Goal: Task Accomplishment & Management: Manage account settings

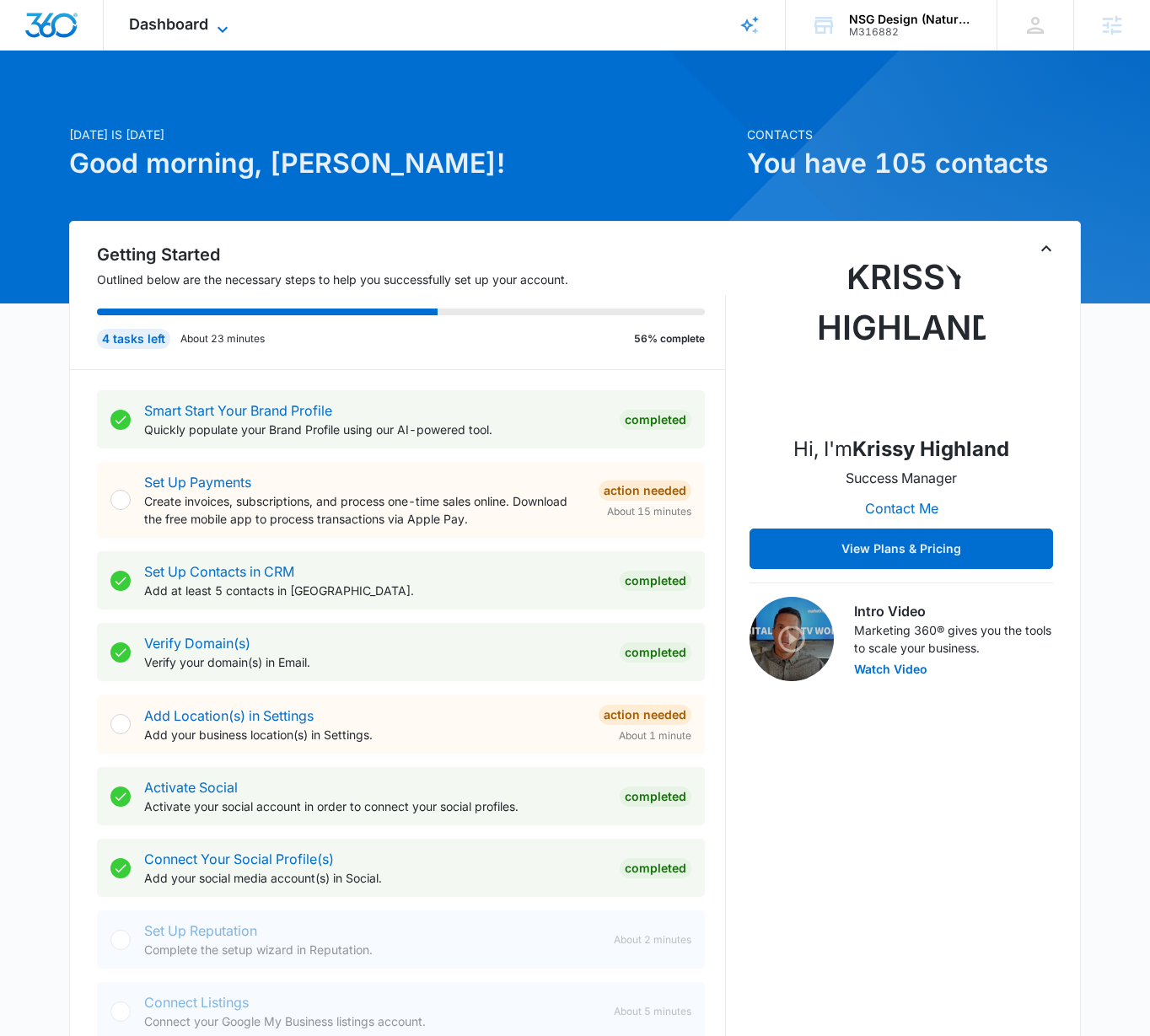
click at [168, 21] on span "Dashboard" at bounding box center [168, 23] width 79 height 18
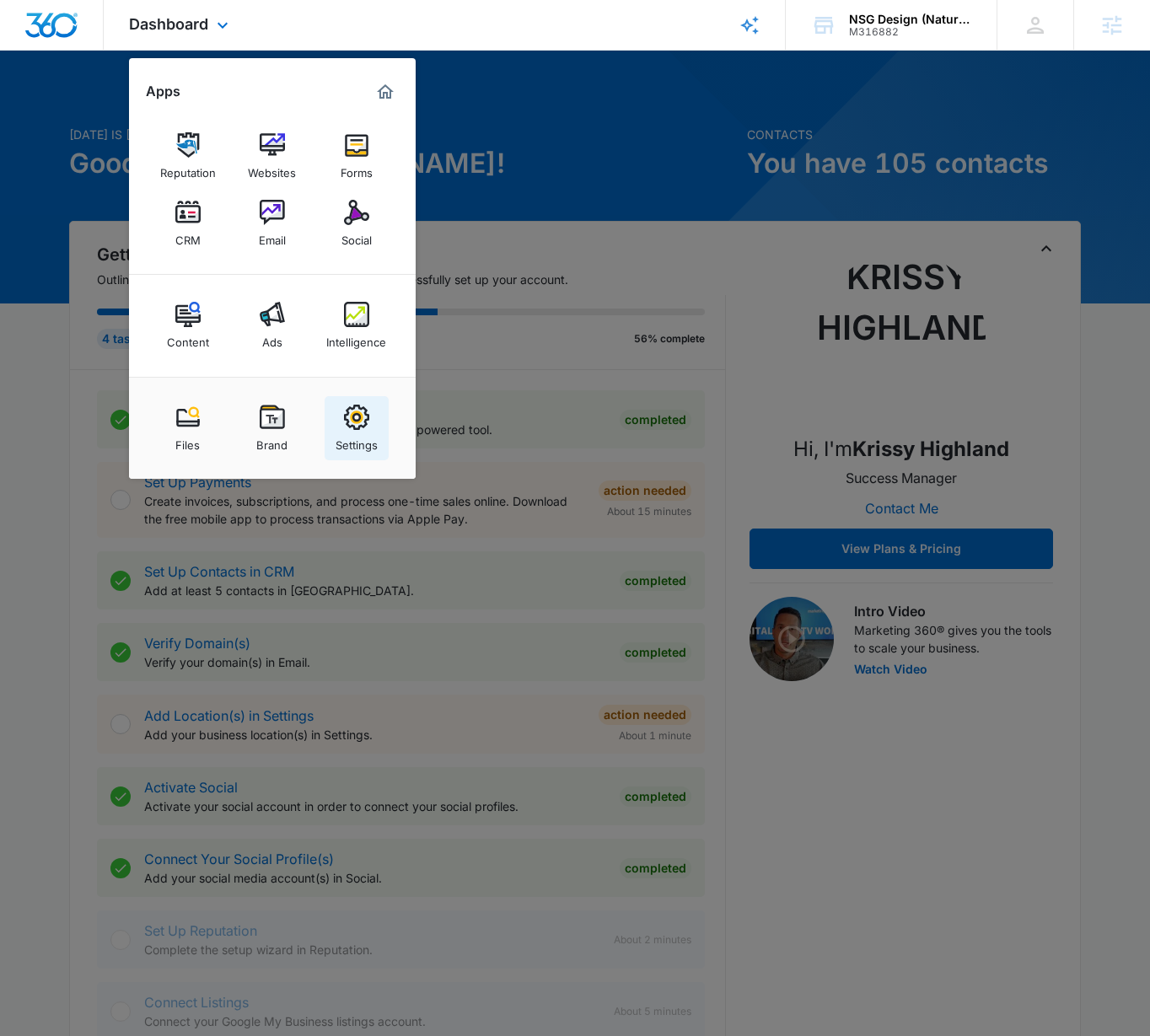
click at [367, 408] on img at bounding box center [356, 417] width 25 height 25
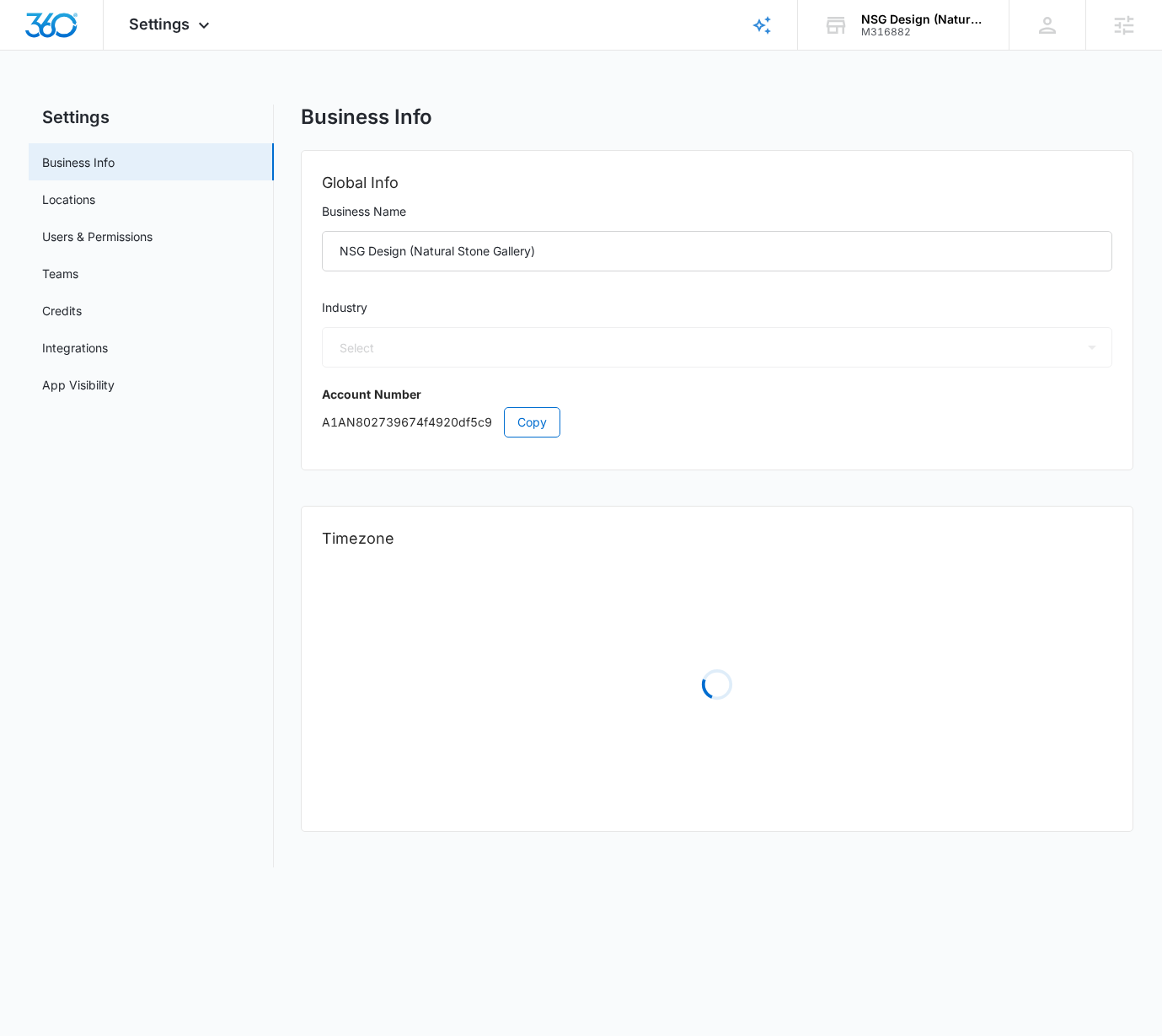
select select "7"
select select "US"
select select "America/[GEOGRAPHIC_DATA]"
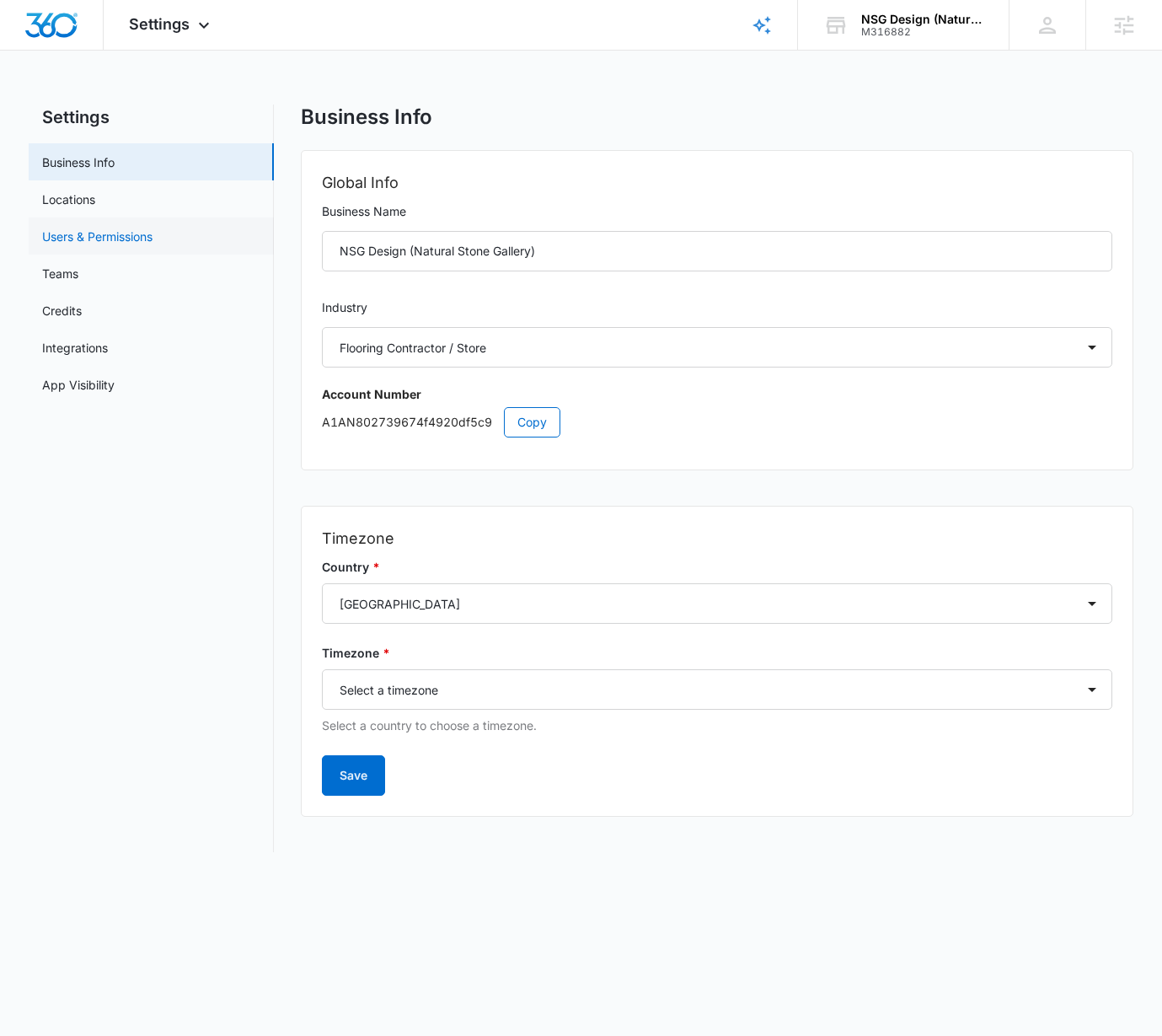
click at [97, 242] on link "Users & Permissions" at bounding box center [97, 236] width 110 height 18
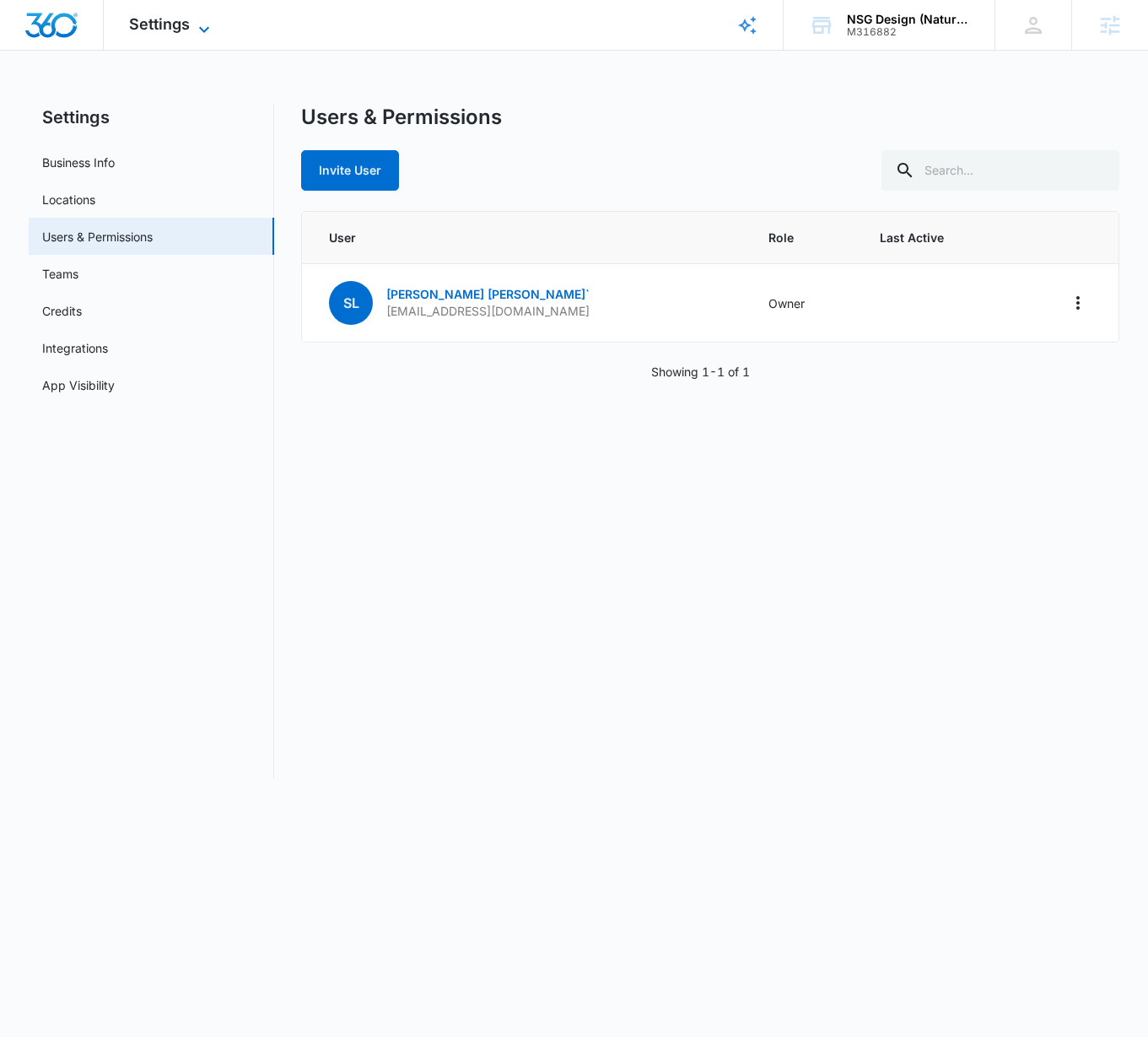
click at [181, 16] on span "Settings" at bounding box center [159, 23] width 61 height 18
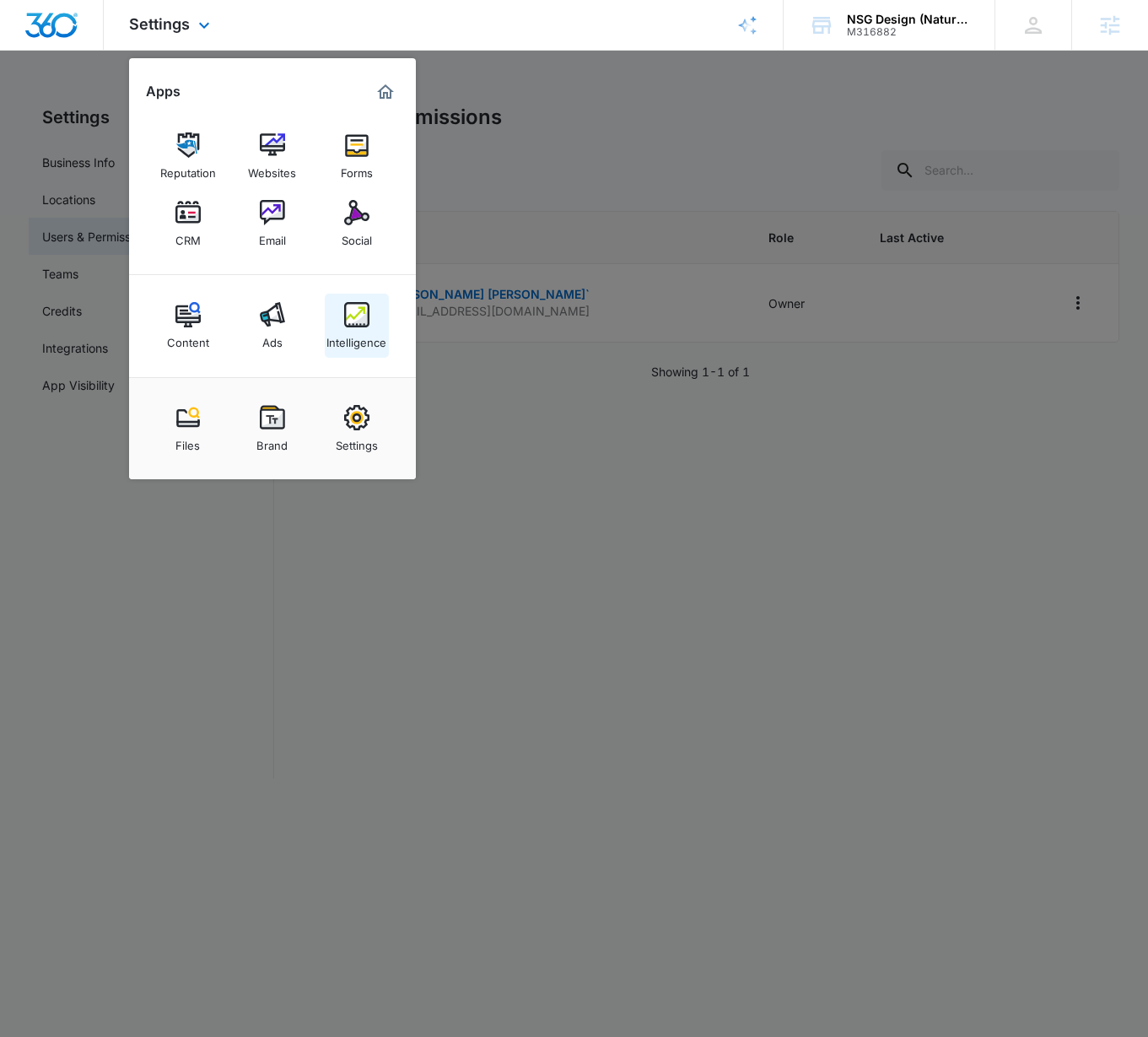
click at [368, 322] on img at bounding box center [357, 315] width 25 height 25
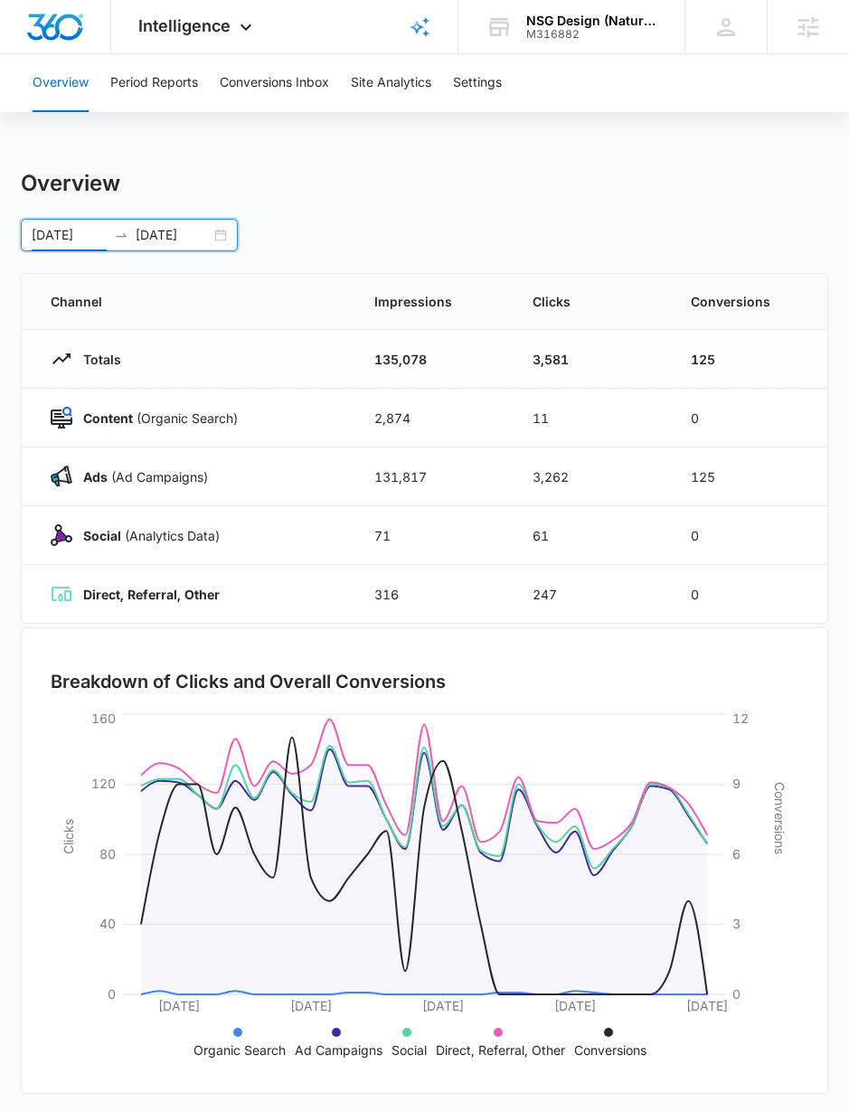
click at [80, 236] on input "[DATE]" at bounding box center [69, 235] width 75 height 20
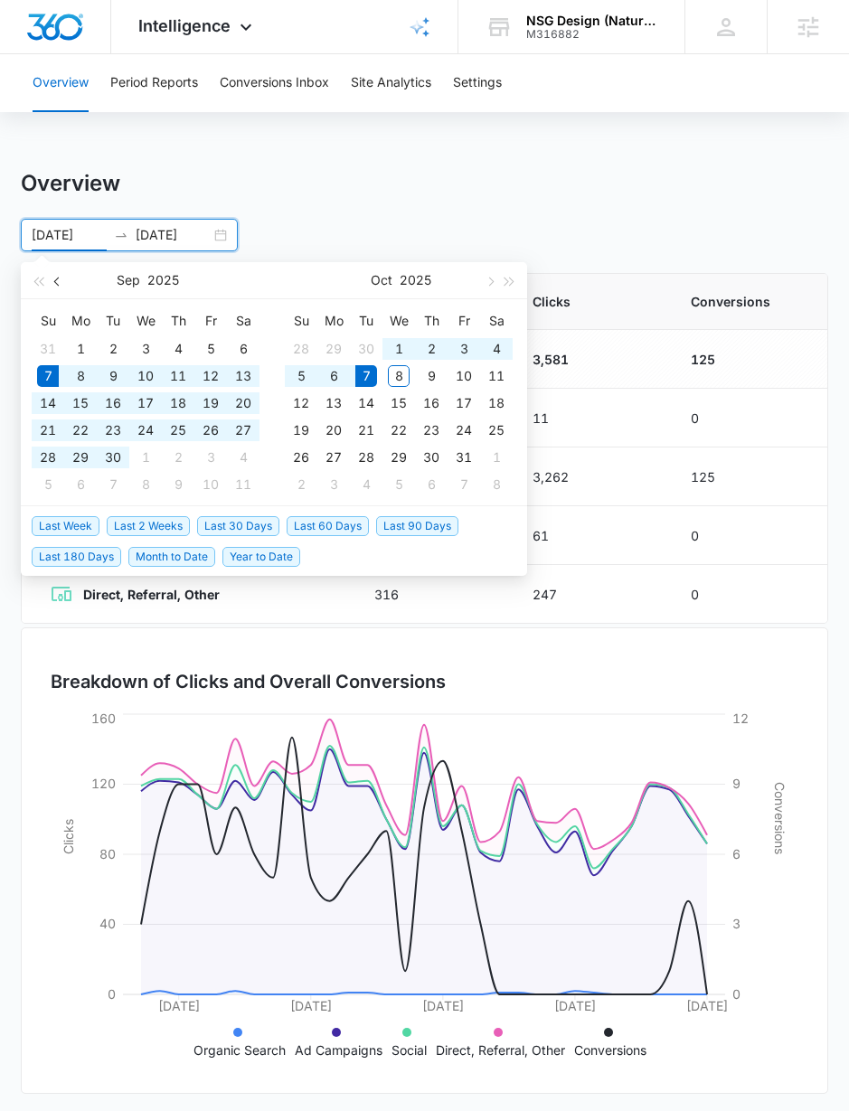
click at [54, 277] on button "button" at bounding box center [58, 280] width 20 height 36
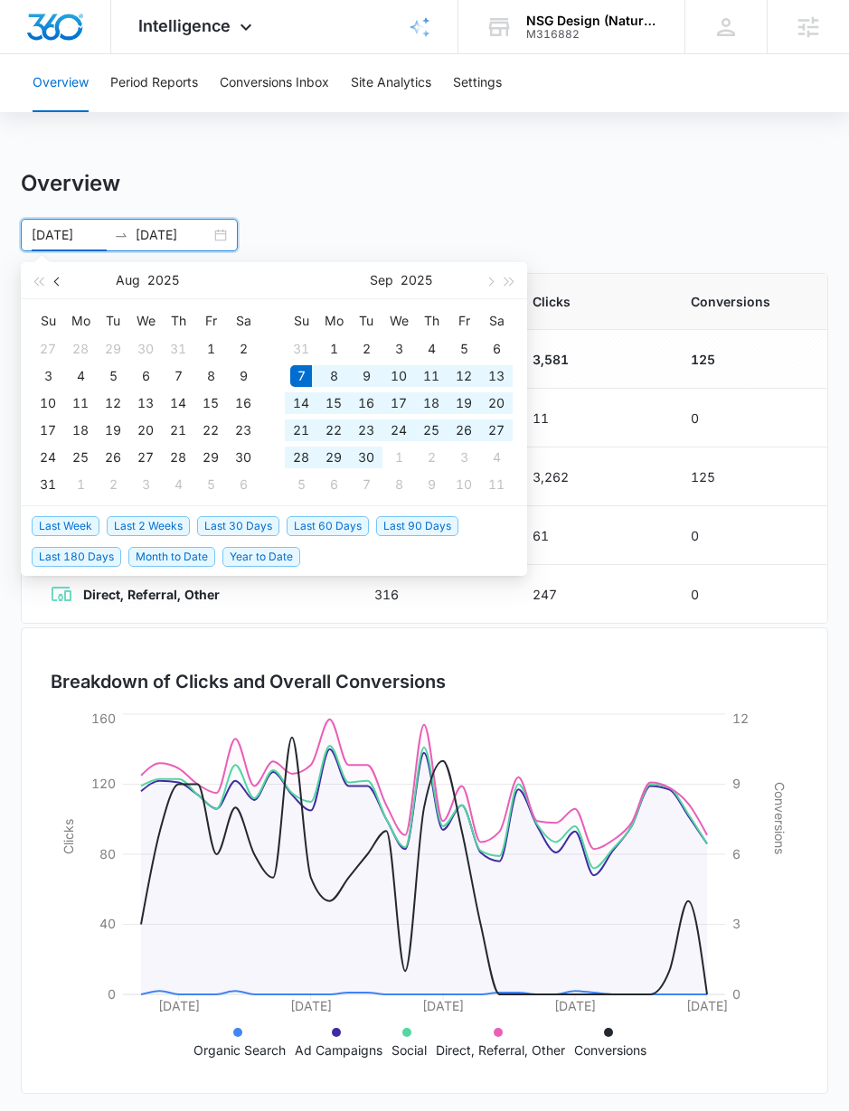
click at [57, 277] on span "button" at bounding box center [58, 281] width 9 height 9
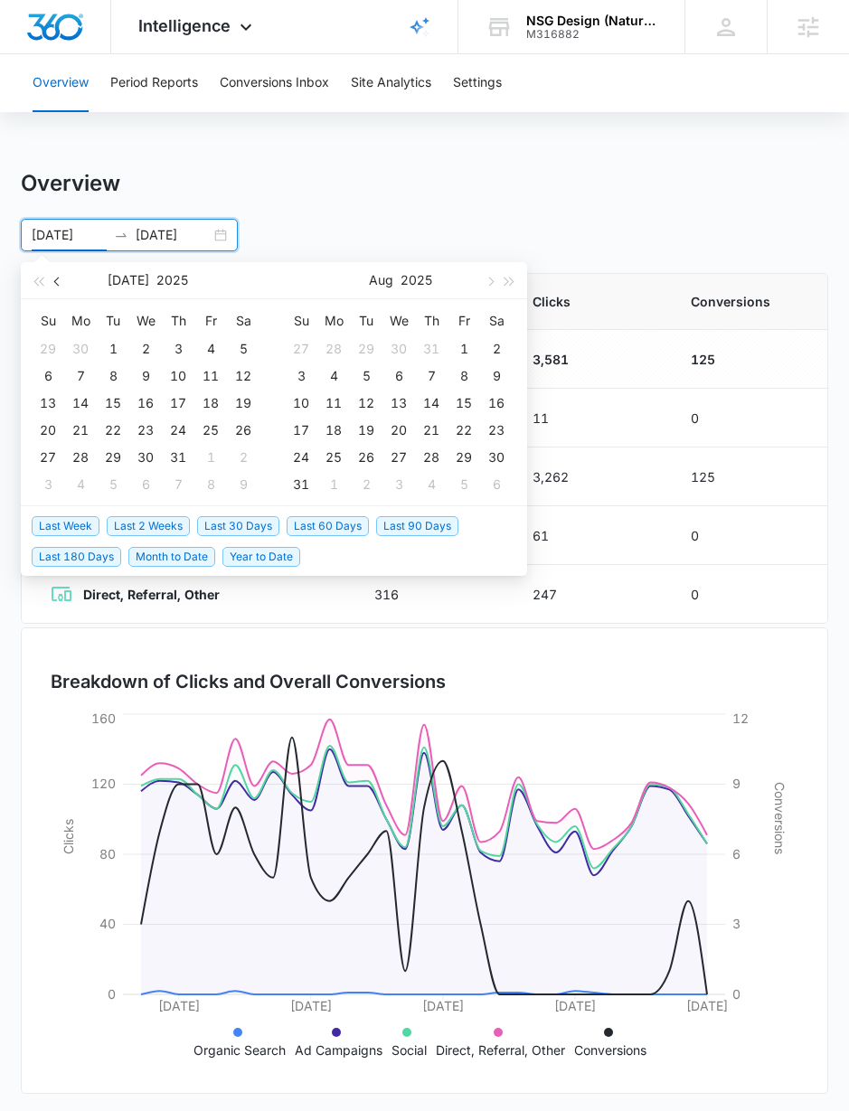
click at [57, 277] on span "button" at bounding box center [58, 281] width 9 height 9
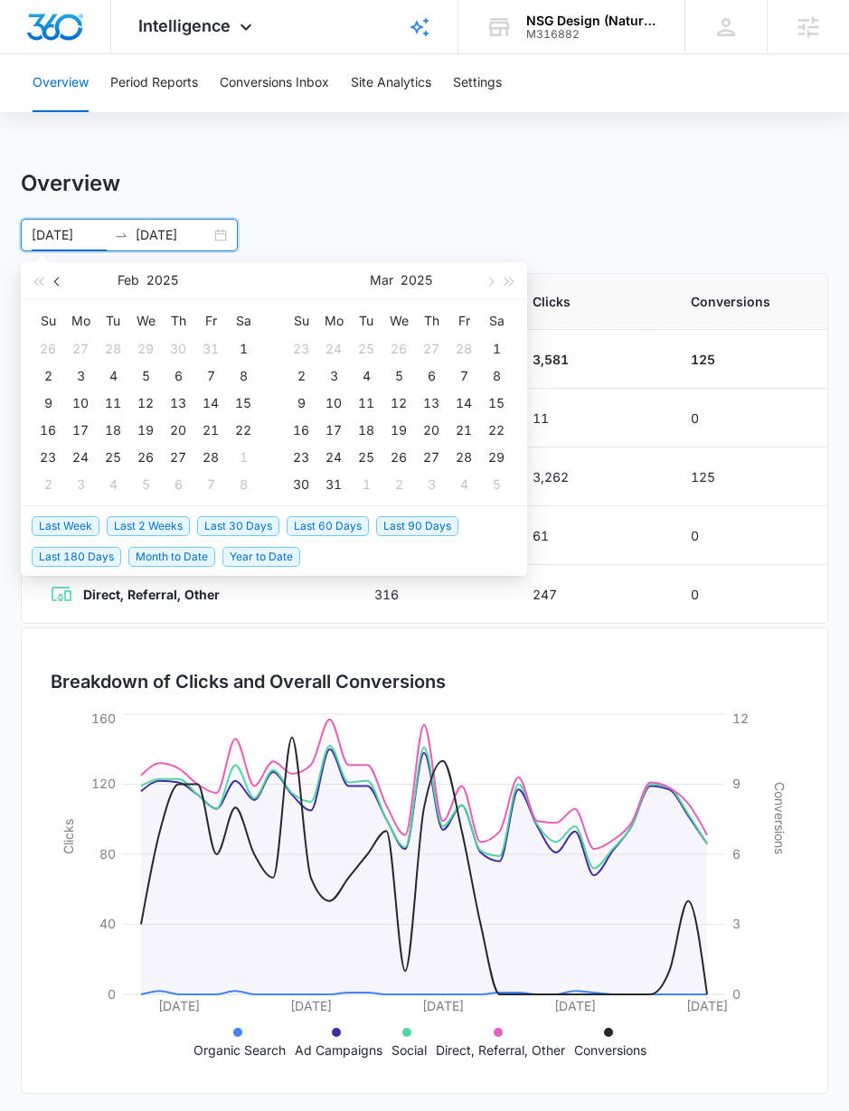
click at [57, 277] on span "button" at bounding box center [58, 281] width 9 height 9
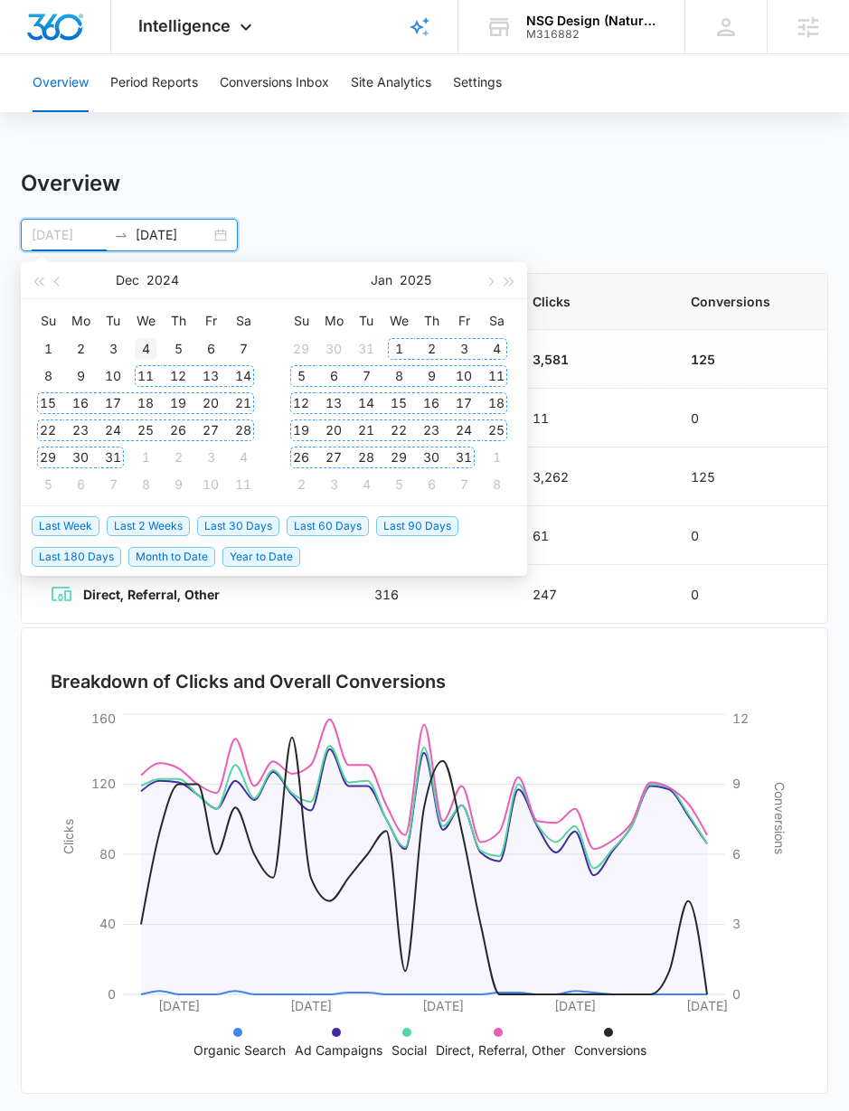
type input "12/04/2024"
click at [148, 348] on div "4" at bounding box center [146, 349] width 22 height 22
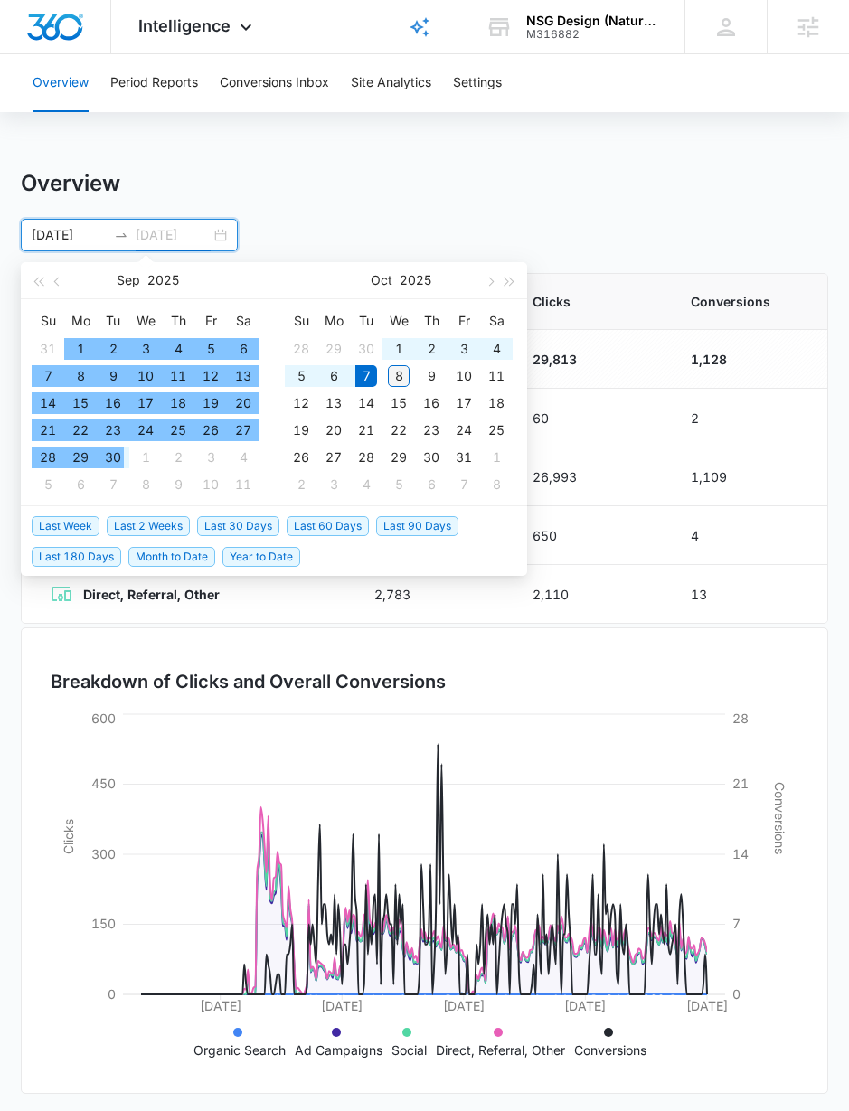
type input "[DATE]"
click at [400, 370] on div "8" at bounding box center [399, 376] width 22 height 22
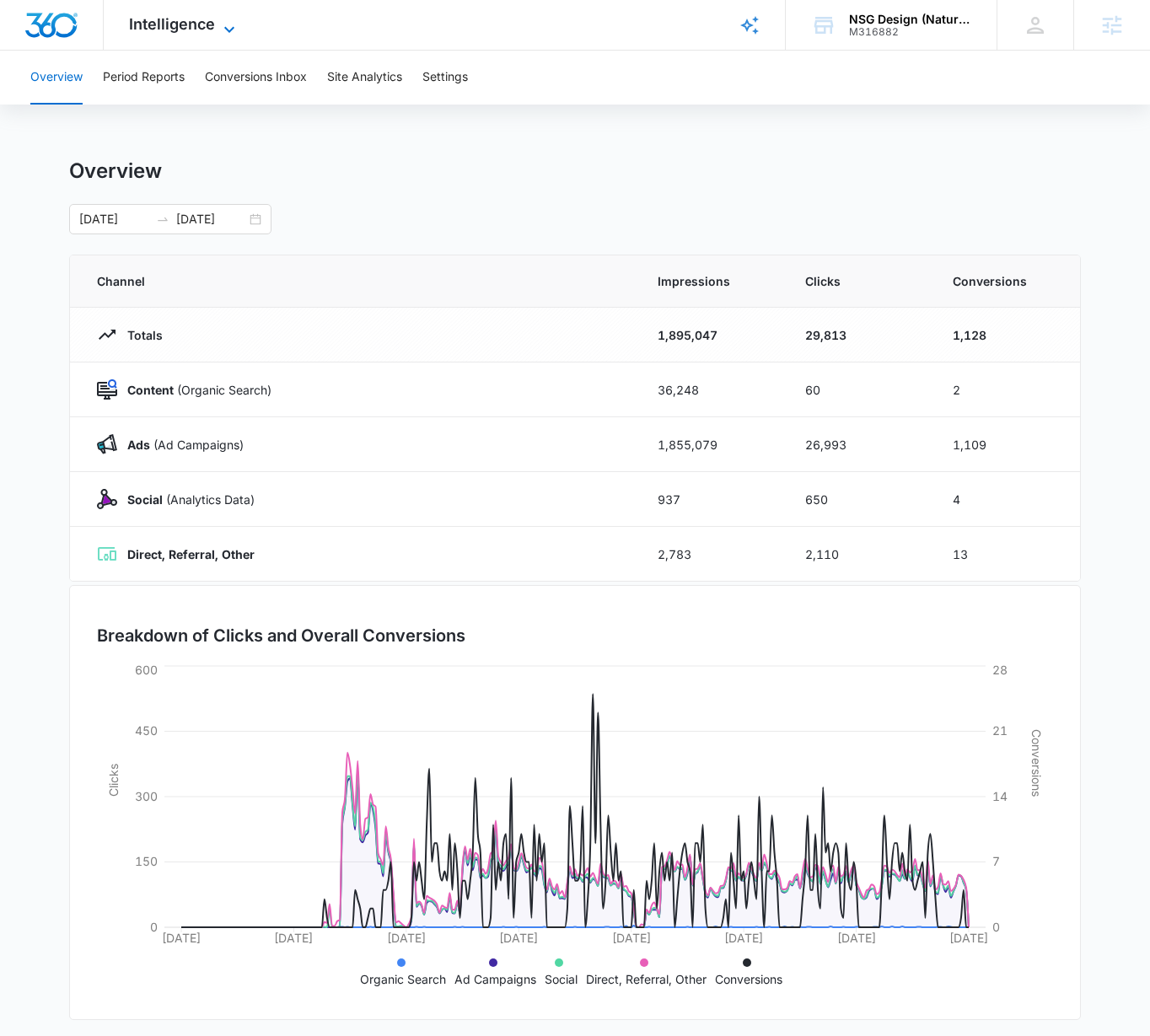
click at [214, 30] on span "Intelligence" at bounding box center [172, 23] width 86 height 18
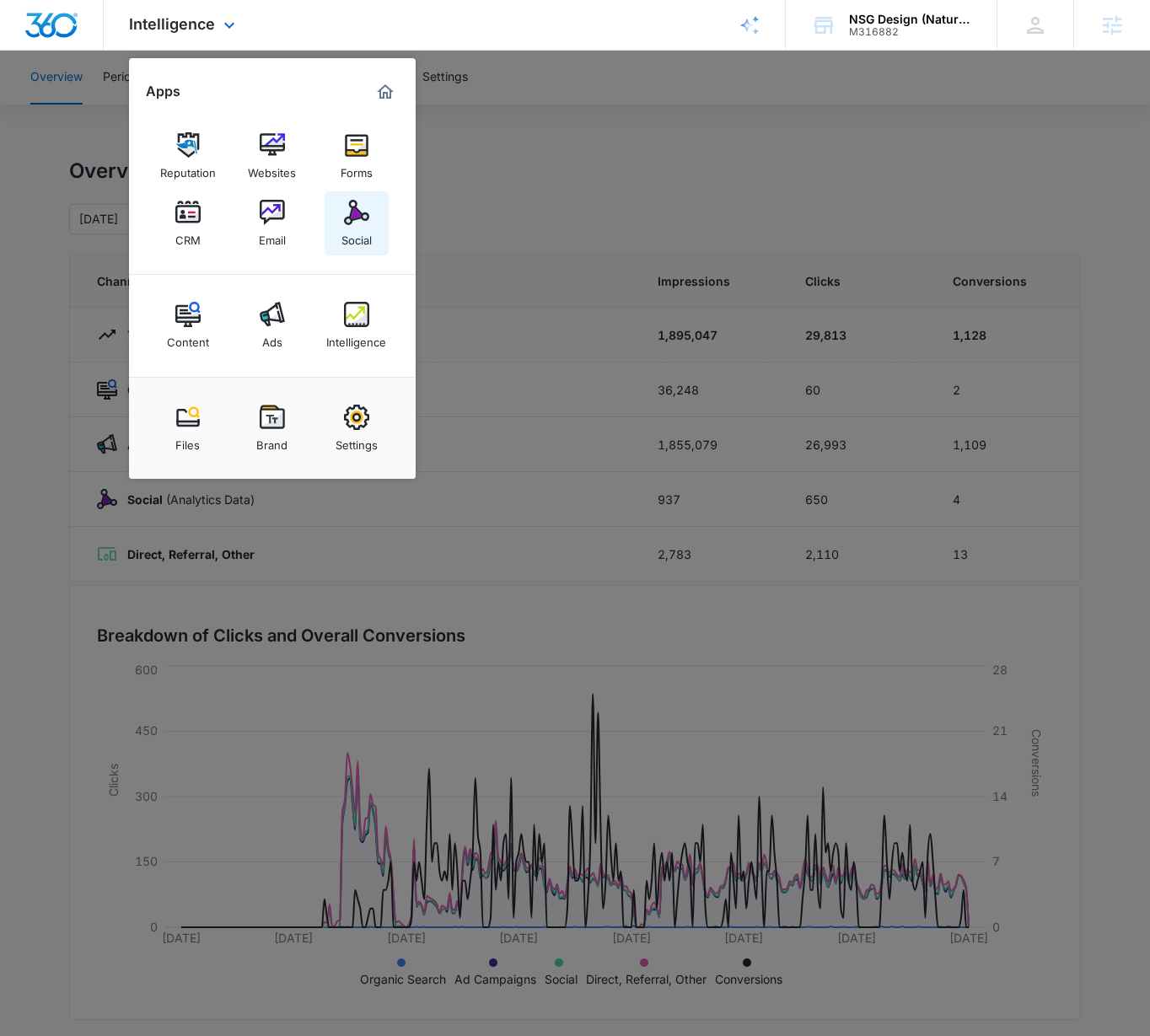
click at [369, 229] on div "Social" at bounding box center [356, 235] width 31 height 21
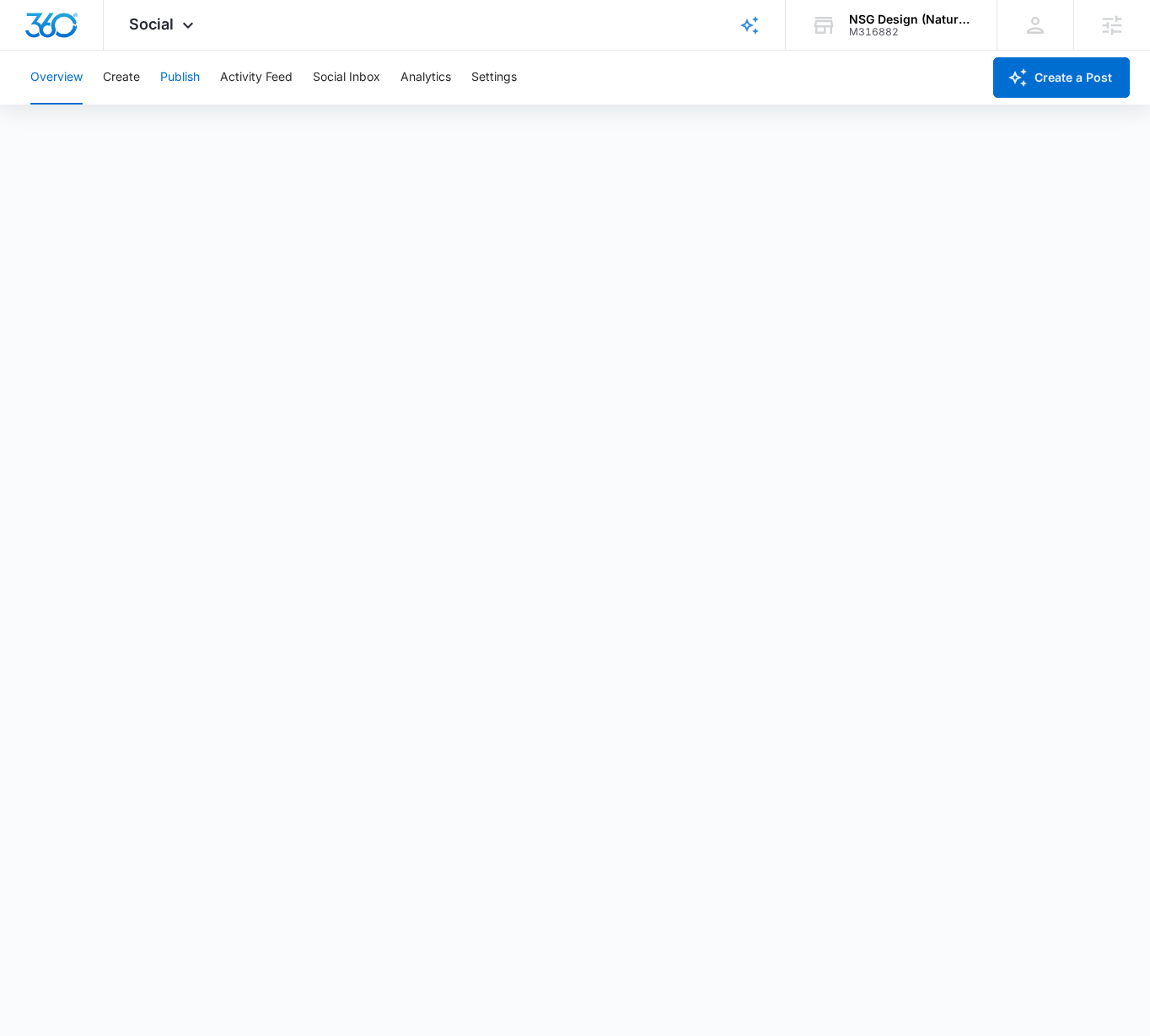
click at [177, 74] on button "Publish" at bounding box center [180, 77] width 39 height 54
click at [167, 24] on span "Social" at bounding box center [151, 23] width 45 height 18
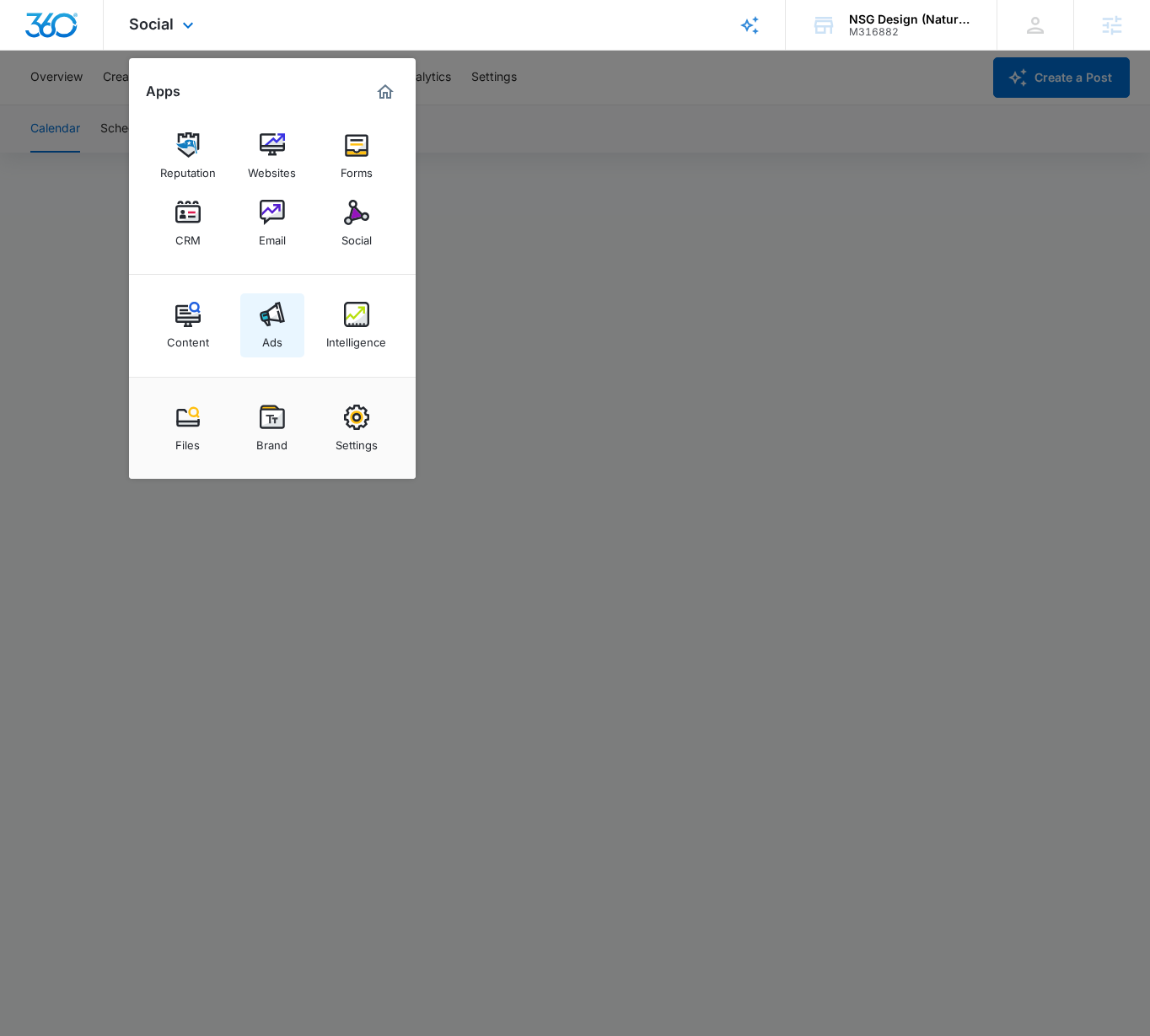
click at [280, 337] on div "Ads" at bounding box center [272, 338] width 21 height 21
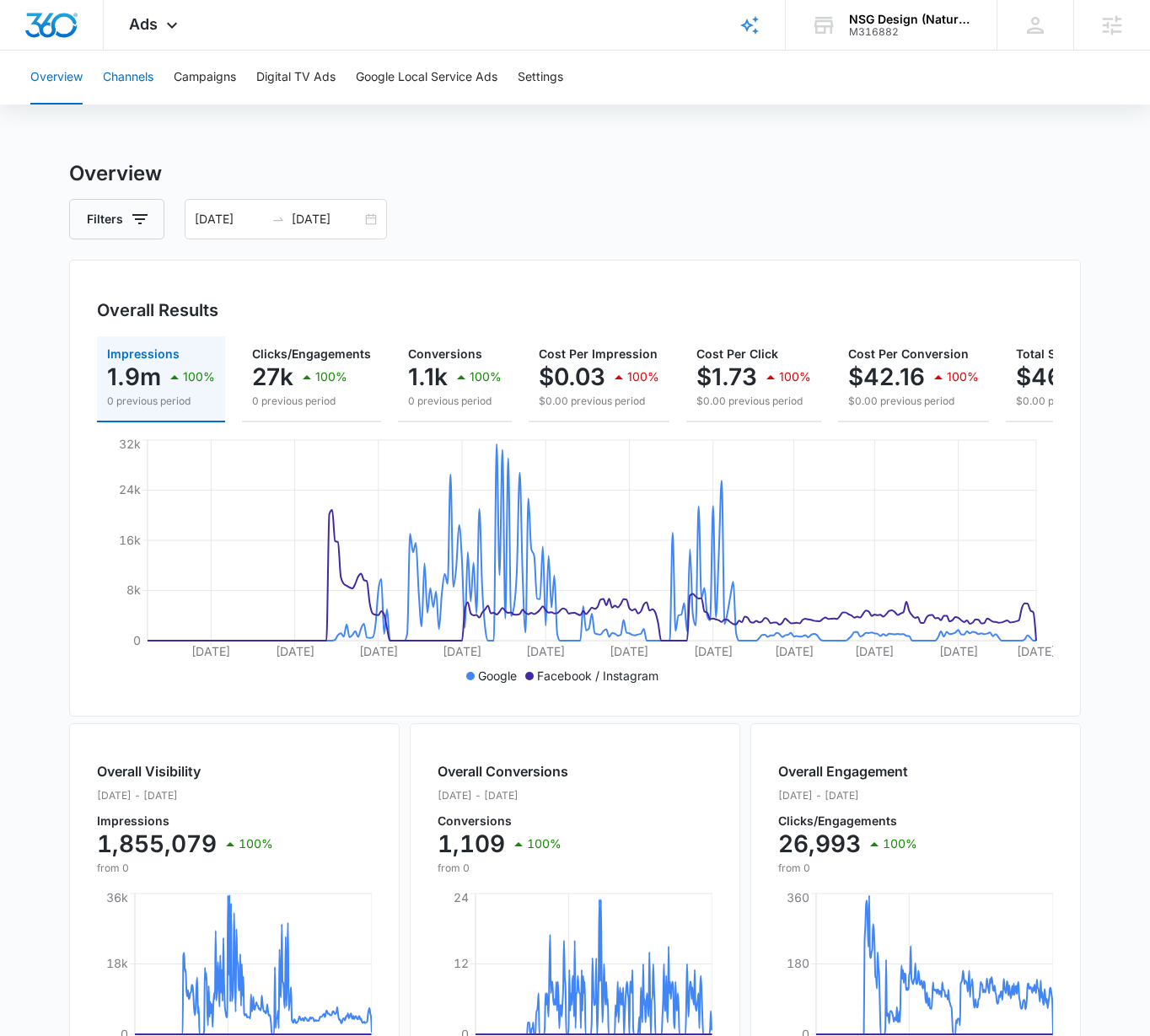
drag, startPoint x: 145, startPoint y: 74, endPoint x: 153, endPoint y: 81, distance: 10.6
click at [145, 74] on button "Channels" at bounding box center [128, 77] width 50 height 54
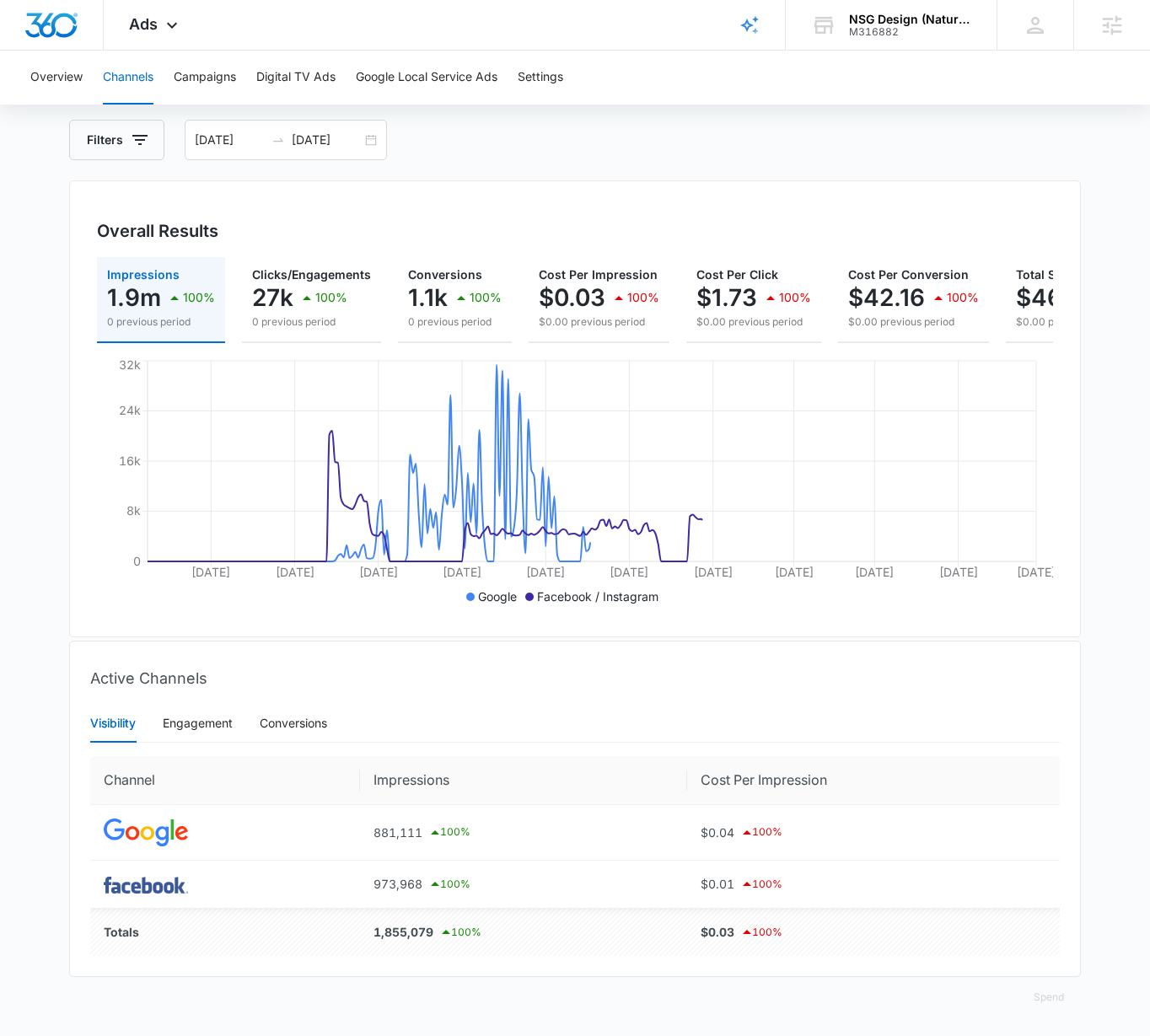
scroll to position [93, 0]
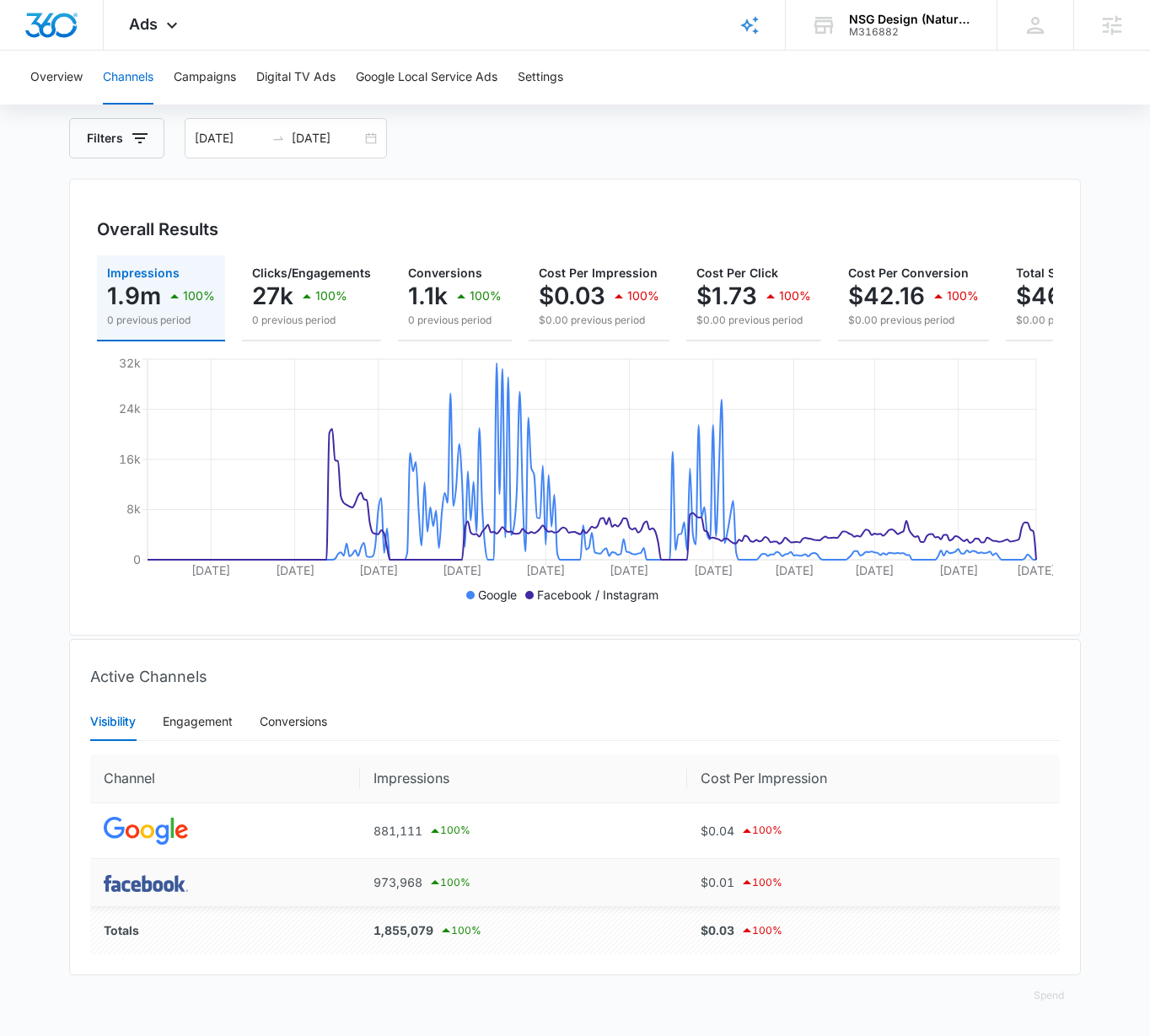
drag, startPoint x: 139, startPoint y: 890, endPoint x: 223, endPoint y: 875, distance: 85.3
click at [139, 890] on img at bounding box center [145, 883] width 84 height 17
click at [221, 66] on button "Campaigns" at bounding box center [204, 77] width 62 height 54
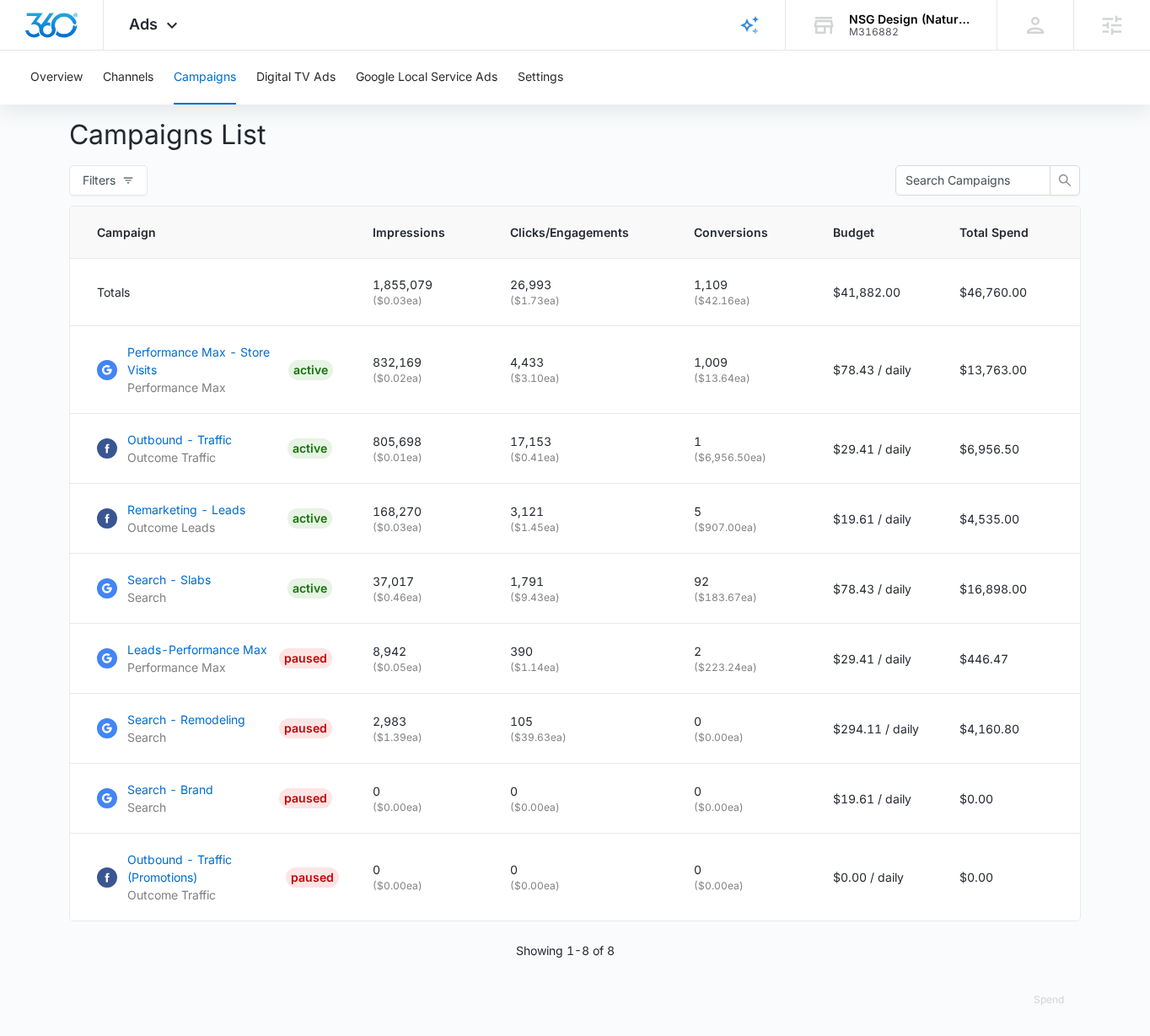
scroll to position [634, 0]
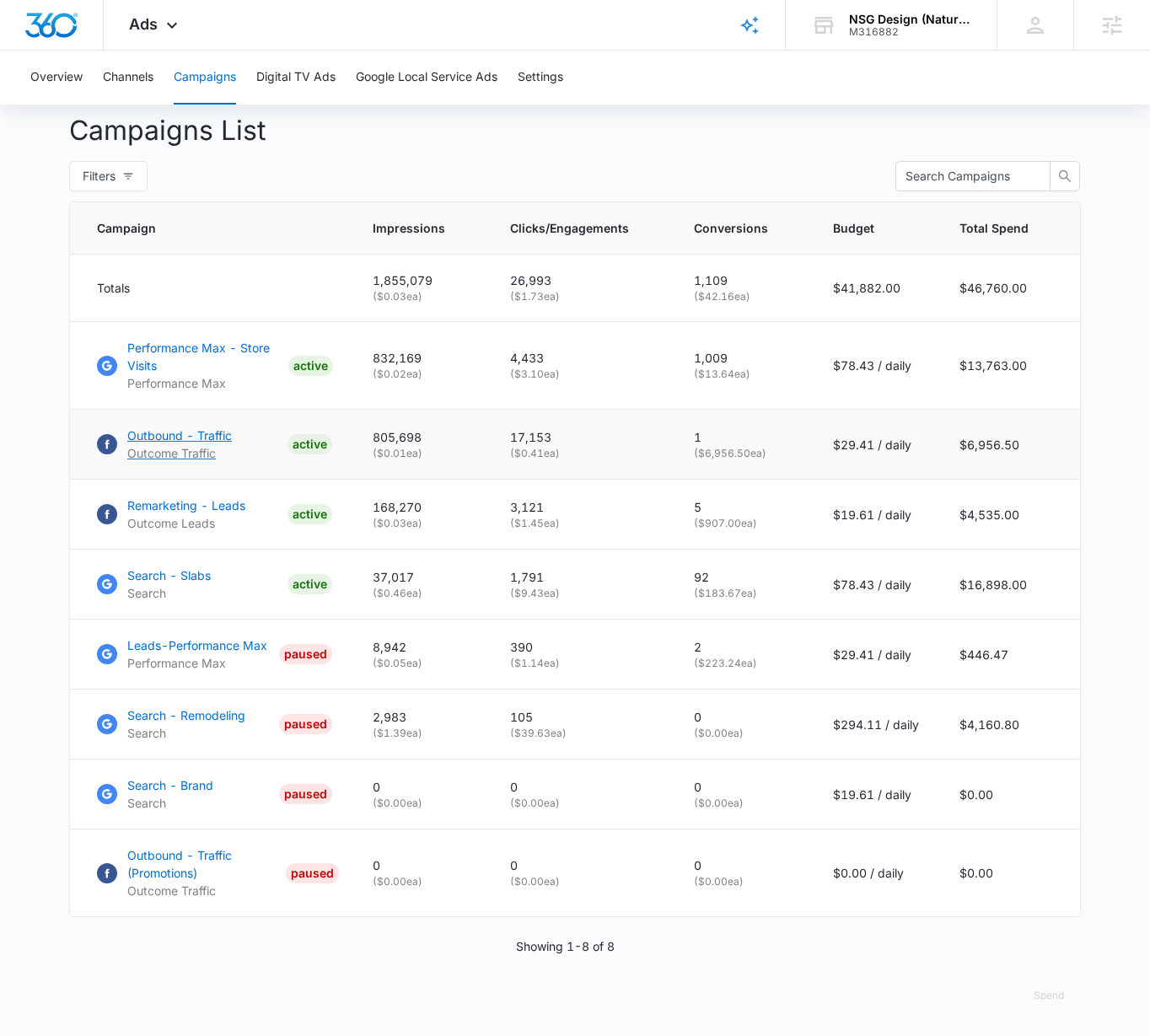
click at [166, 444] on p "Outcome Traffic" at bounding box center [179, 452] width 104 height 18
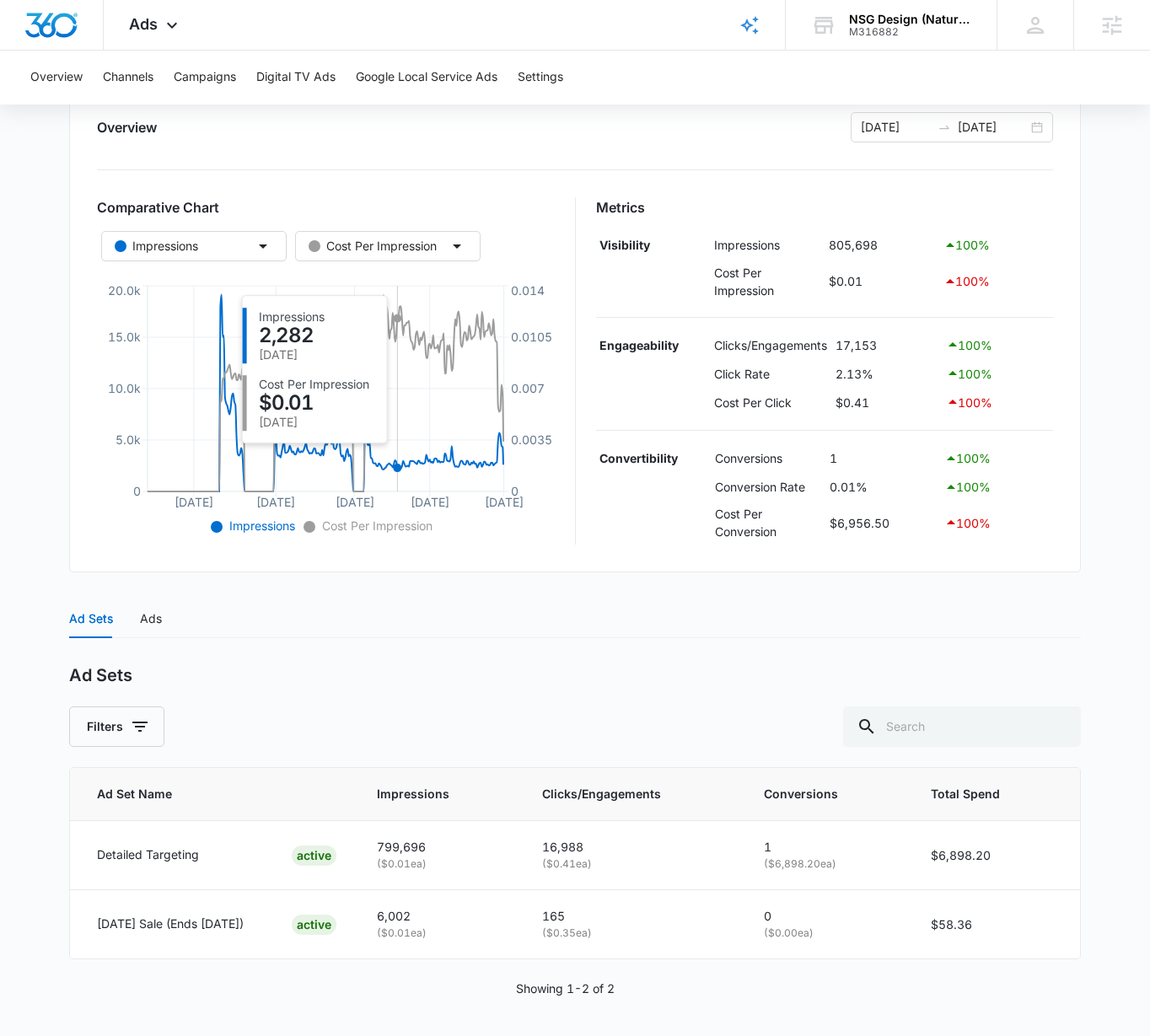
scroll to position [206, 0]
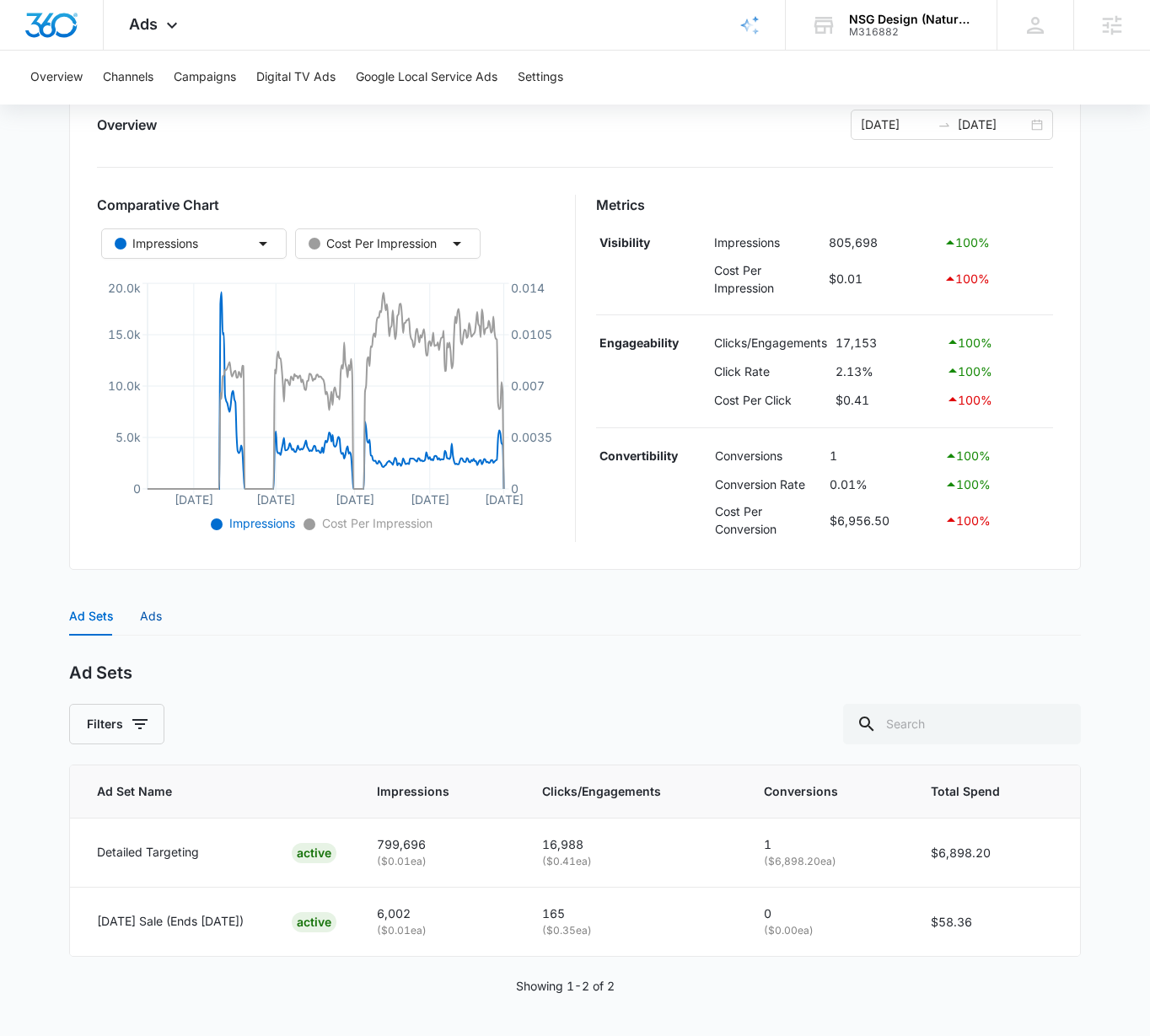
click at [147, 614] on div "Ads" at bounding box center [150, 616] width 21 height 19
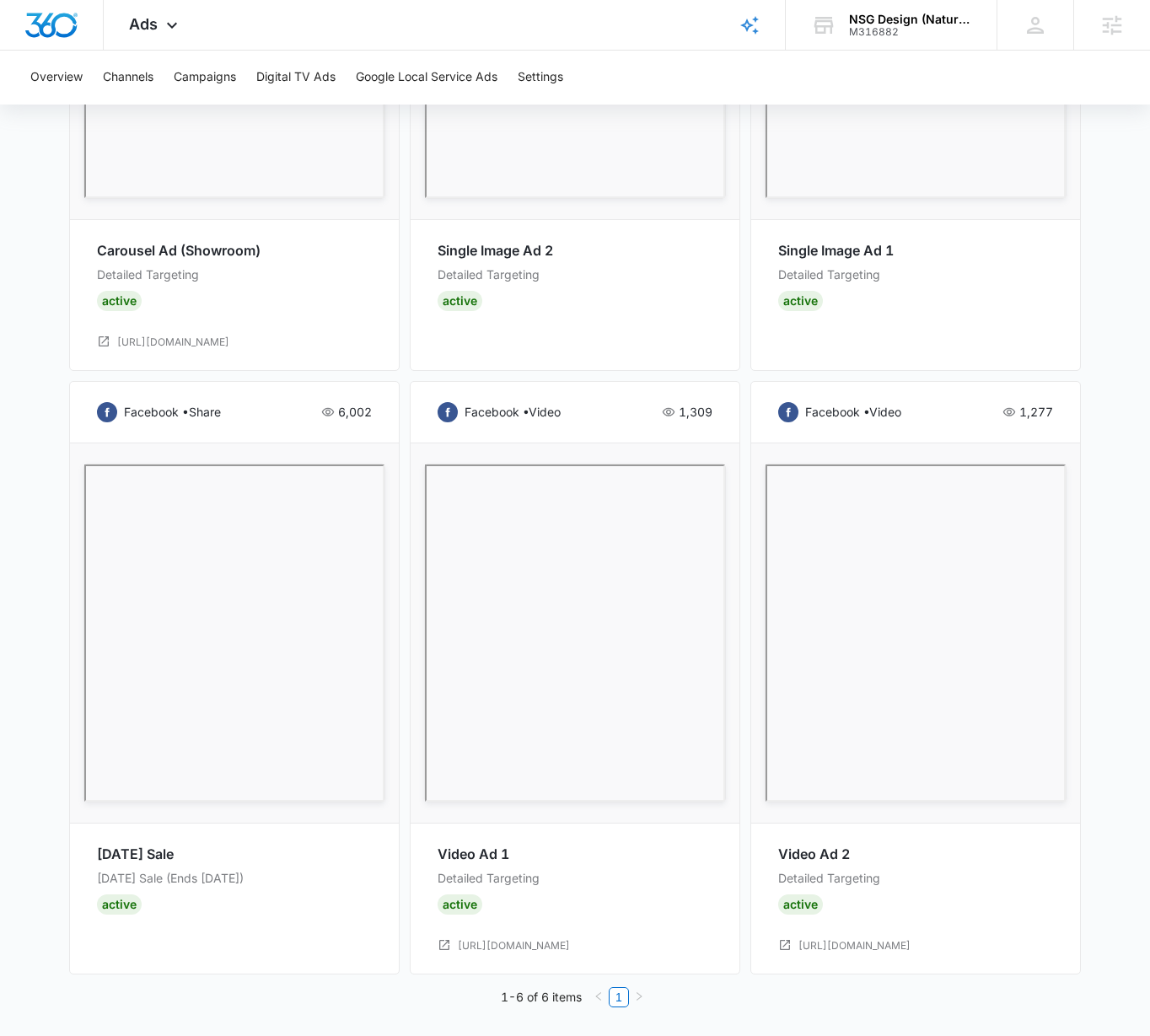
scroll to position [1233, 0]
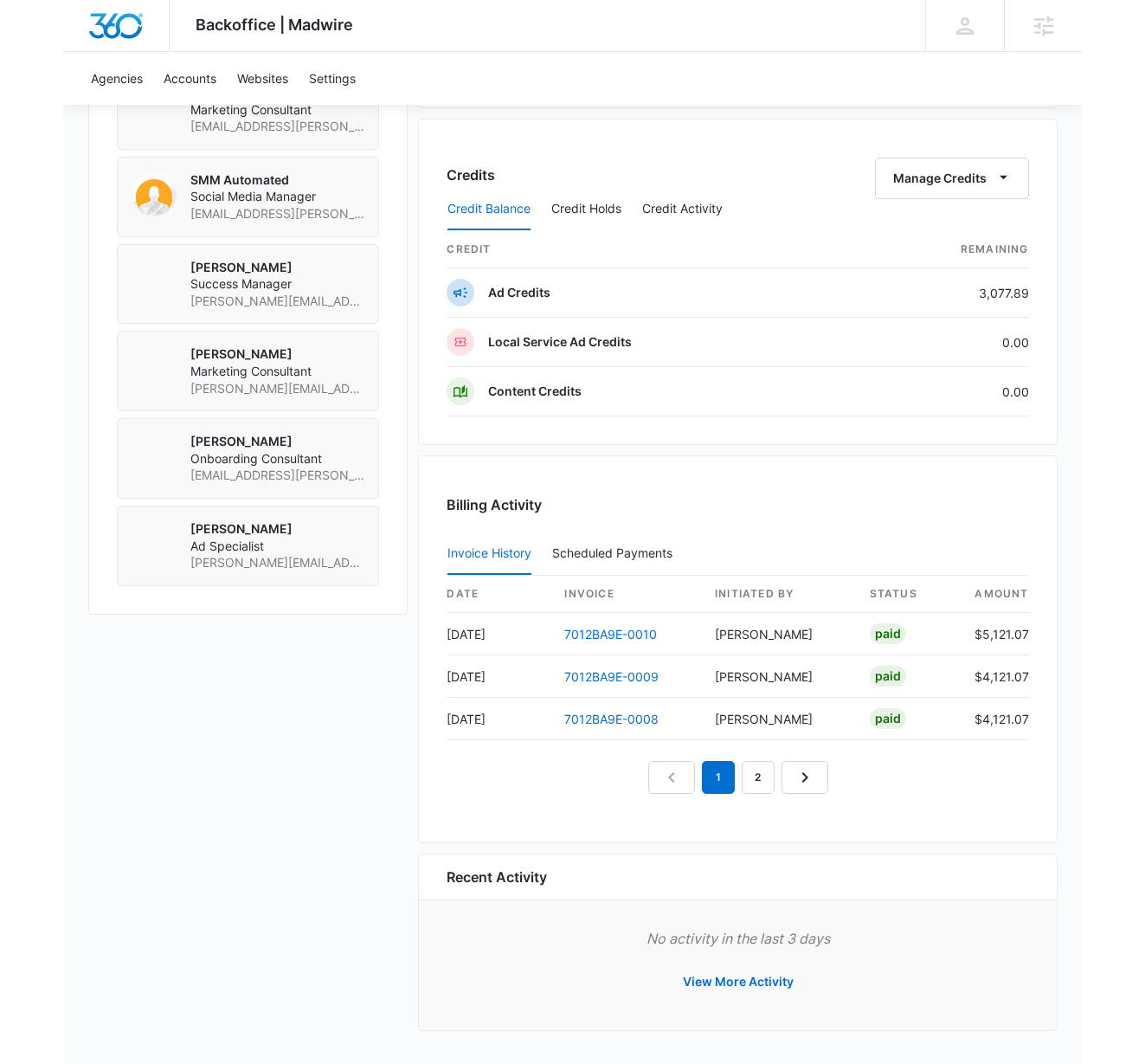
scroll to position [1318, 0]
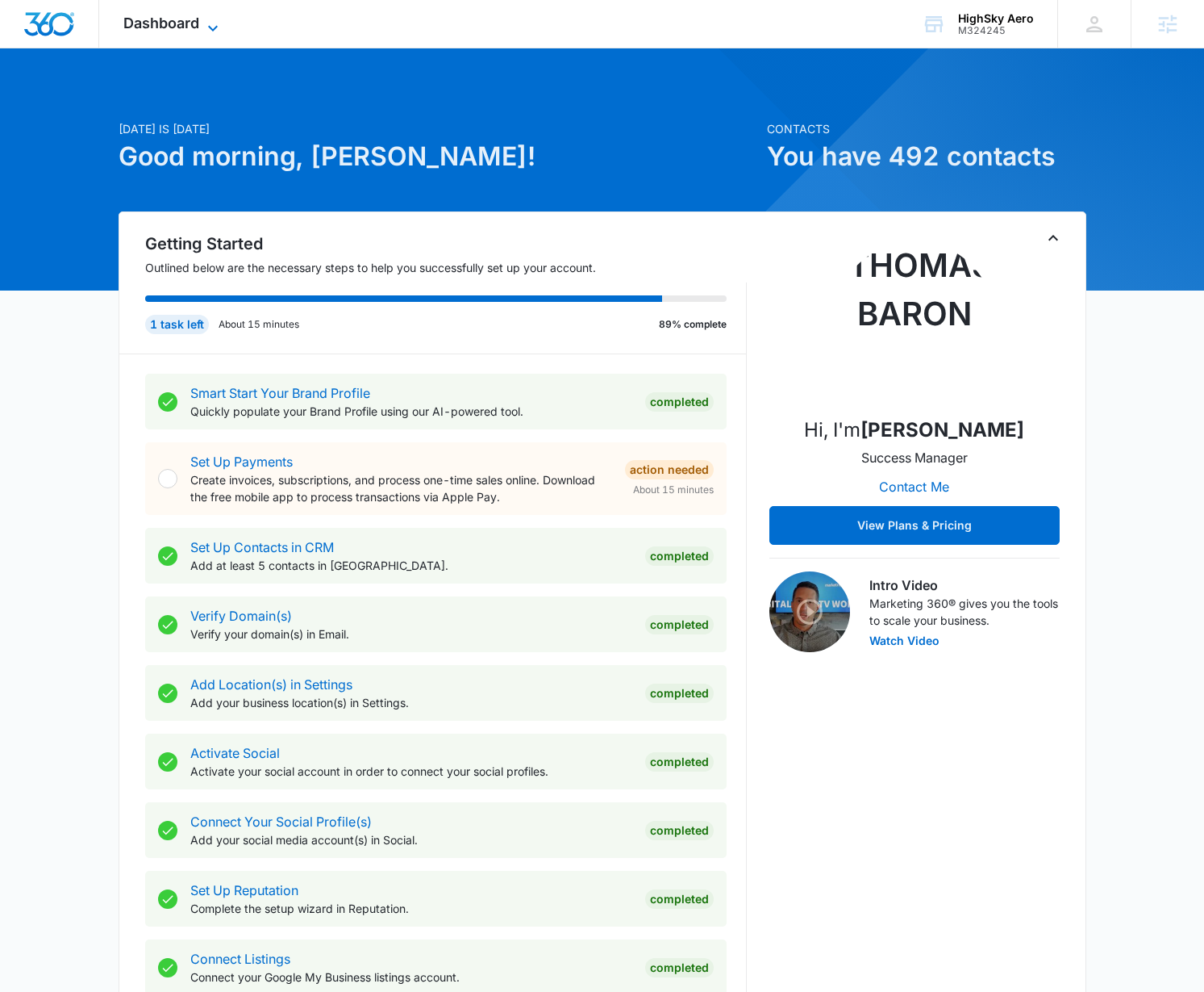
click at [188, 26] on span "Dashboard" at bounding box center [161, 22] width 76 height 17
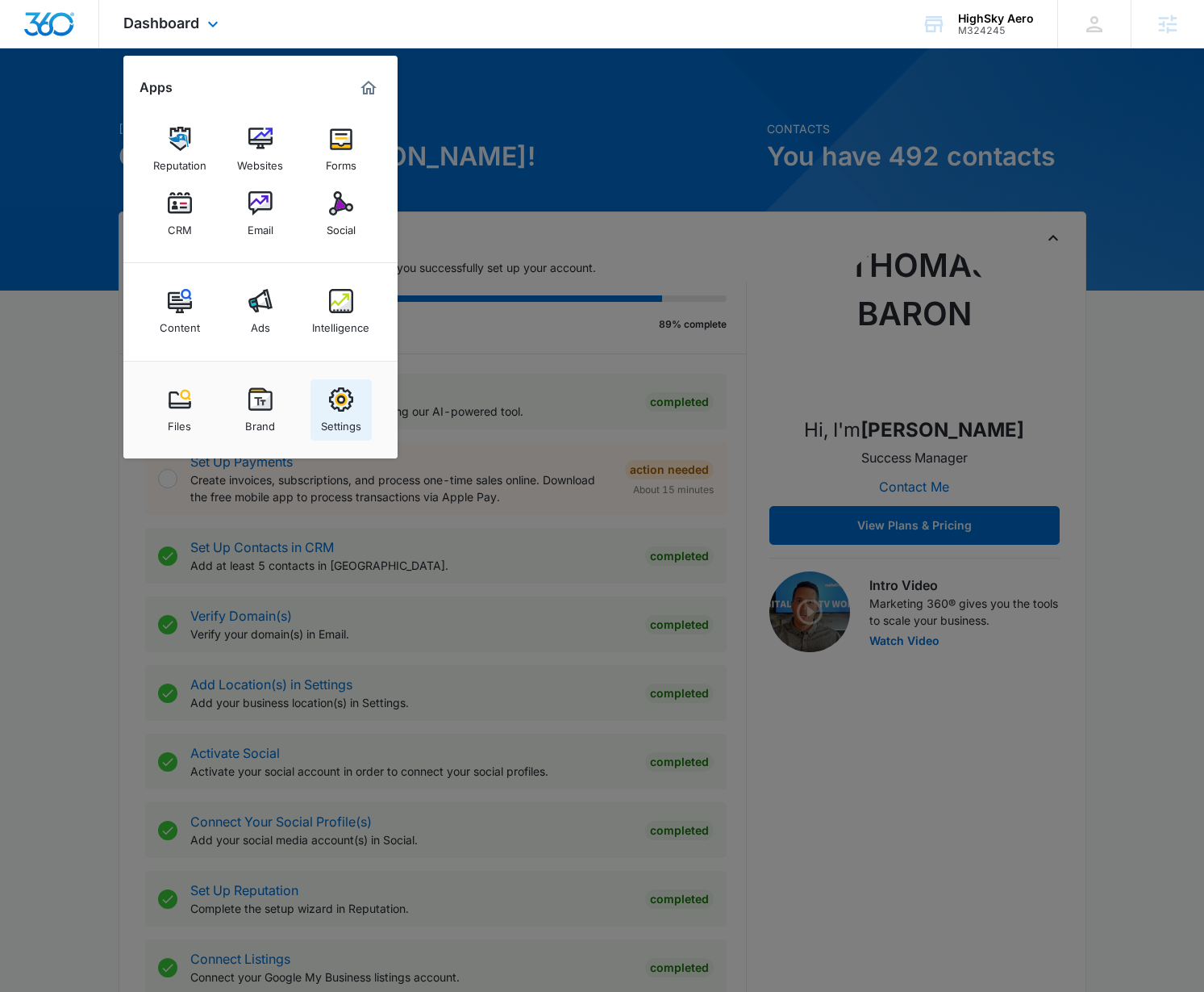
click at [335, 404] on img at bounding box center [341, 399] width 24 height 24
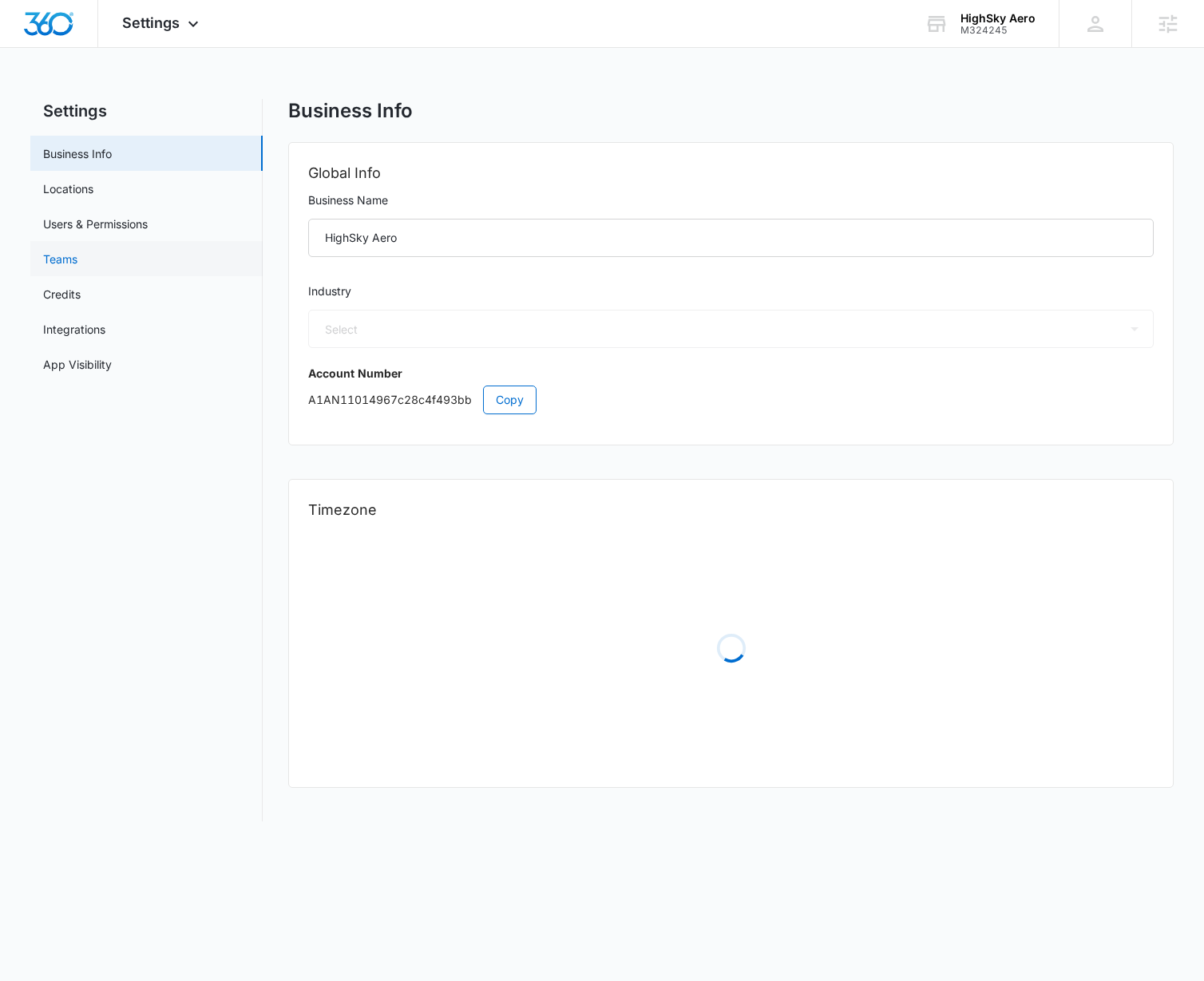
select select "52"
select select "US"
select select "America/[GEOGRAPHIC_DATA]"
click at [80, 224] on link "Users & Permissions" at bounding box center [95, 223] width 104 height 17
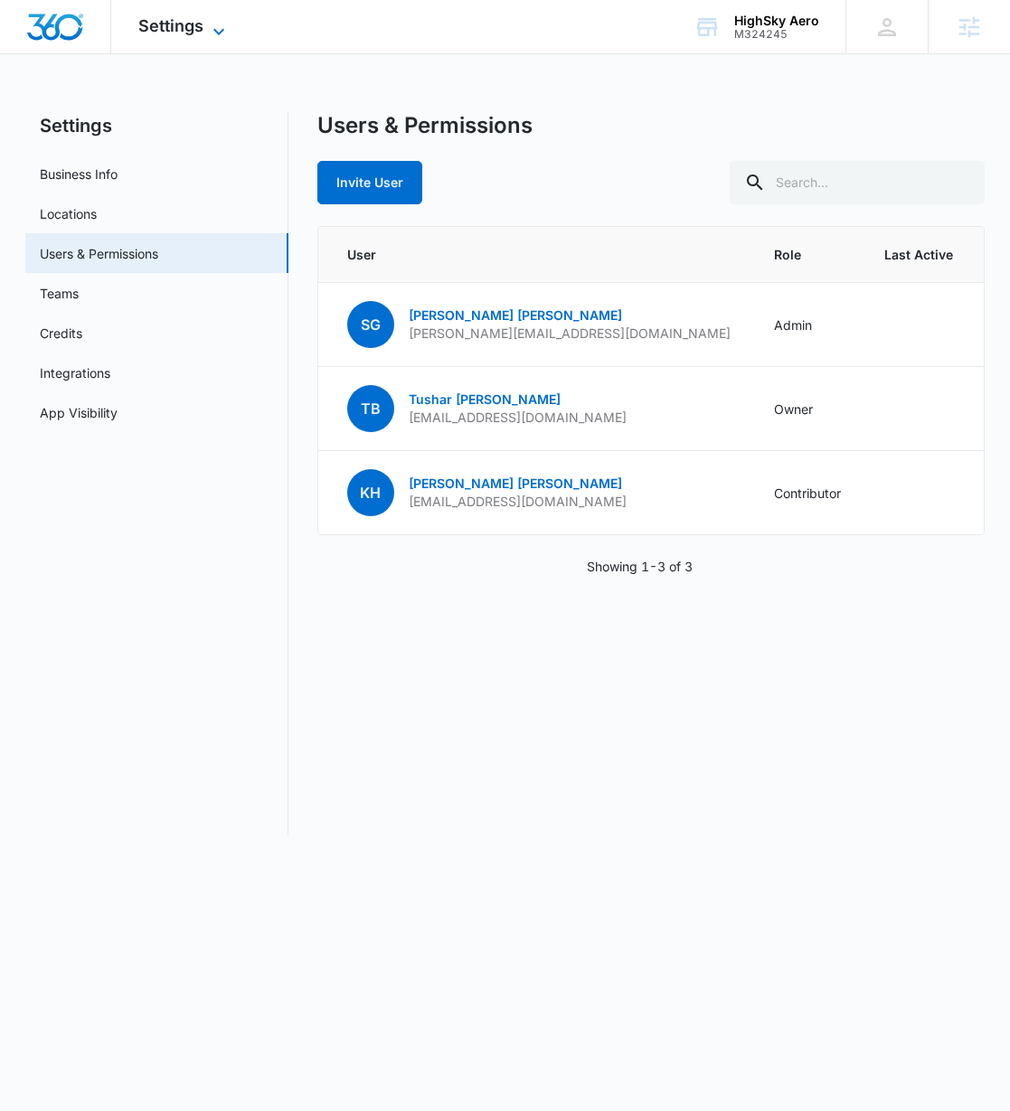
click at [213, 30] on icon at bounding box center [218, 31] width 11 height 6
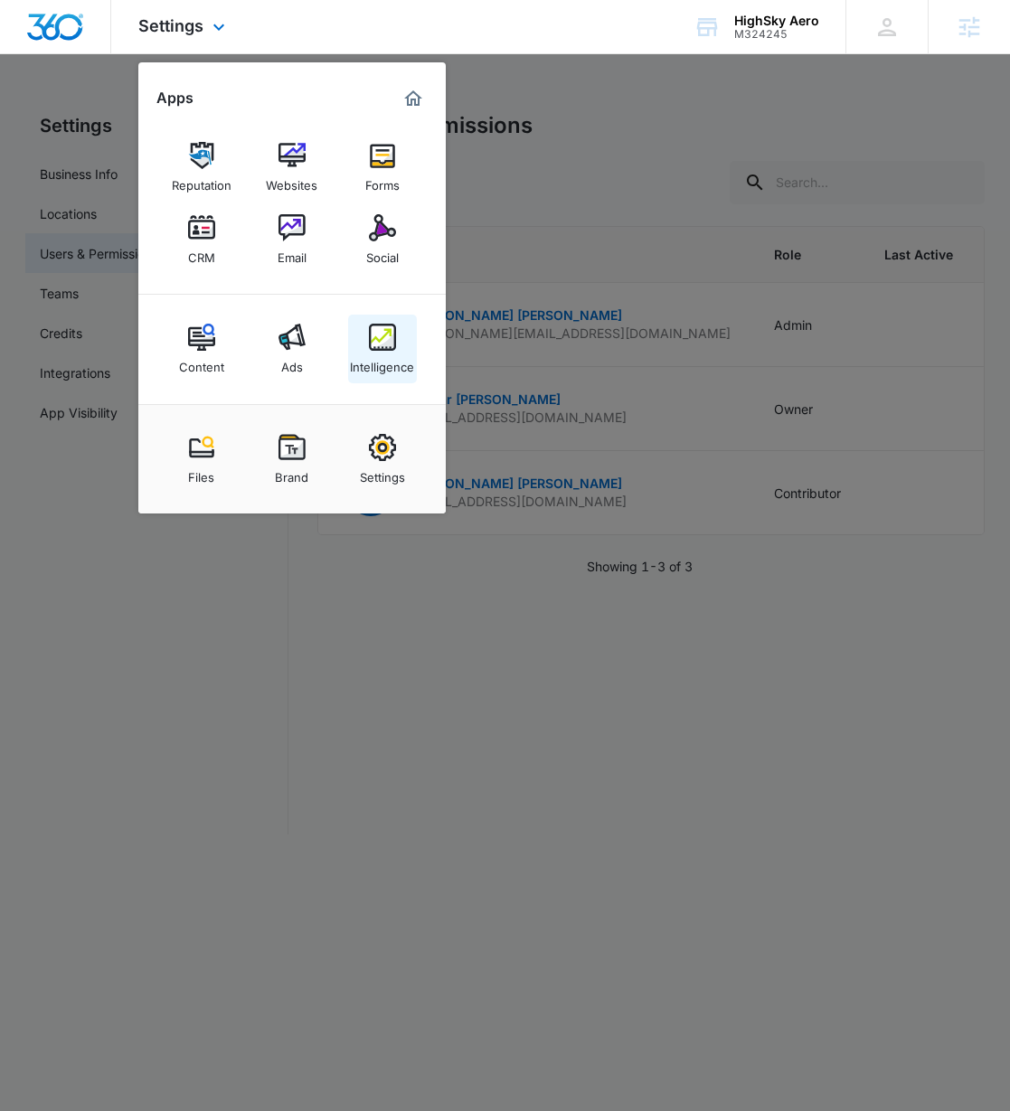
click at [390, 343] on img at bounding box center [382, 337] width 27 height 27
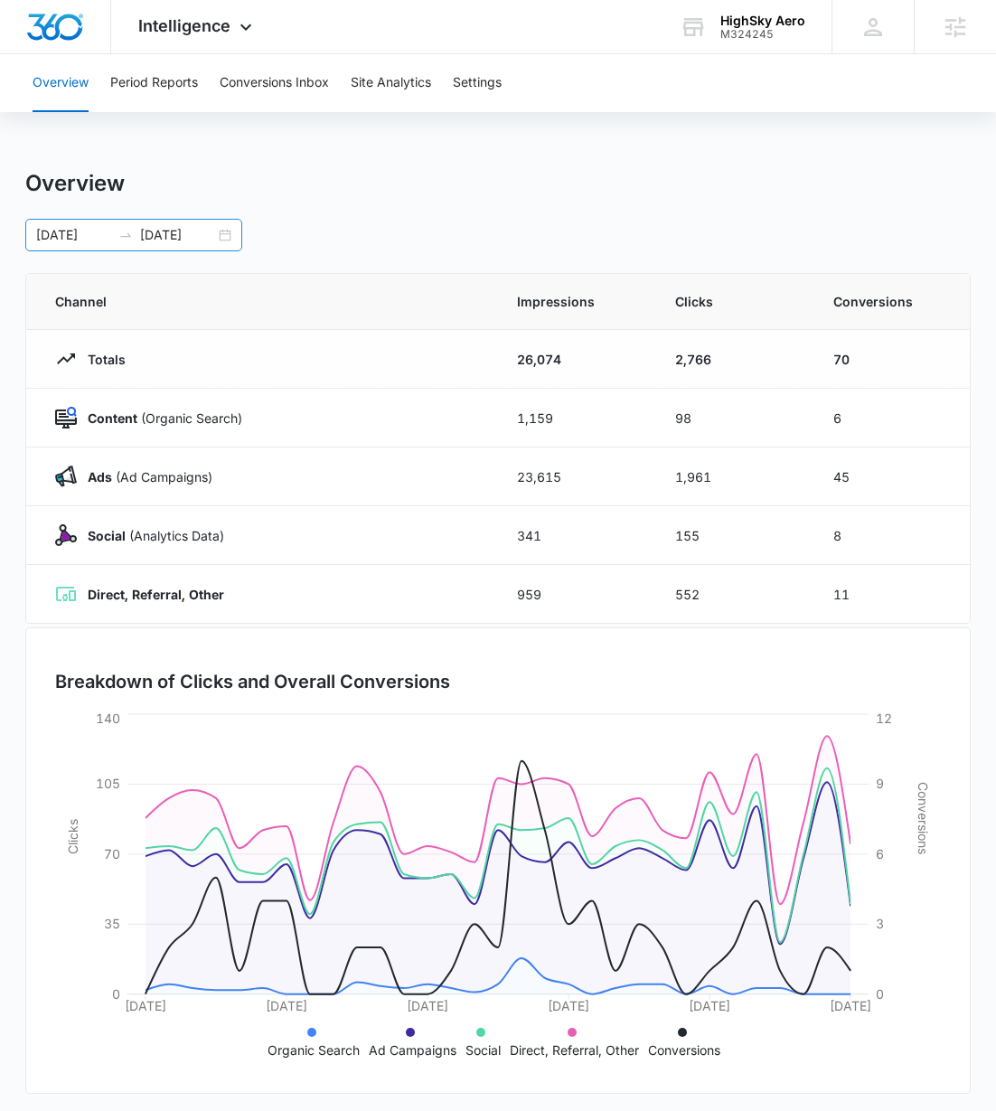
click at [80, 239] on input "[DATE]" at bounding box center [73, 235] width 75 height 20
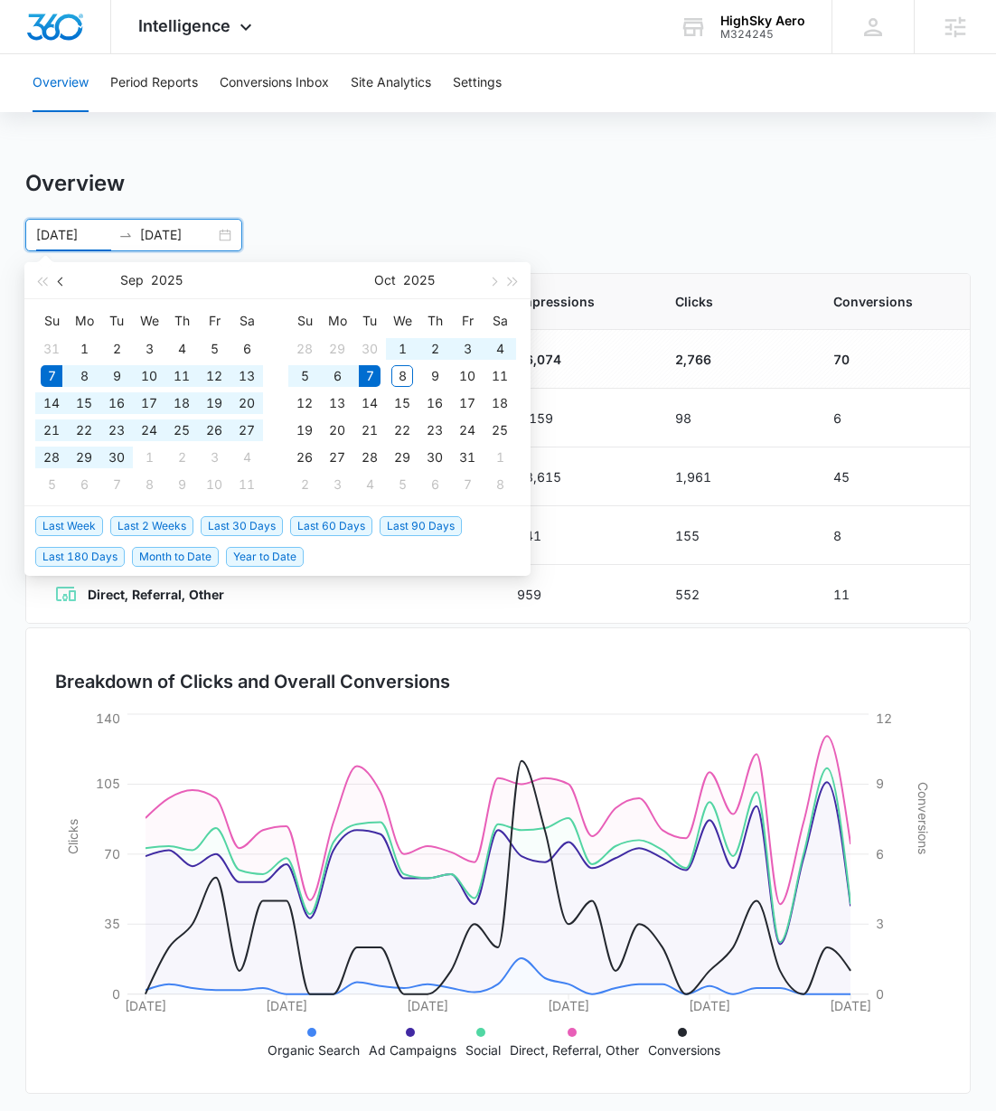
click at [61, 281] on span "button" at bounding box center [62, 281] width 9 height 9
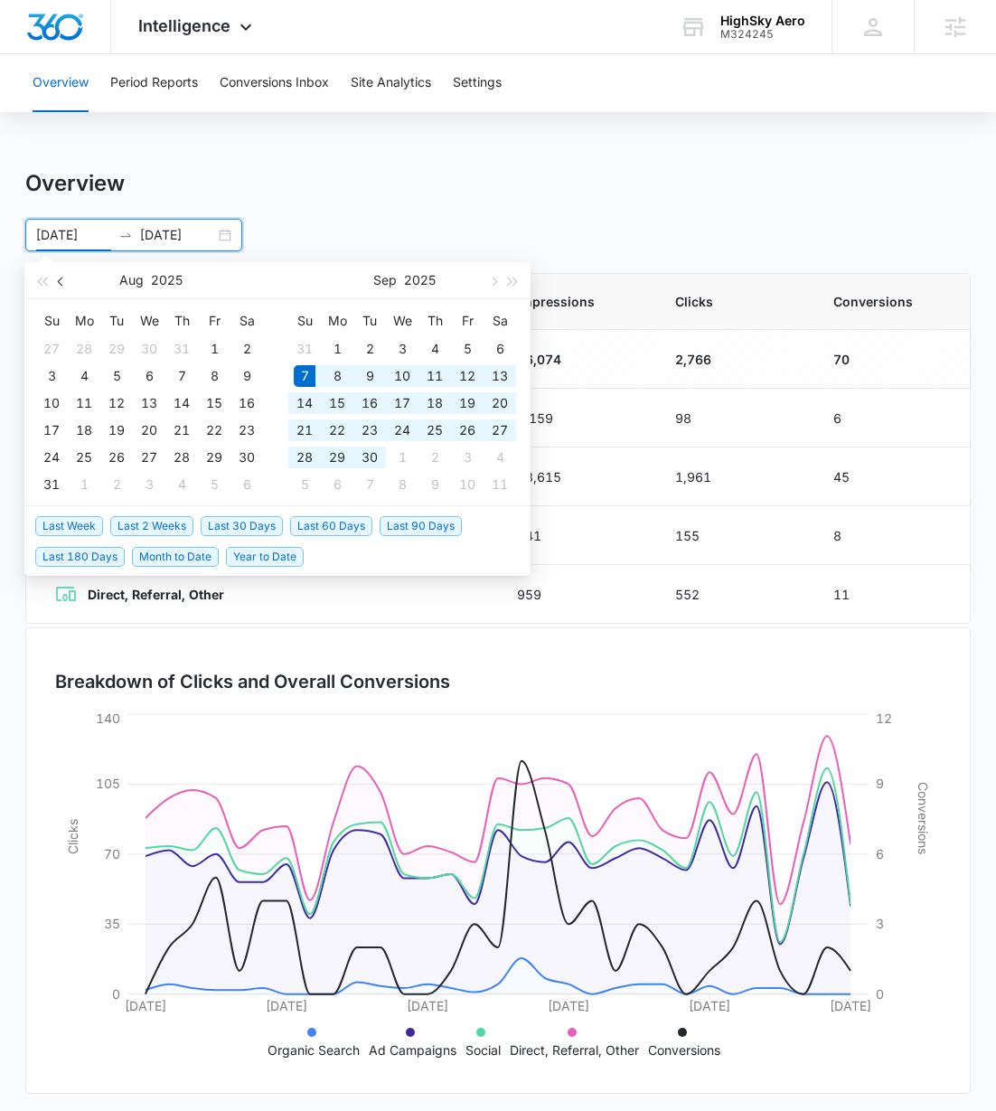
click at [61, 281] on span "button" at bounding box center [62, 281] width 9 height 9
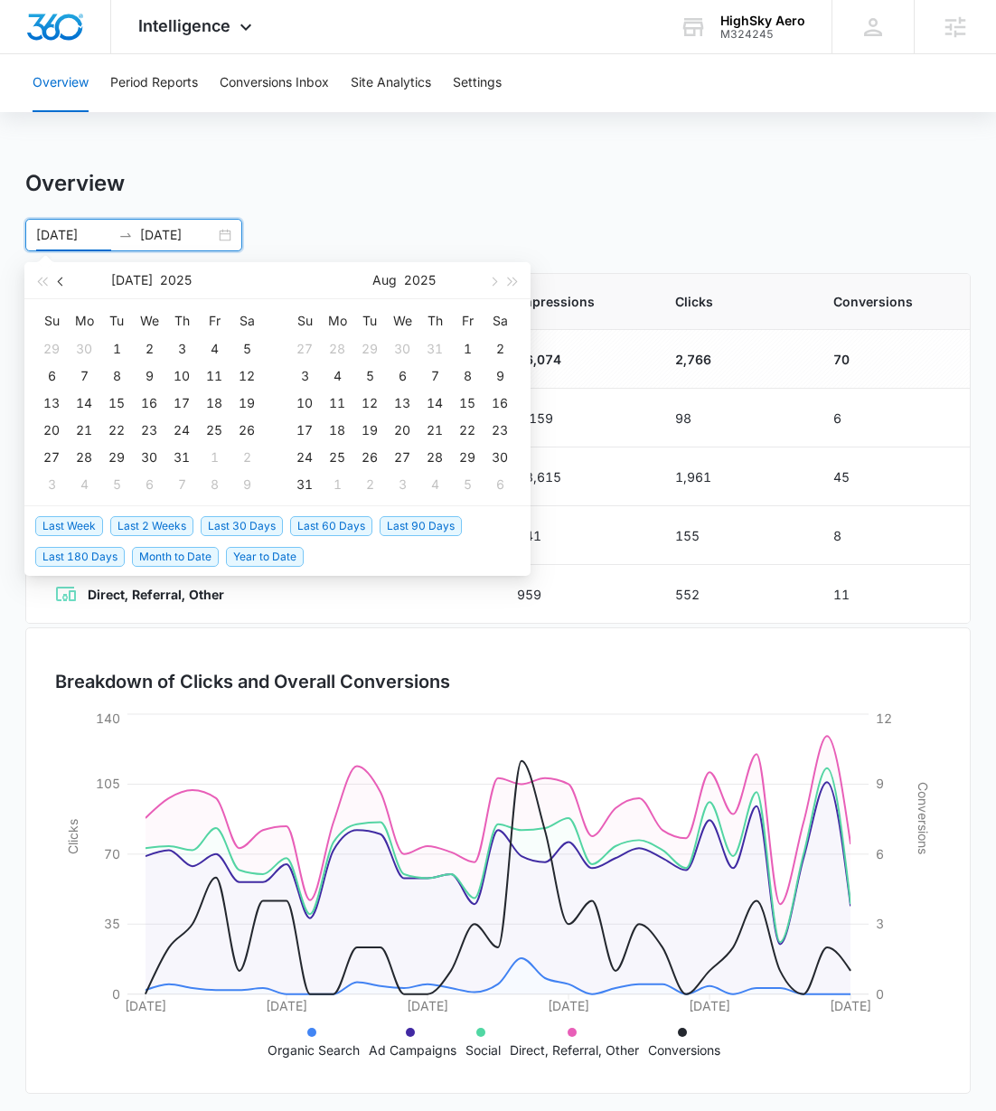
click at [61, 281] on span "button" at bounding box center [62, 281] width 9 height 9
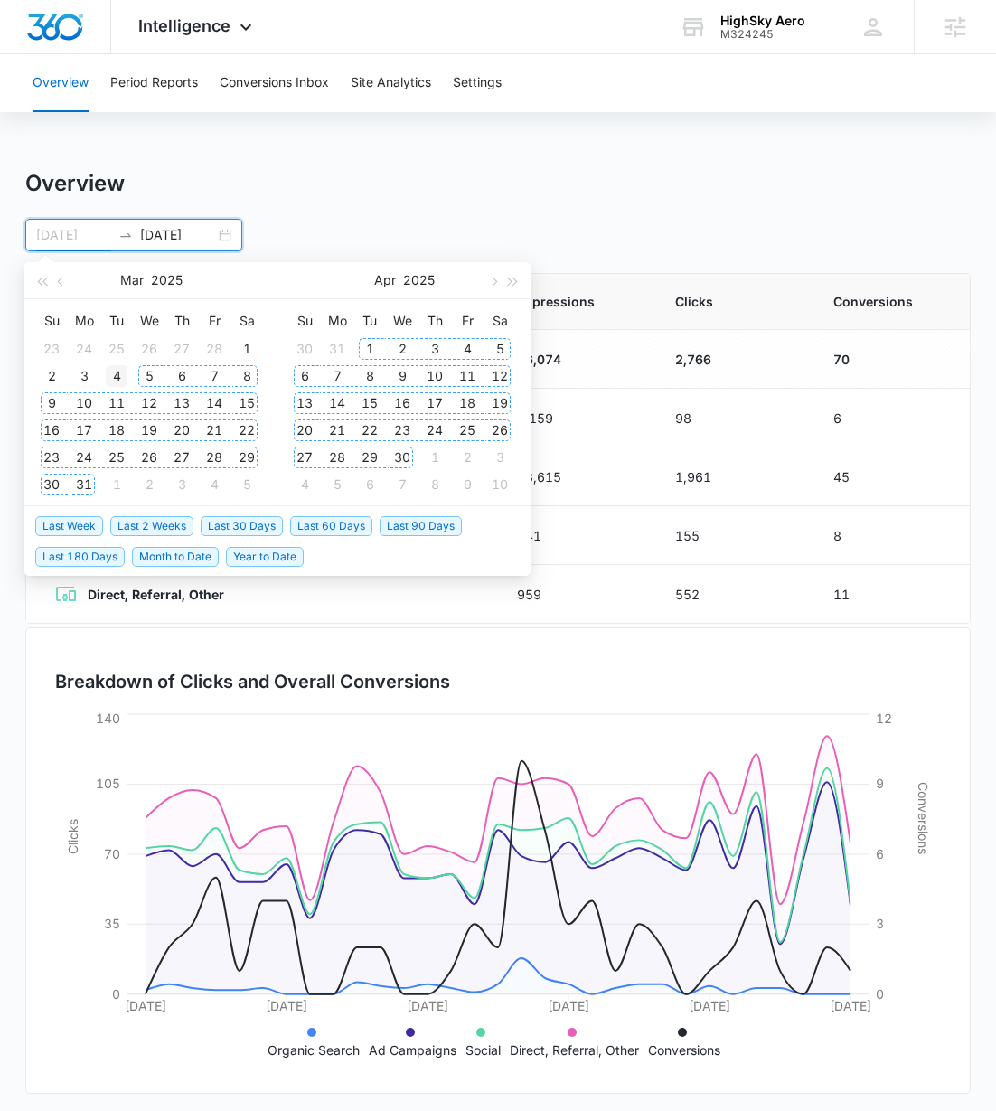
type input "03/04/2025"
click at [120, 376] on div "4" at bounding box center [117, 376] width 22 height 22
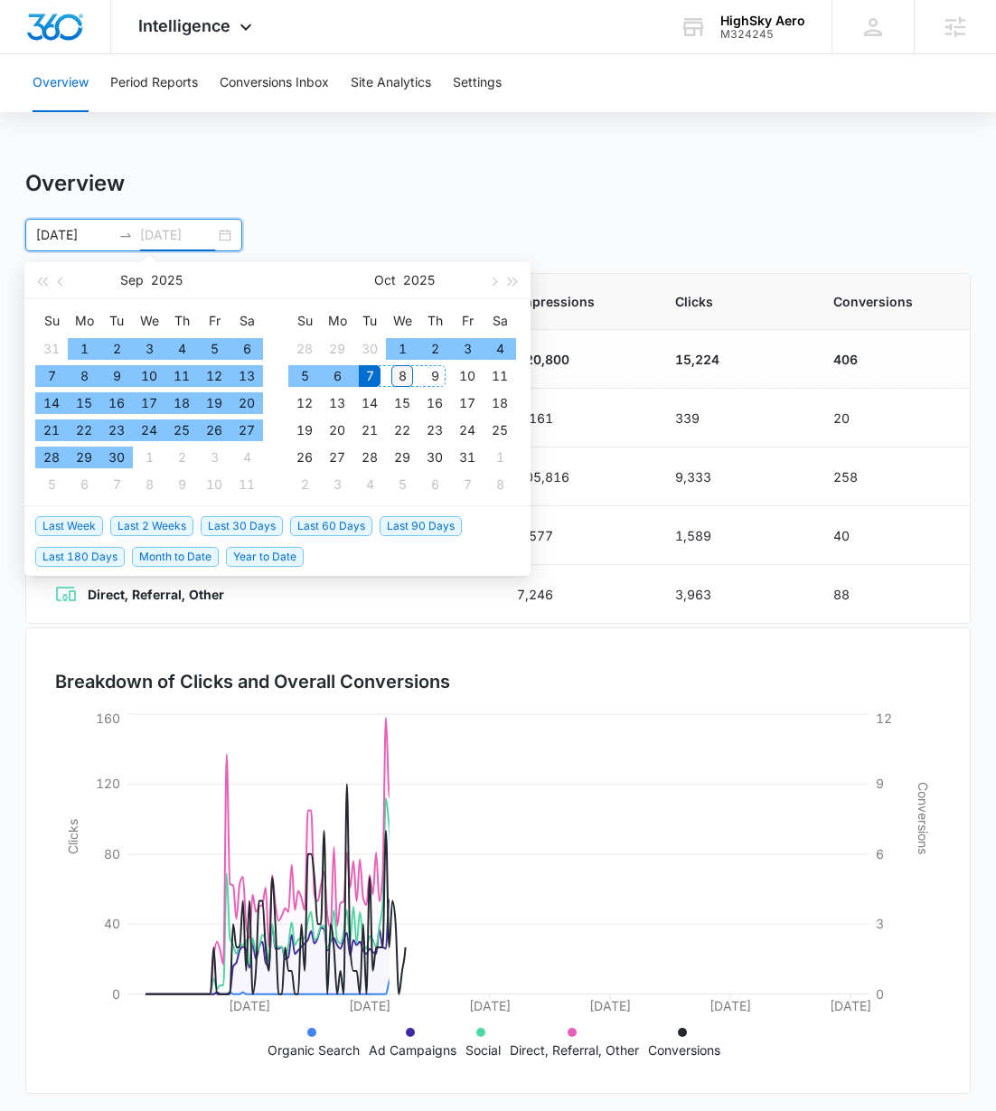
type input "[DATE]"
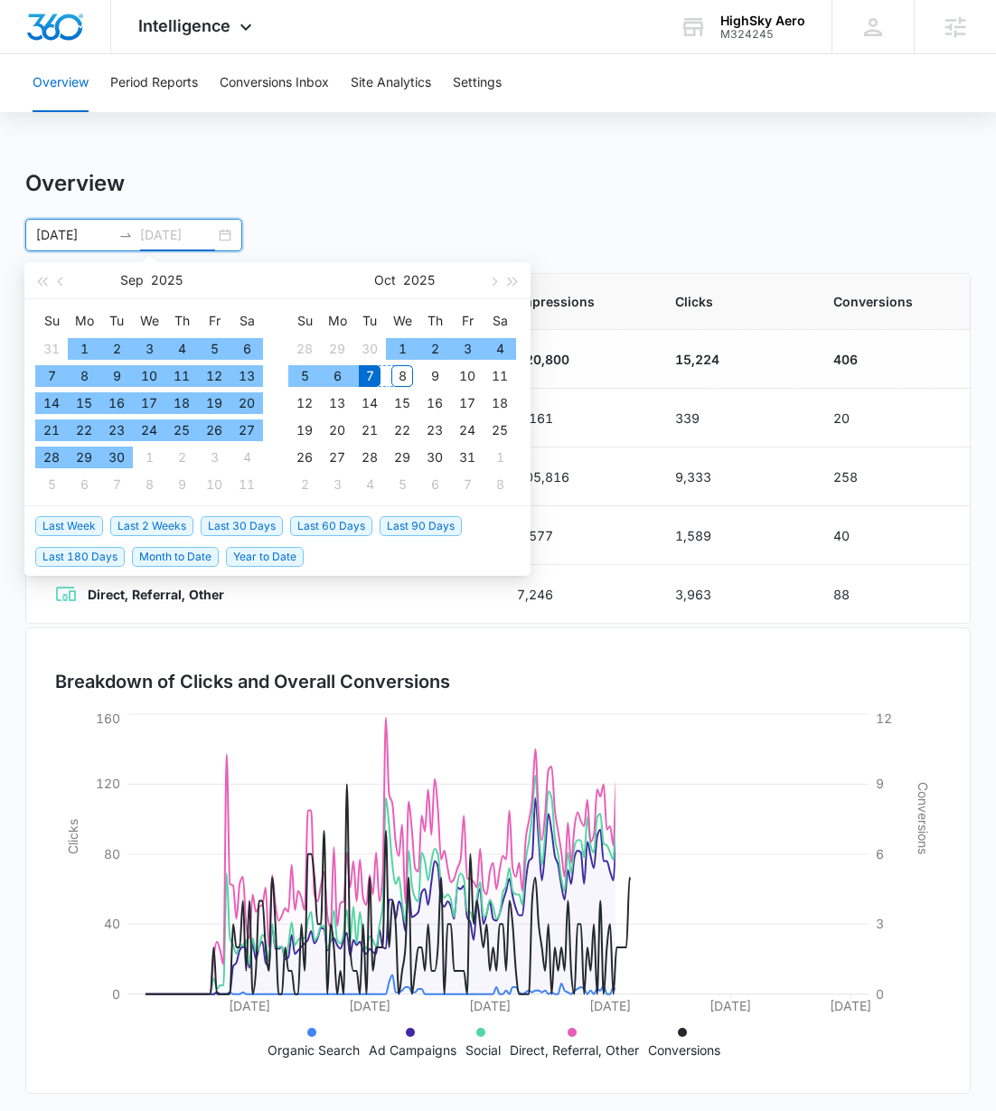
click at [403, 375] on div "8" at bounding box center [402, 376] width 22 height 22
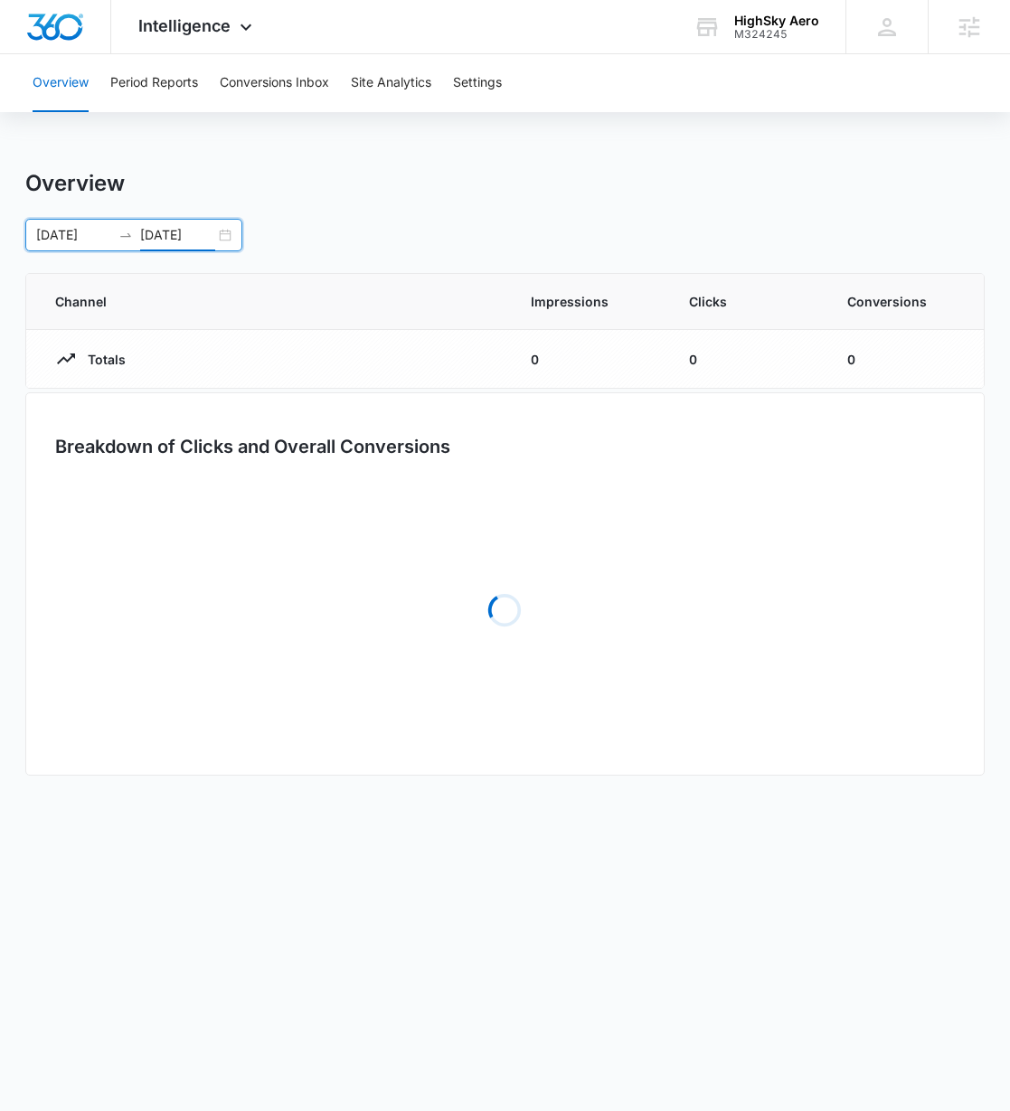
click at [537, 162] on div "Overview Period Reports Conversions Inbox Site Analytics Settings Overview 03/0…" at bounding box center [505, 427] width 1010 height 747
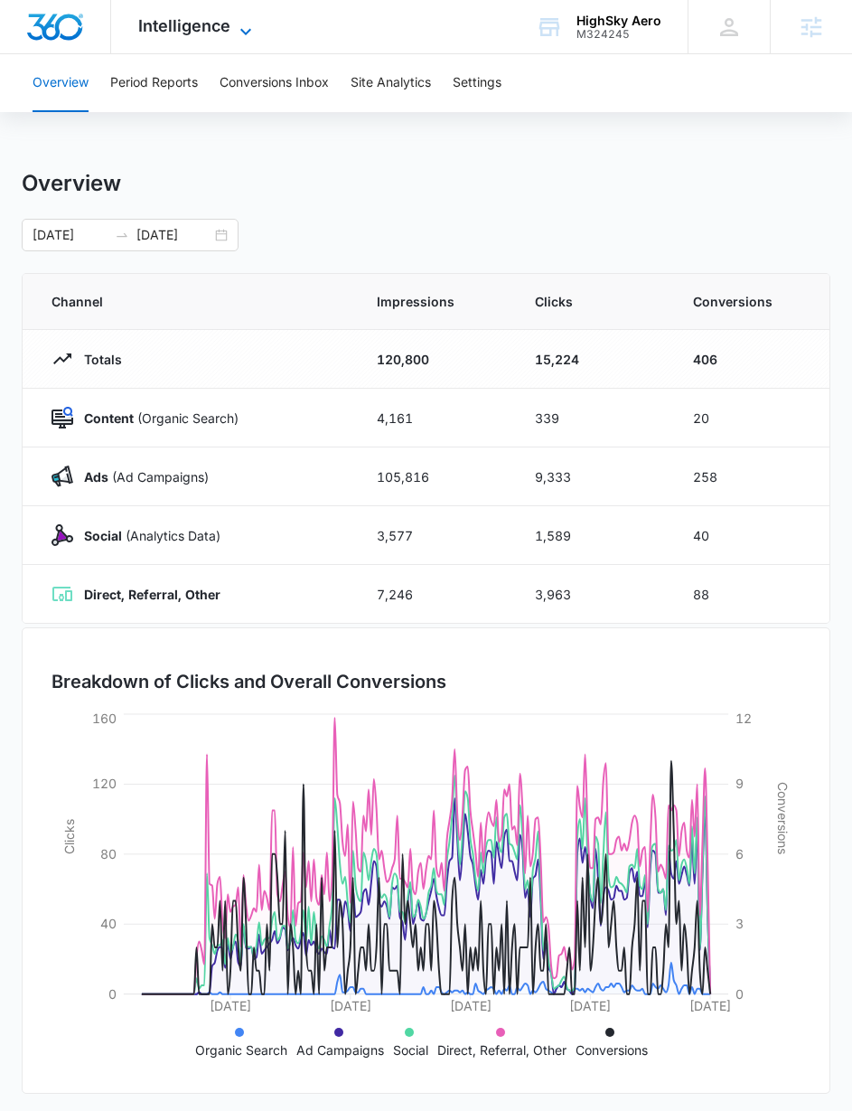
click at [240, 30] on icon at bounding box center [245, 31] width 11 height 6
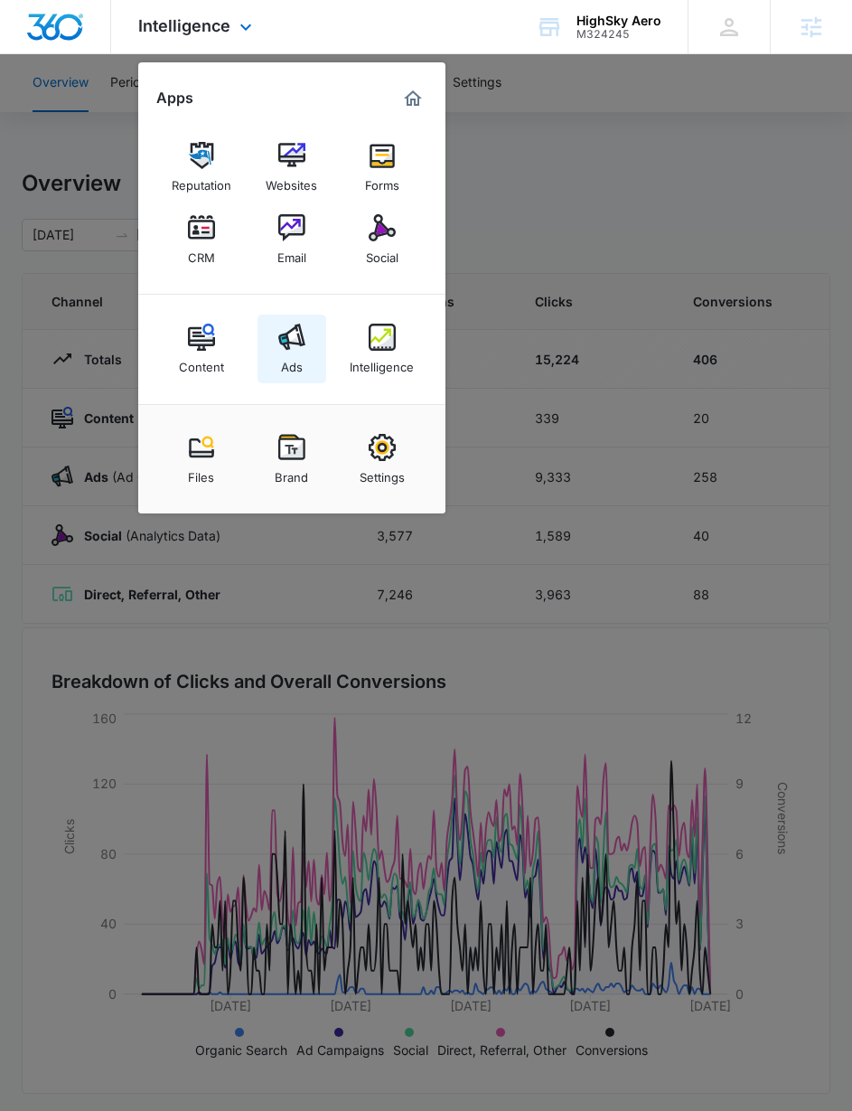
click at [301, 347] on img at bounding box center [291, 337] width 27 height 27
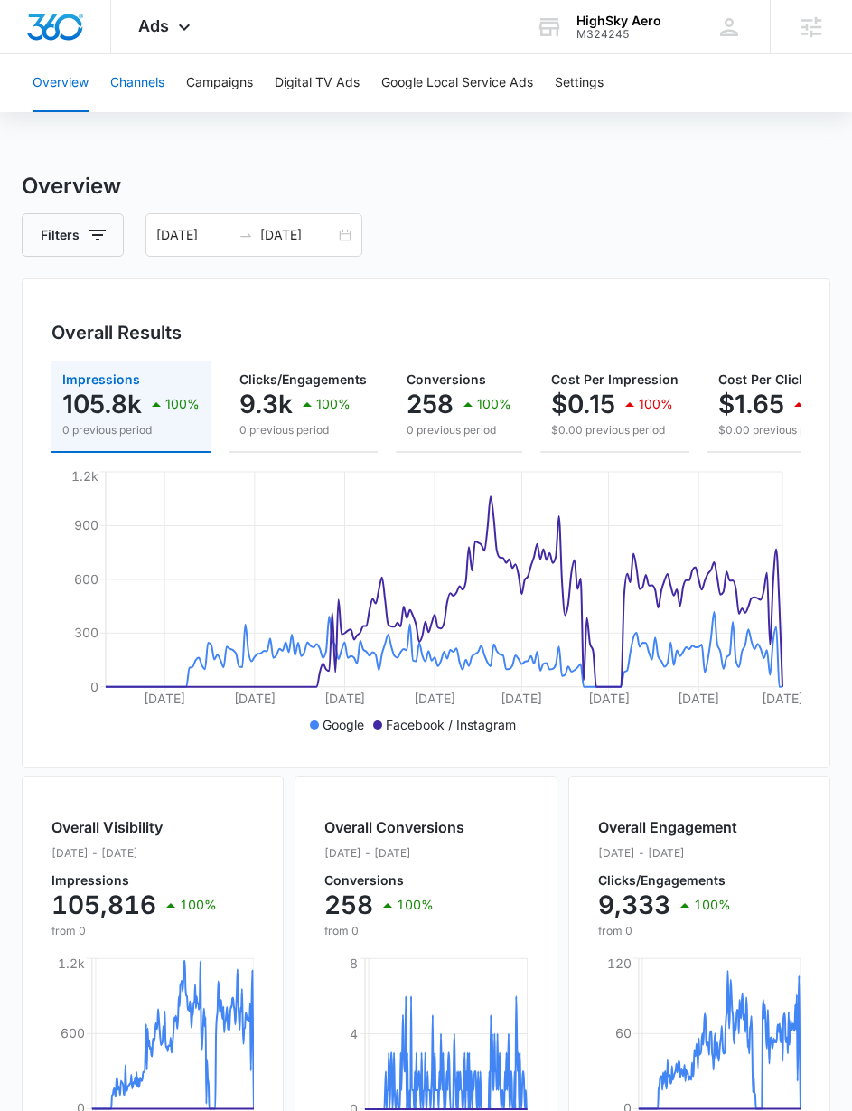
click at [147, 79] on button "Channels" at bounding box center [137, 83] width 54 height 58
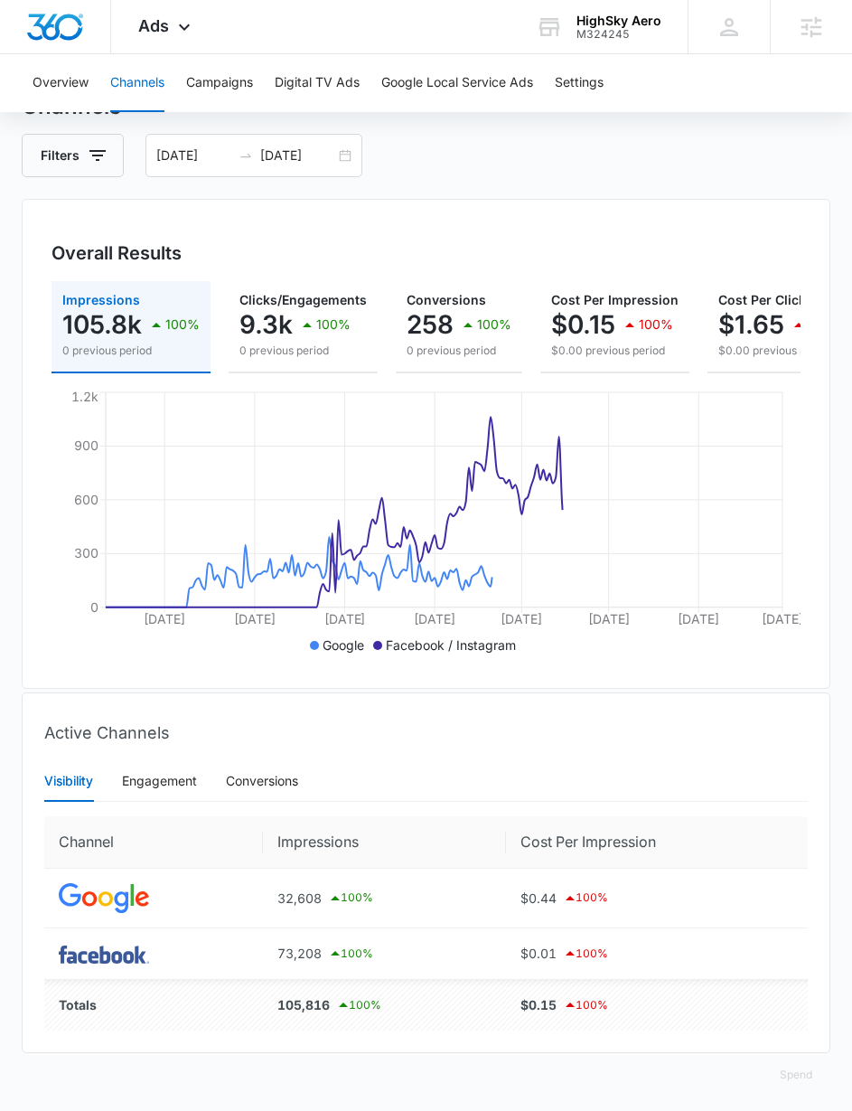
scroll to position [100, 0]
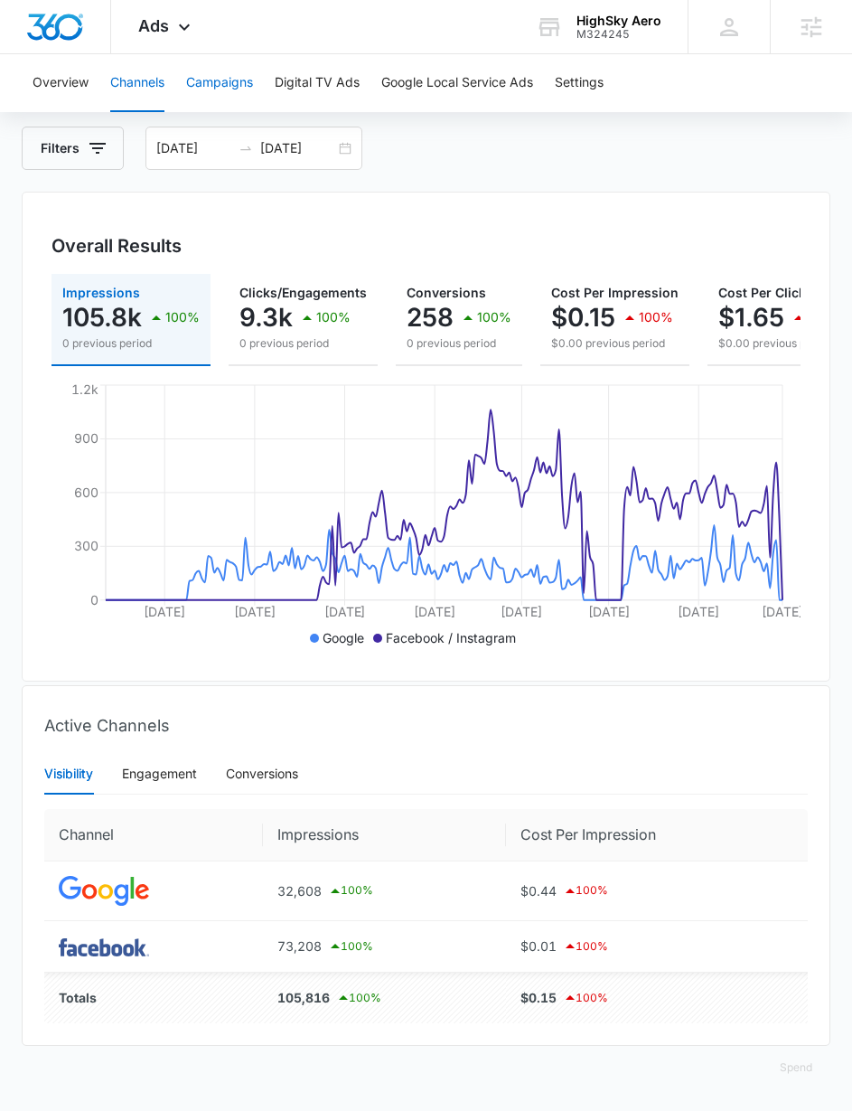
click at [220, 79] on button "Campaigns" at bounding box center [219, 83] width 67 height 58
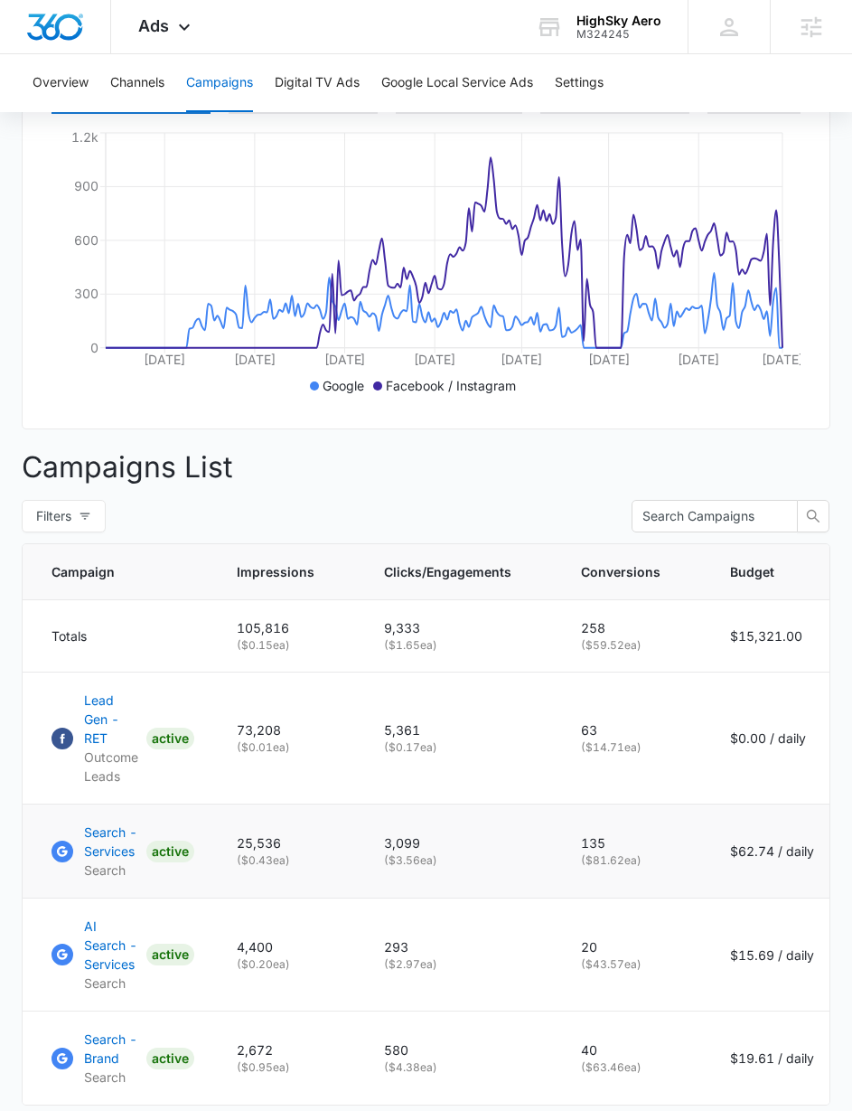
scroll to position [488, 0]
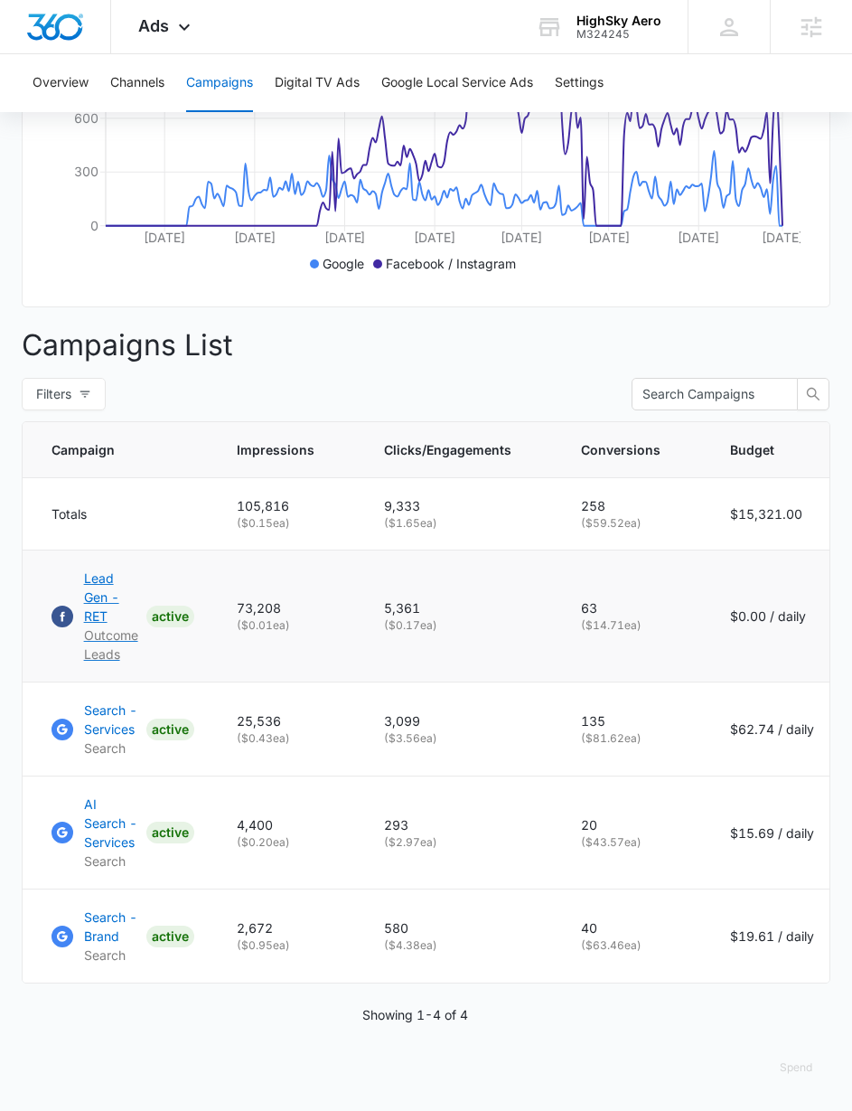
click at [104, 576] on p "Lead Gen - RET" at bounding box center [111, 596] width 55 height 57
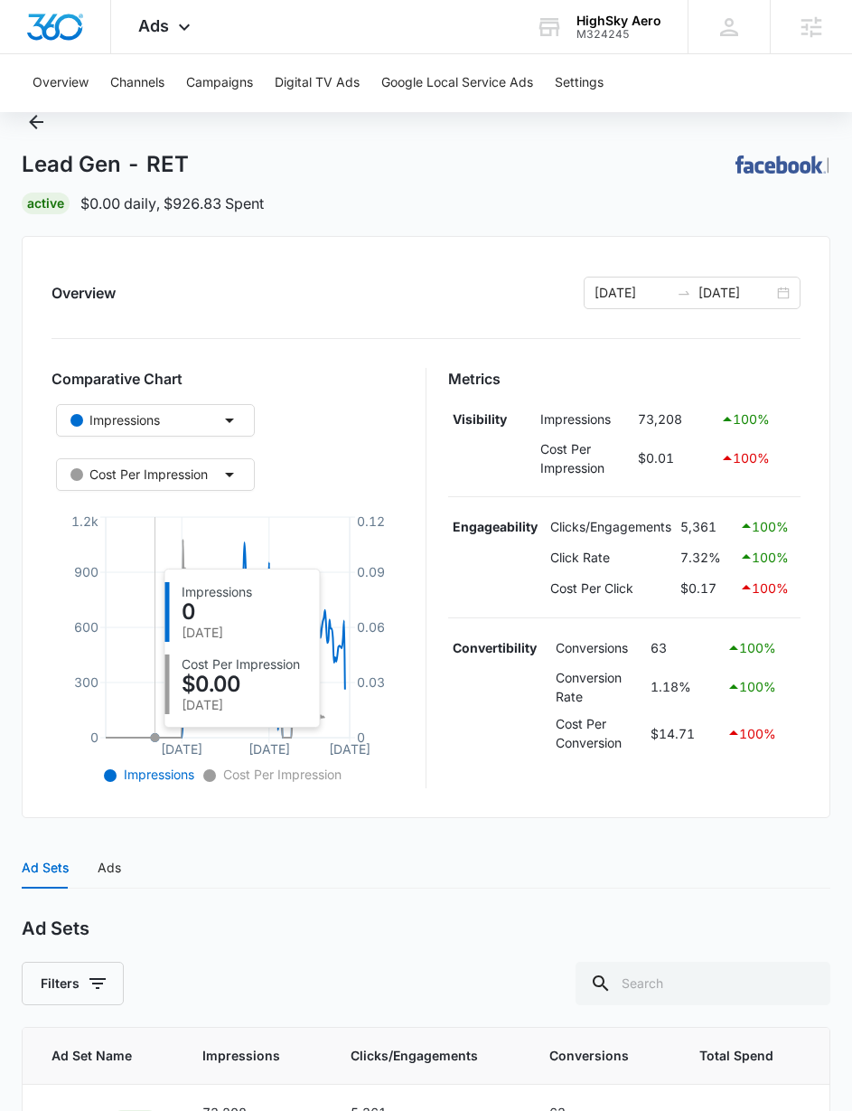
scroll to position [195, 0]
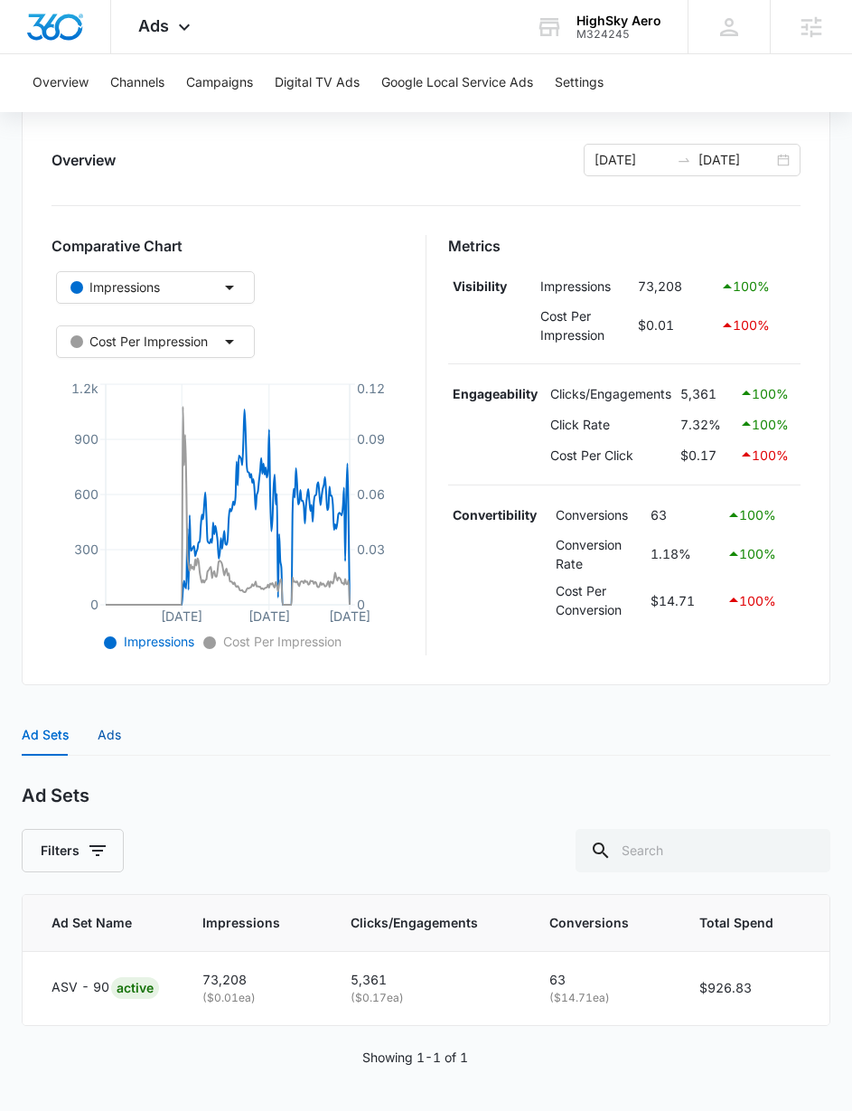
click at [107, 737] on div "Ads" at bounding box center [109, 735] width 23 height 20
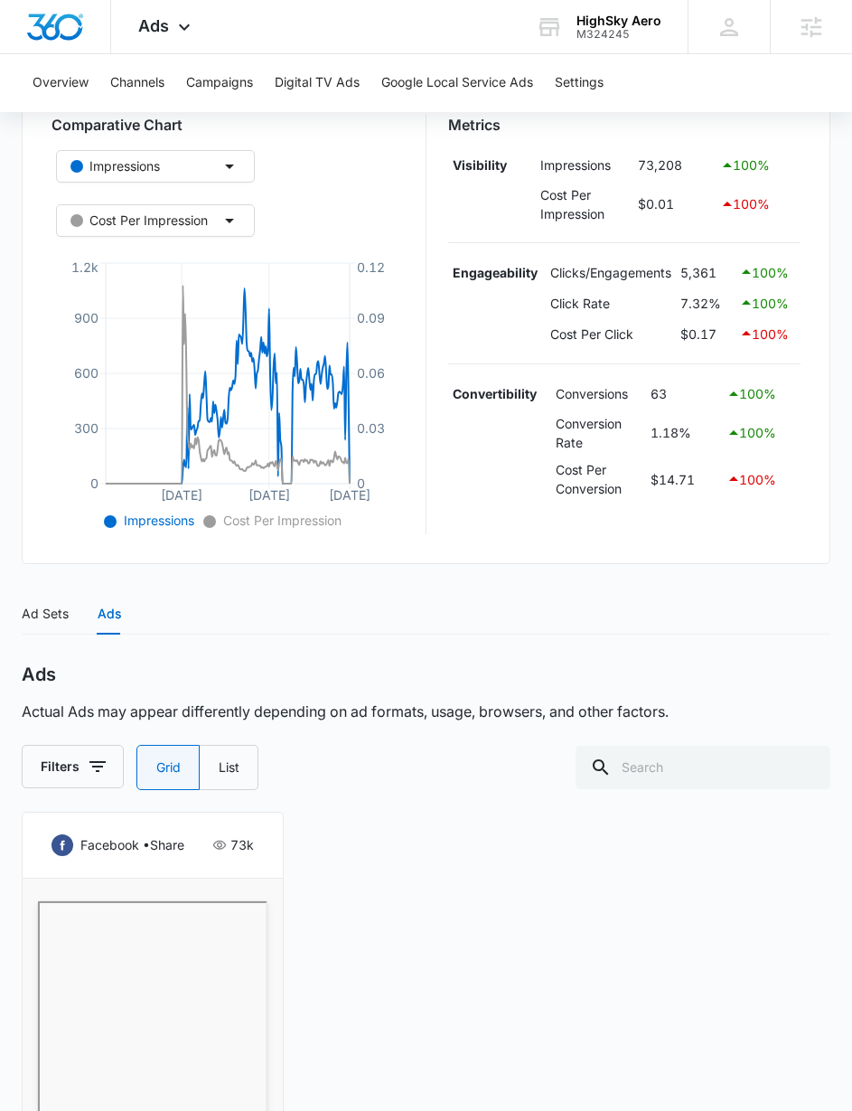
scroll to position [681, 0]
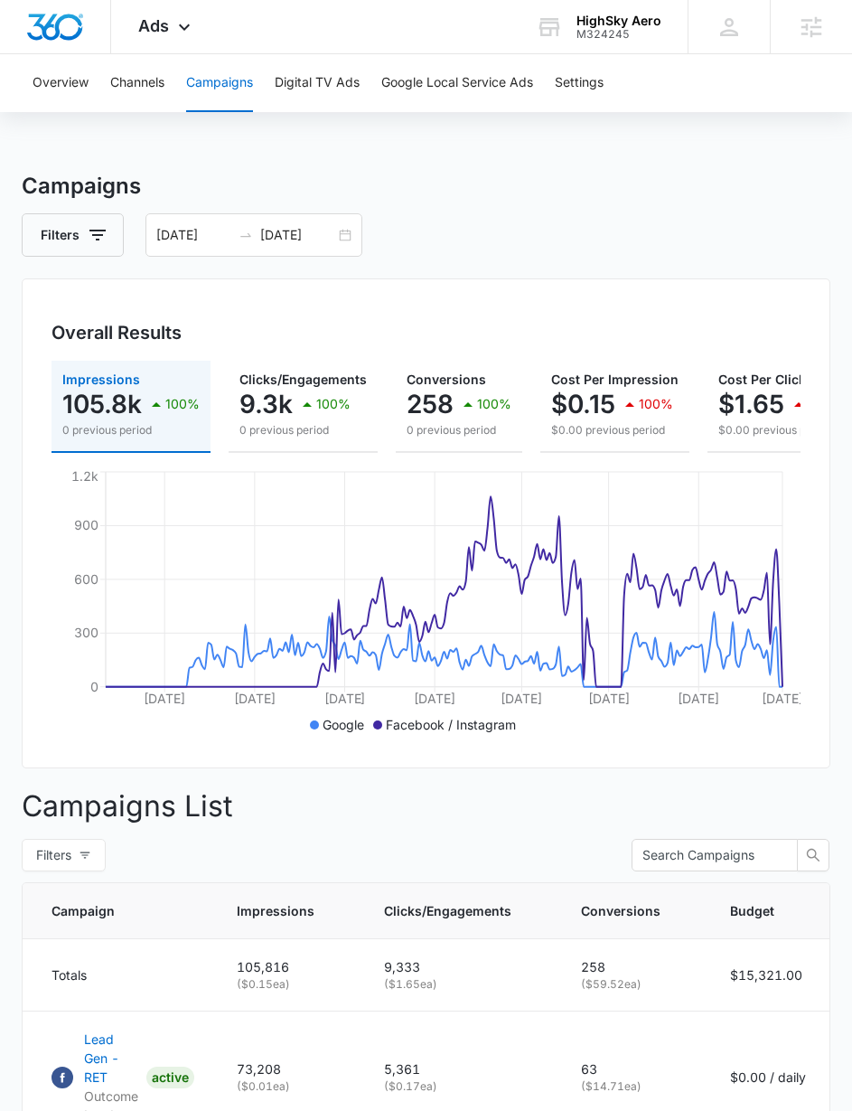
scroll to position [488, 0]
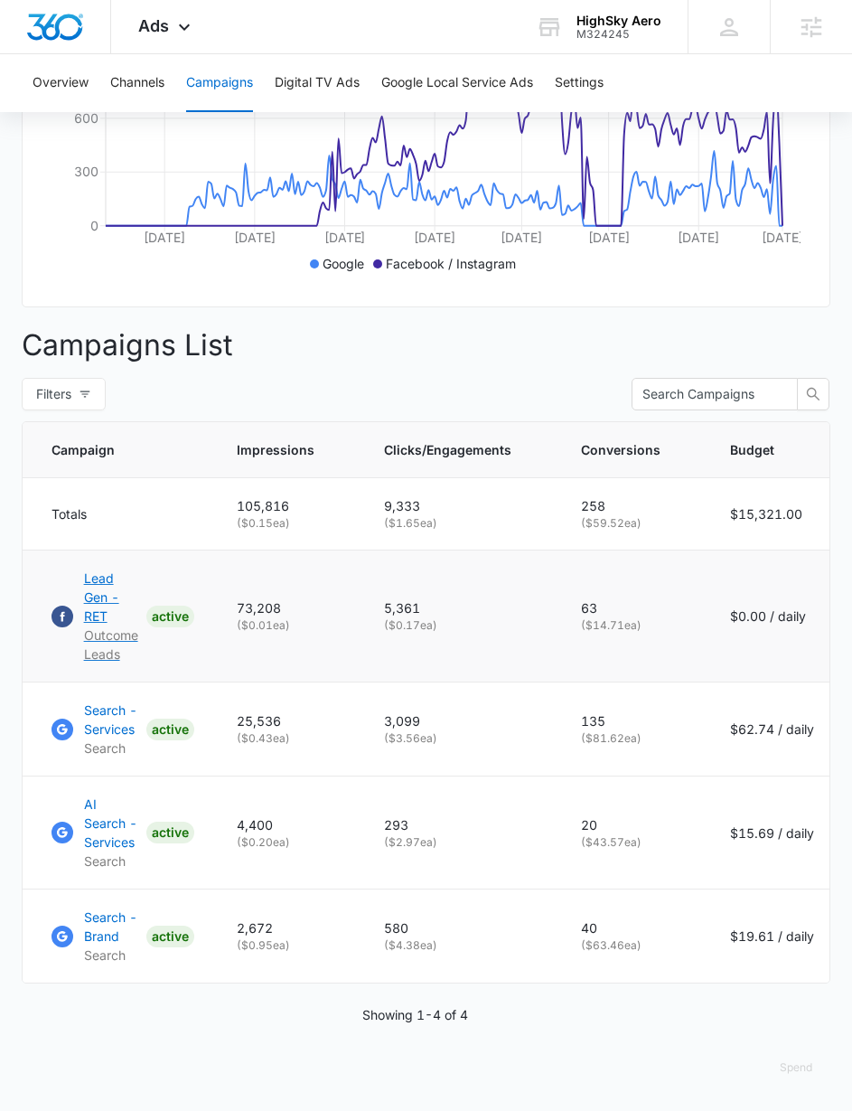
click at [95, 568] on p "Lead Gen - RET" at bounding box center [111, 596] width 55 height 57
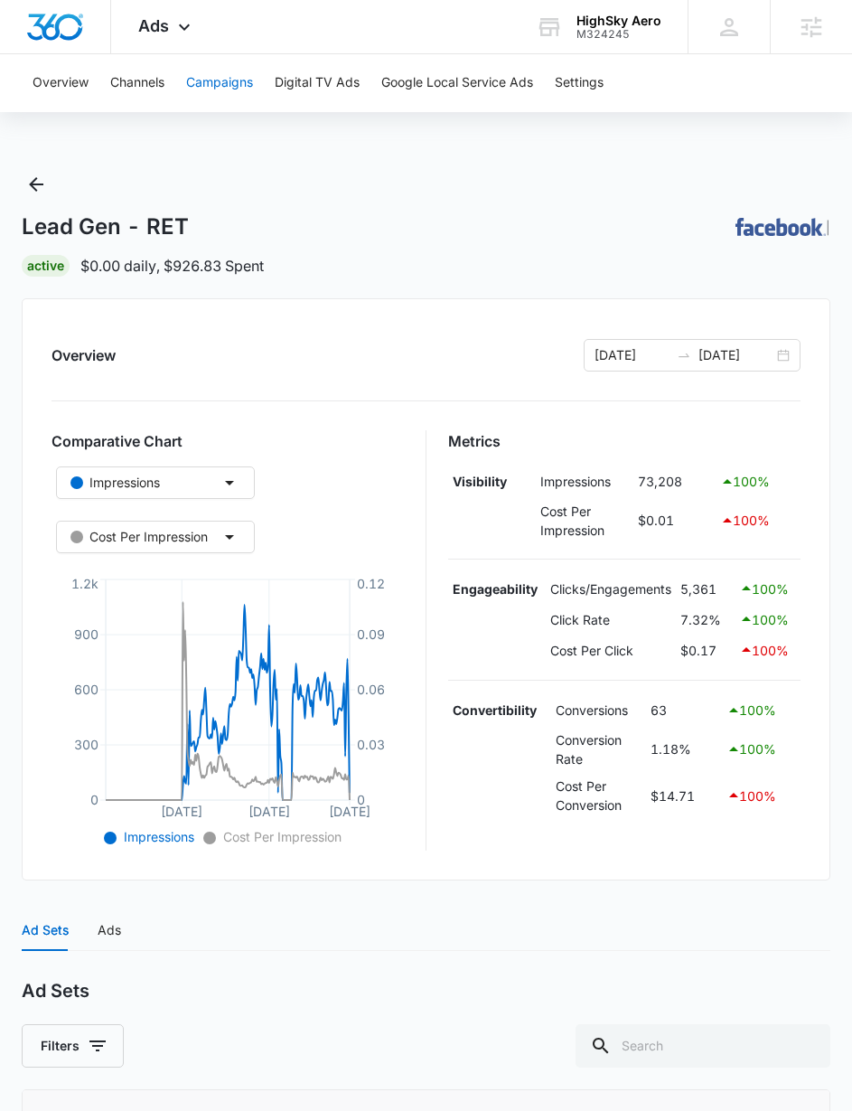
click at [217, 80] on button "Campaigns" at bounding box center [219, 83] width 67 height 58
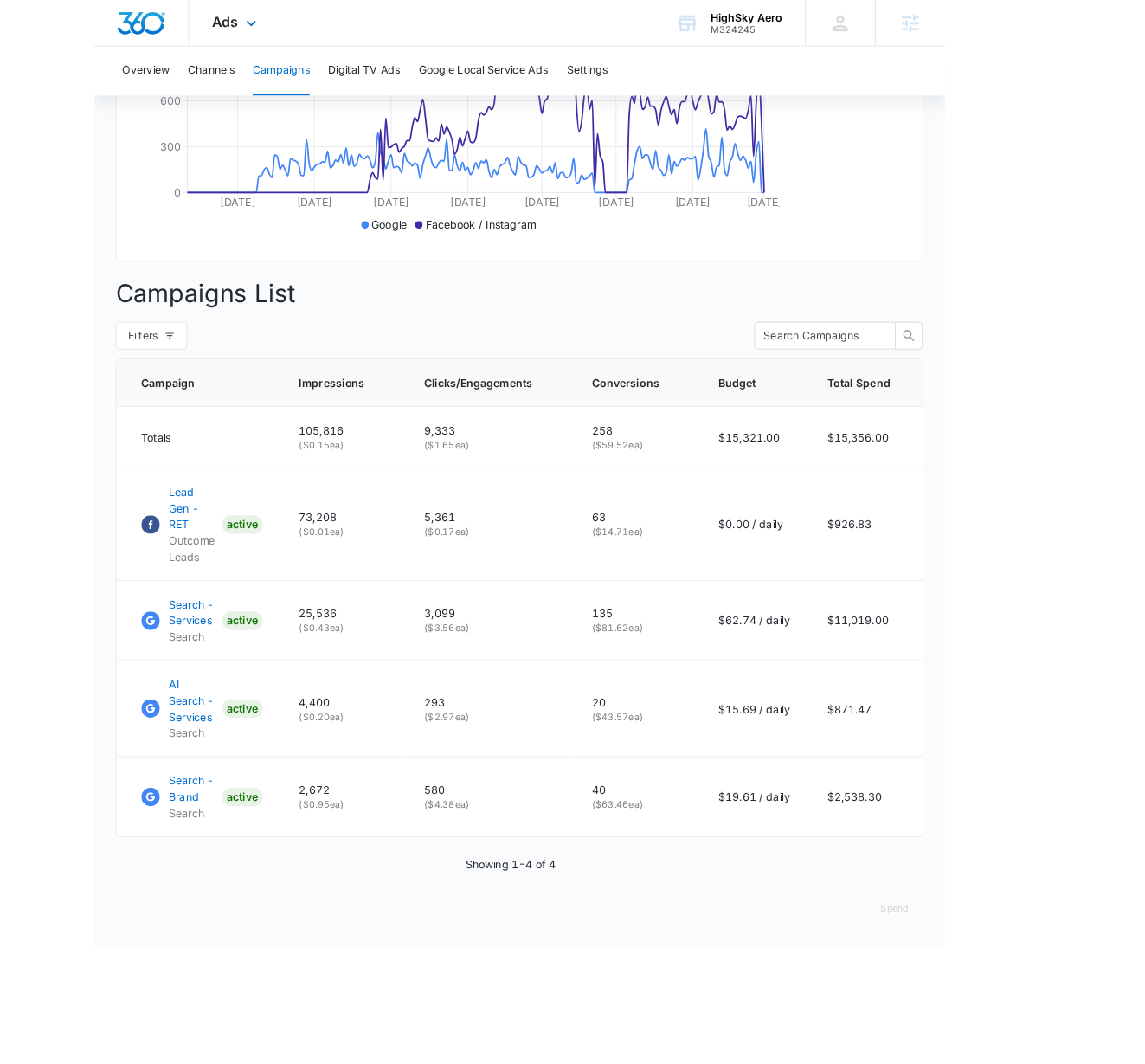
scroll to position [328, 0]
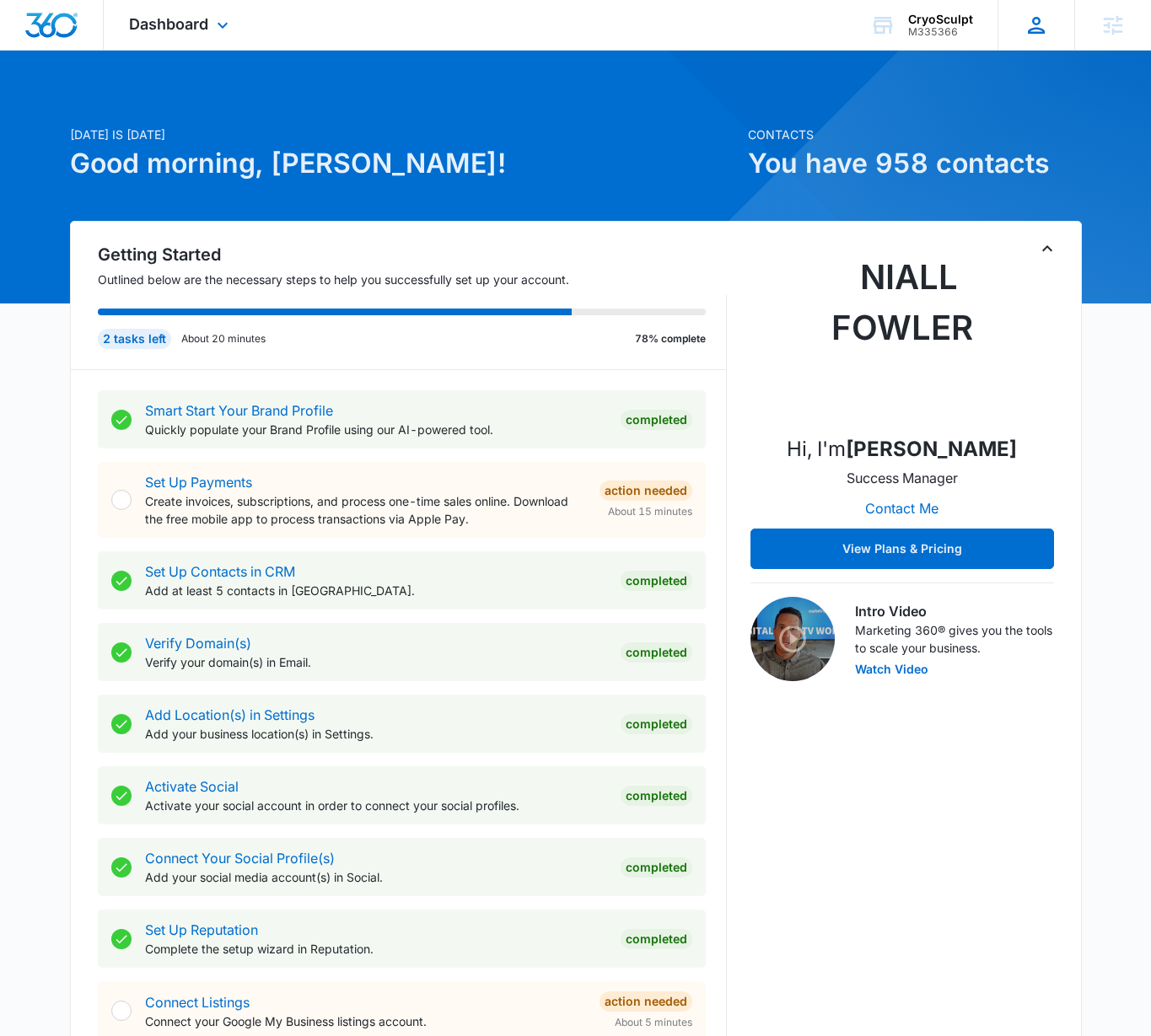
click at [1034, 31] on icon at bounding box center [1035, 25] width 25 height 25
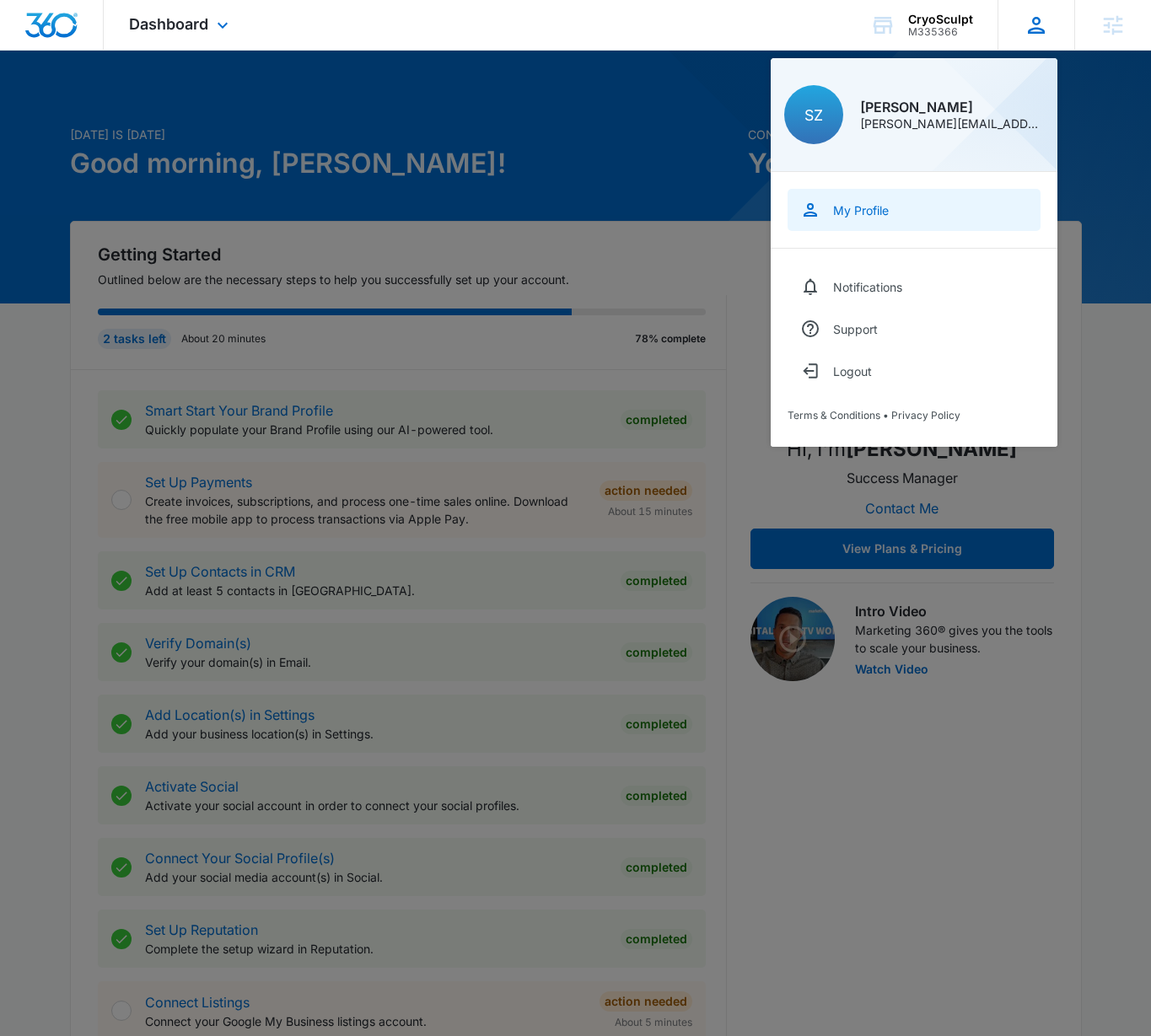
click at [851, 208] on div "My Profile" at bounding box center [861, 210] width 56 height 14
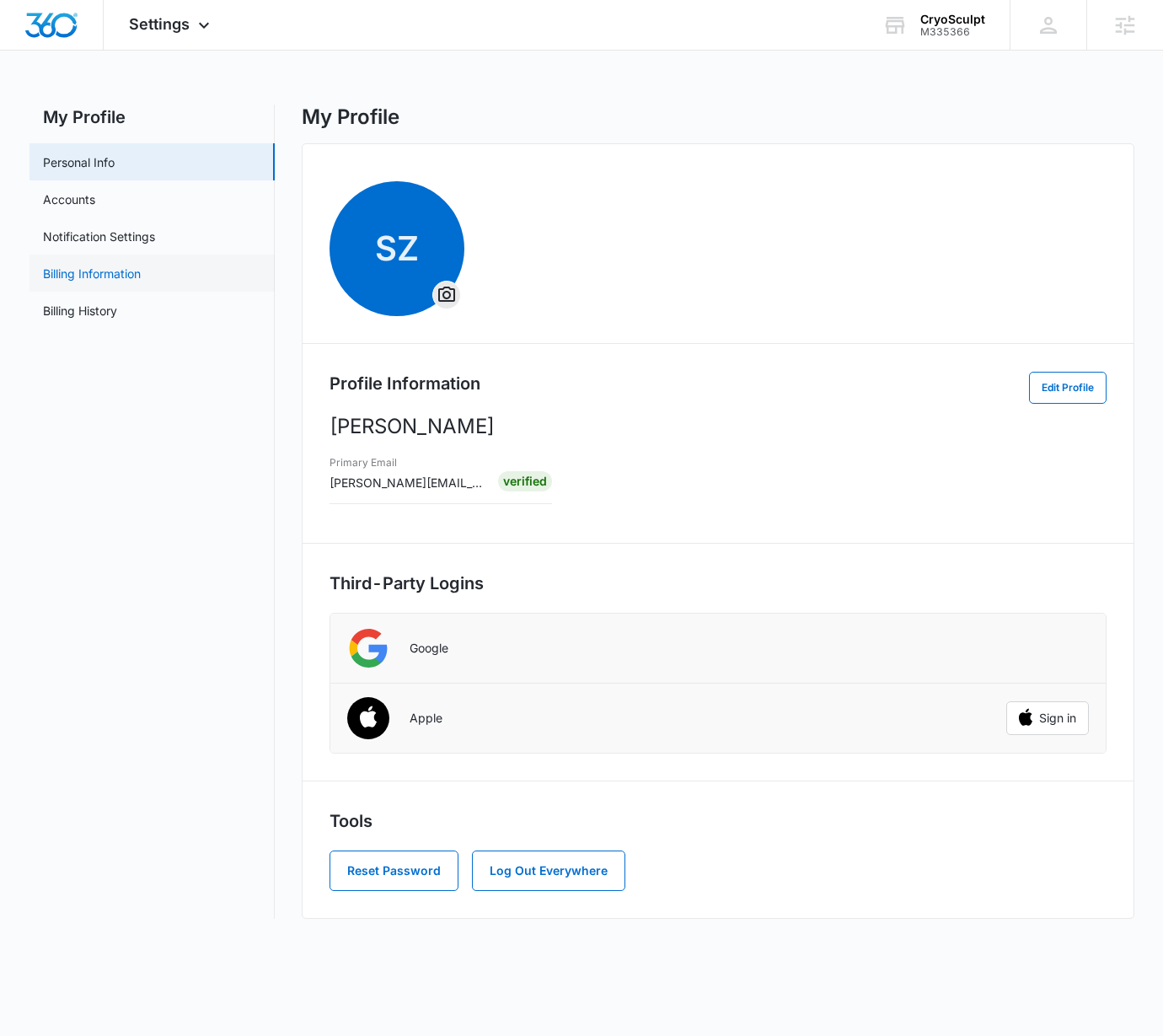
click at [95, 268] on link "Billing Information" at bounding box center [91, 273] width 98 height 18
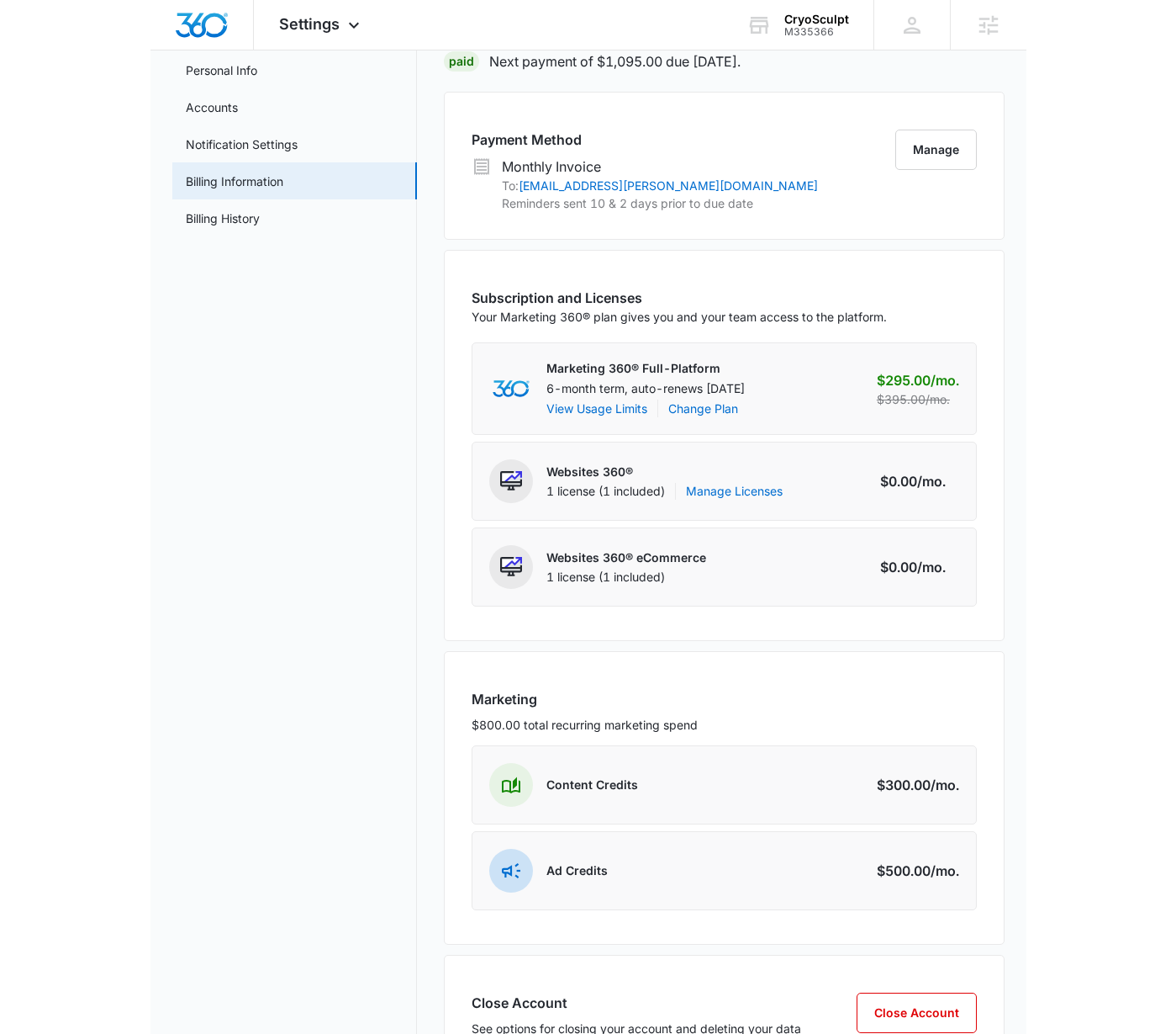
scroll to position [92, 0]
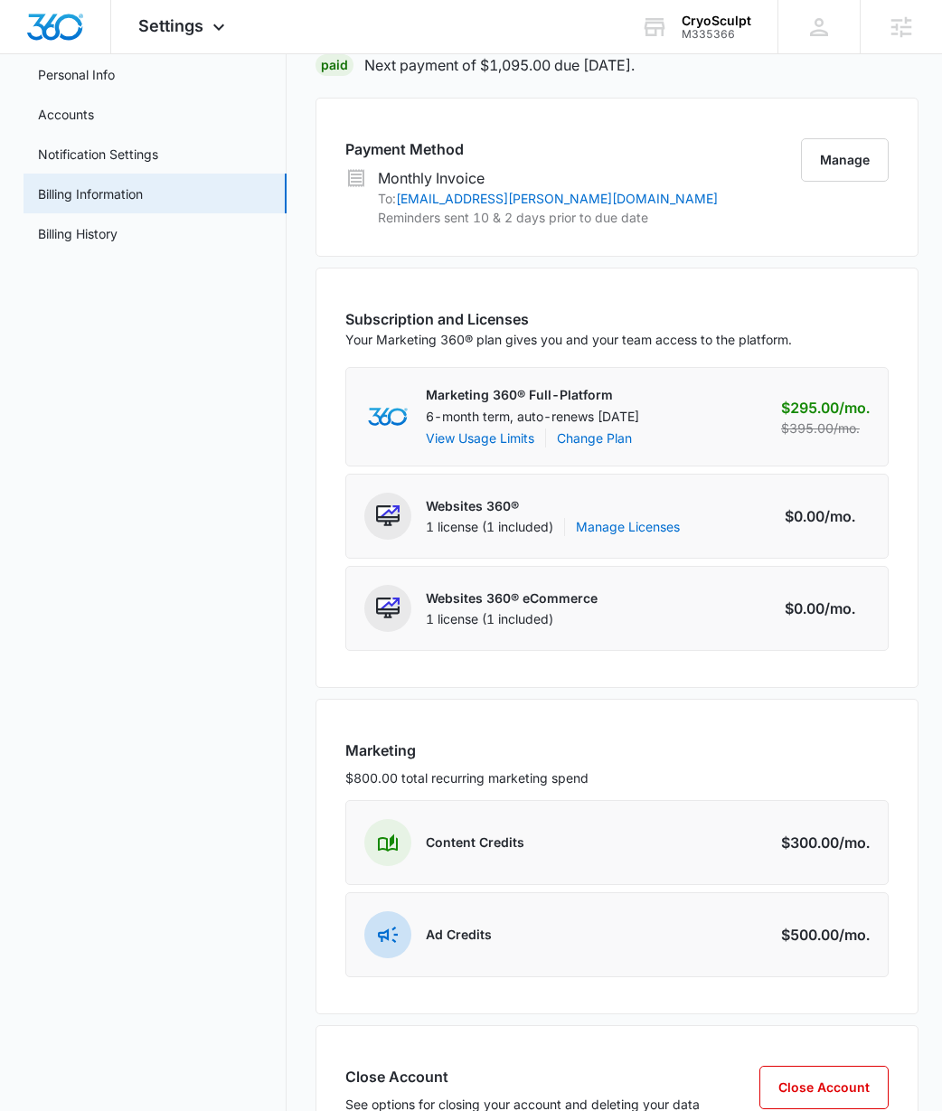
click at [785, 252] on div "Payment Method Monthly Invoice To: [EMAIL_ADDRESS][PERSON_NAME][DOMAIN_NAME] Re…" at bounding box center [616, 177] width 603 height 159
click at [833, 157] on button "Manage" at bounding box center [845, 159] width 88 height 43
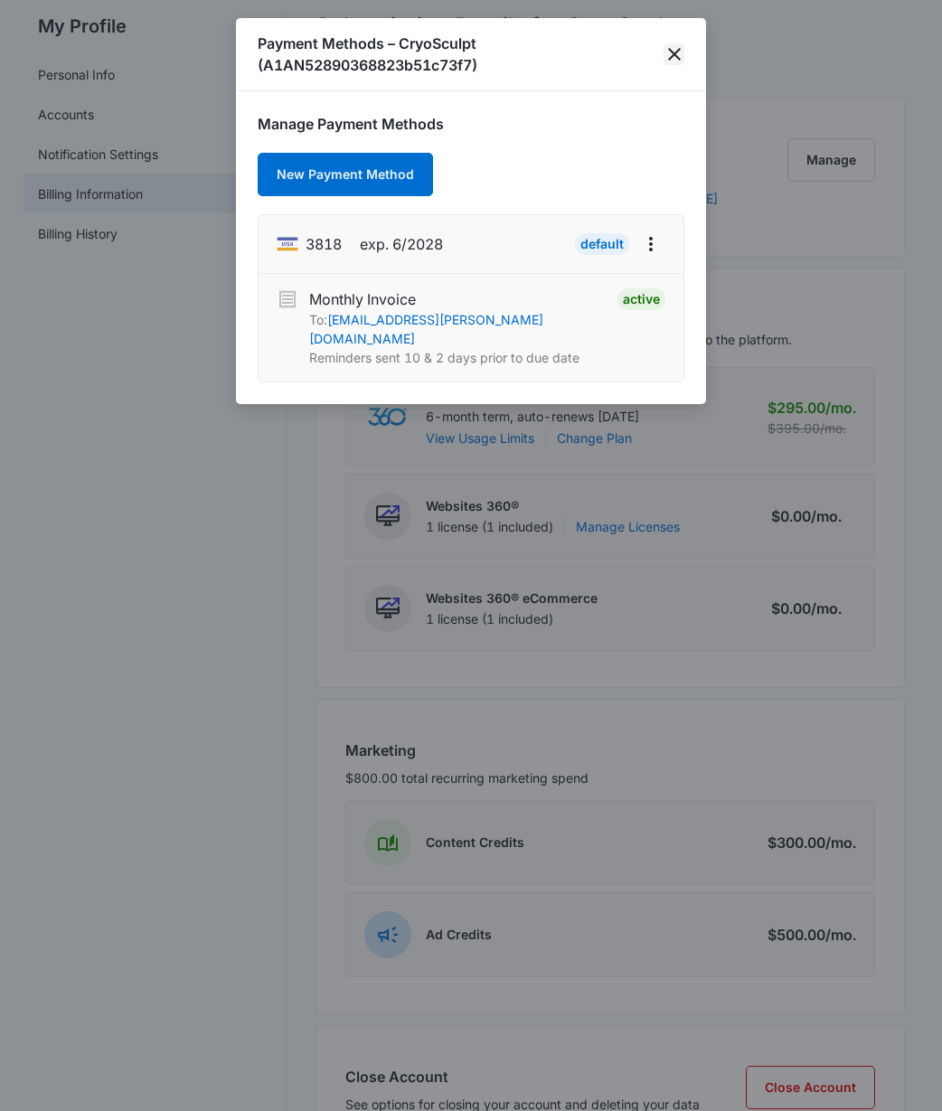
click at [671, 50] on icon "close" at bounding box center [674, 54] width 13 height 13
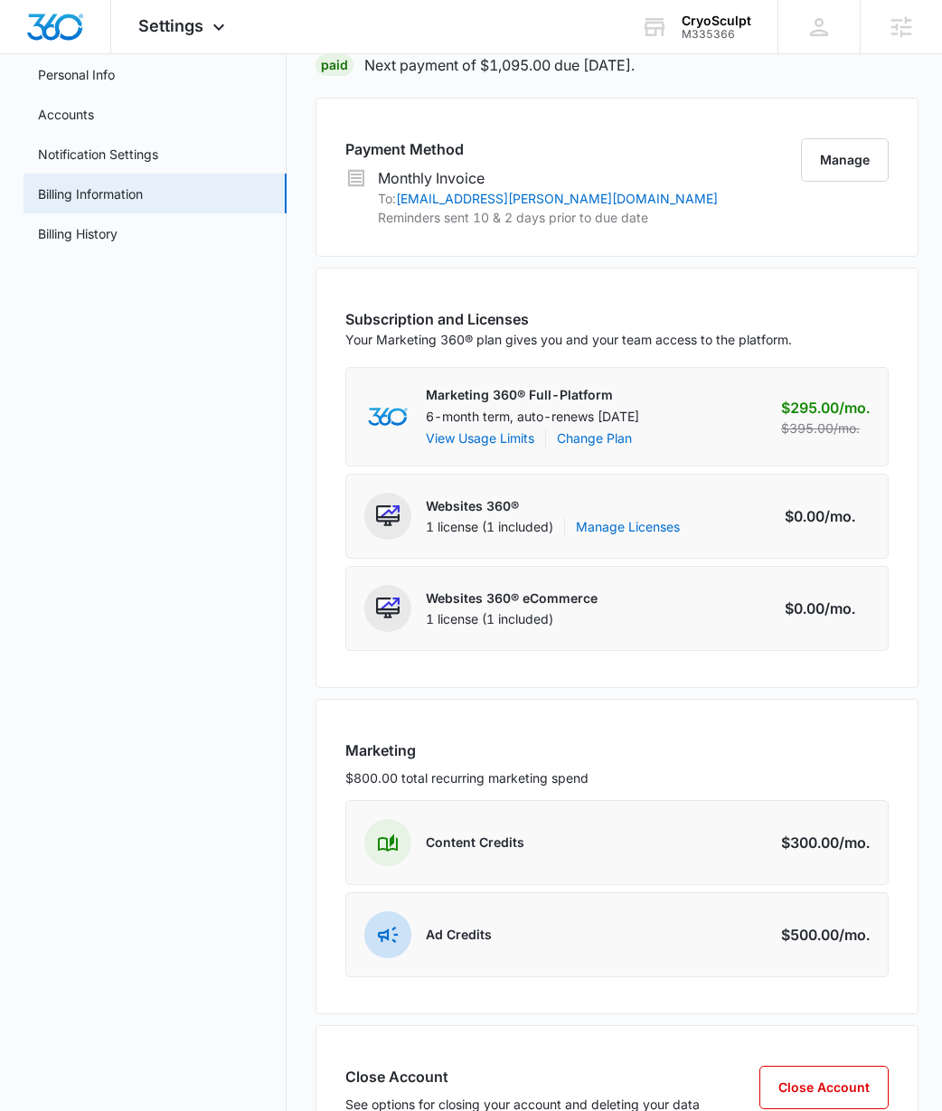
click at [913, 56] on div "Paid Next payment of $1,095.00 due [DATE]." at bounding box center [616, 65] width 603 height 22
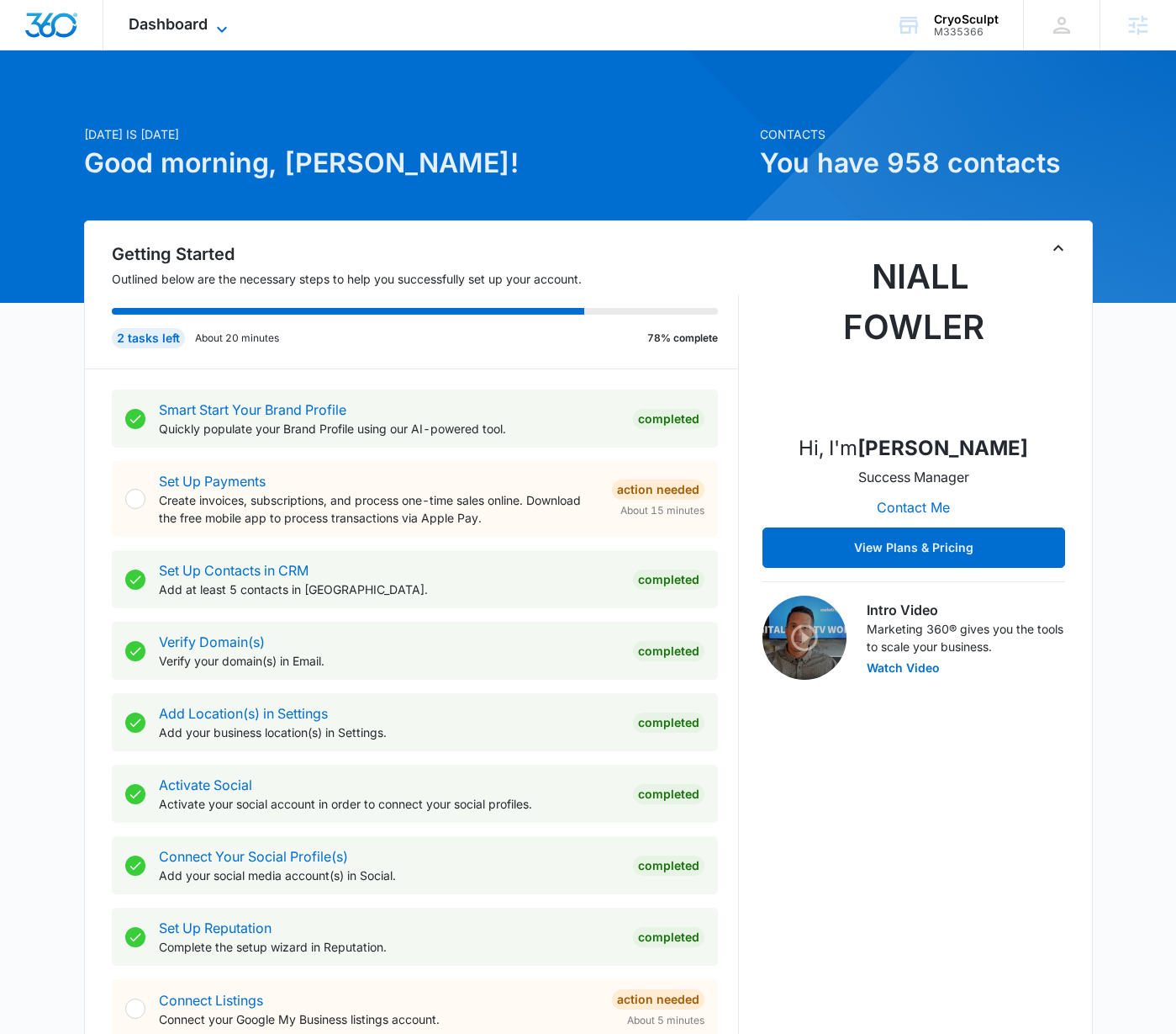
click at [172, 15] on span "Dashboard" at bounding box center [167, 23] width 79 height 18
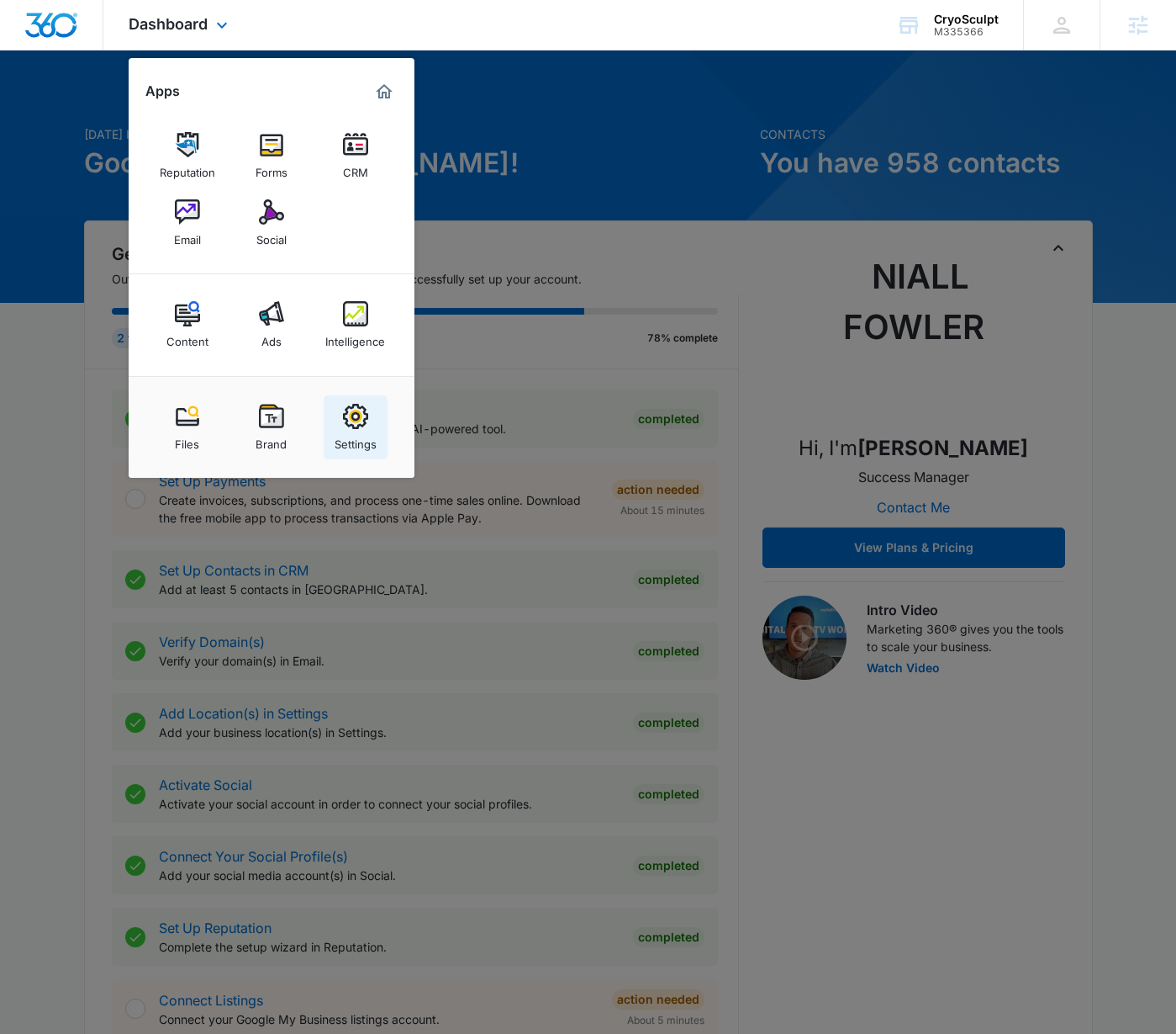
click at [354, 410] on img at bounding box center [355, 416] width 25 height 25
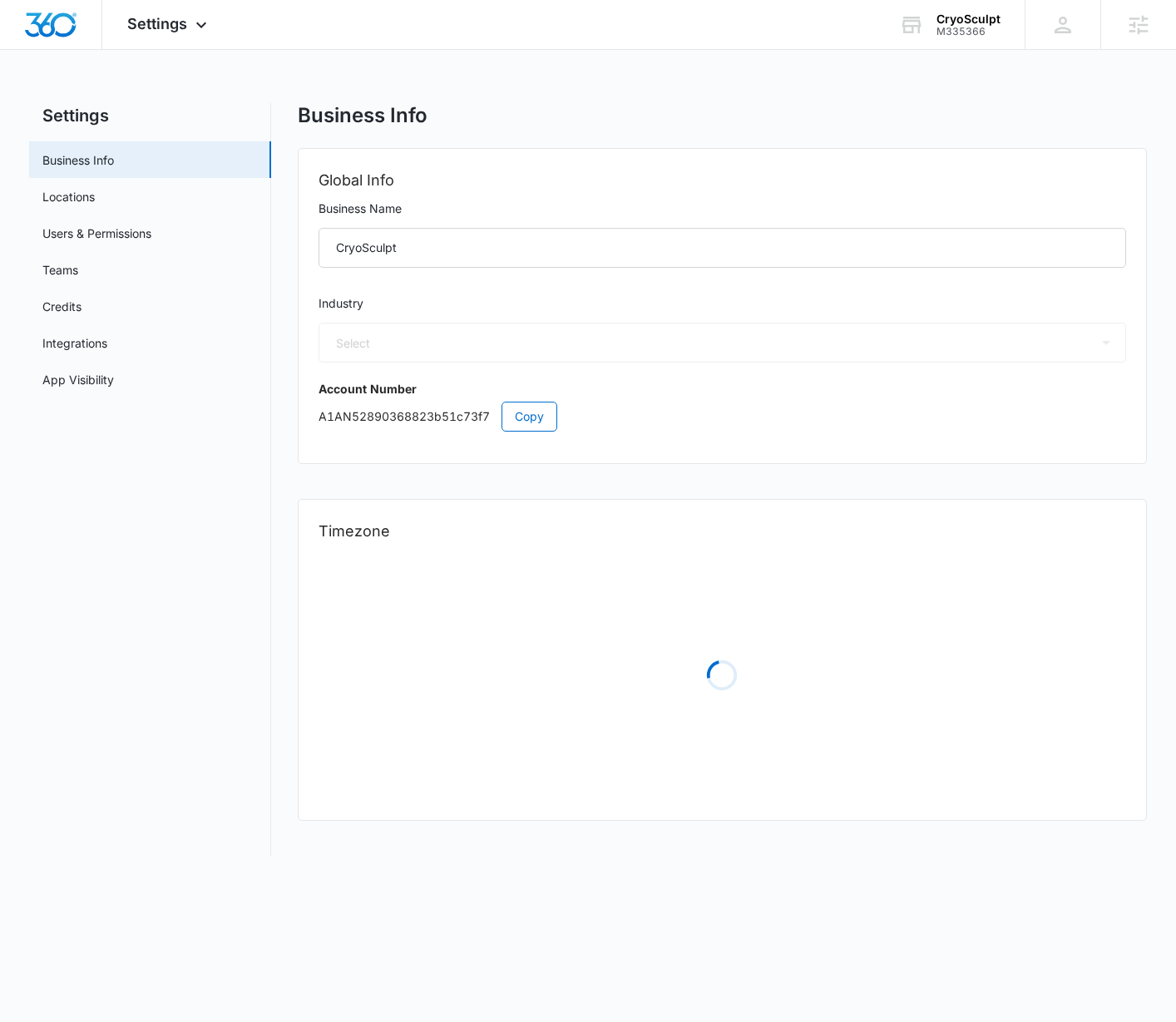
select select "14"
select select "US"
select select "America/New_York"
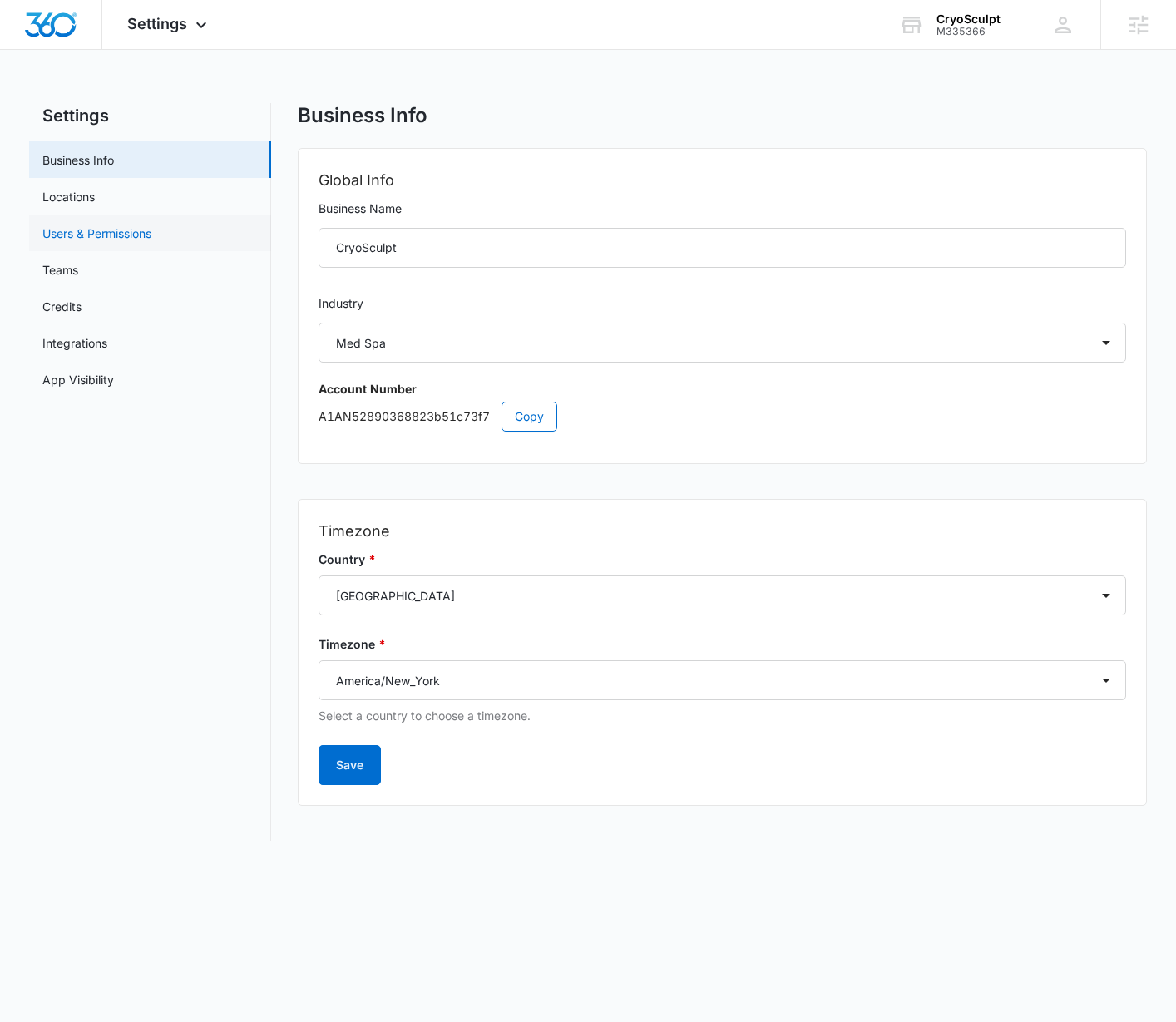
click at [84, 236] on link "Users & Permissions" at bounding box center [97, 233] width 109 height 17
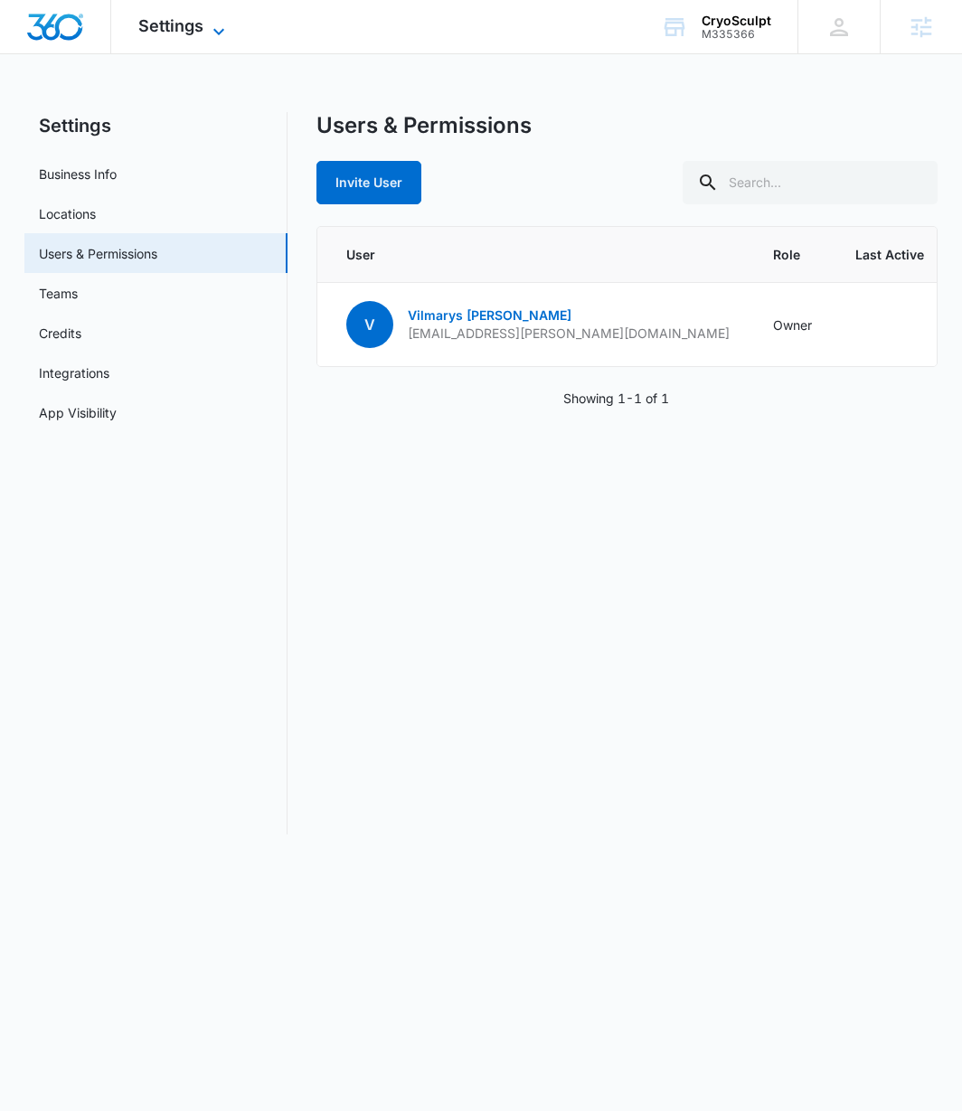
click at [168, 26] on span "Settings" at bounding box center [170, 25] width 65 height 19
click at [183, 33] on span "Settings" at bounding box center [170, 25] width 65 height 19
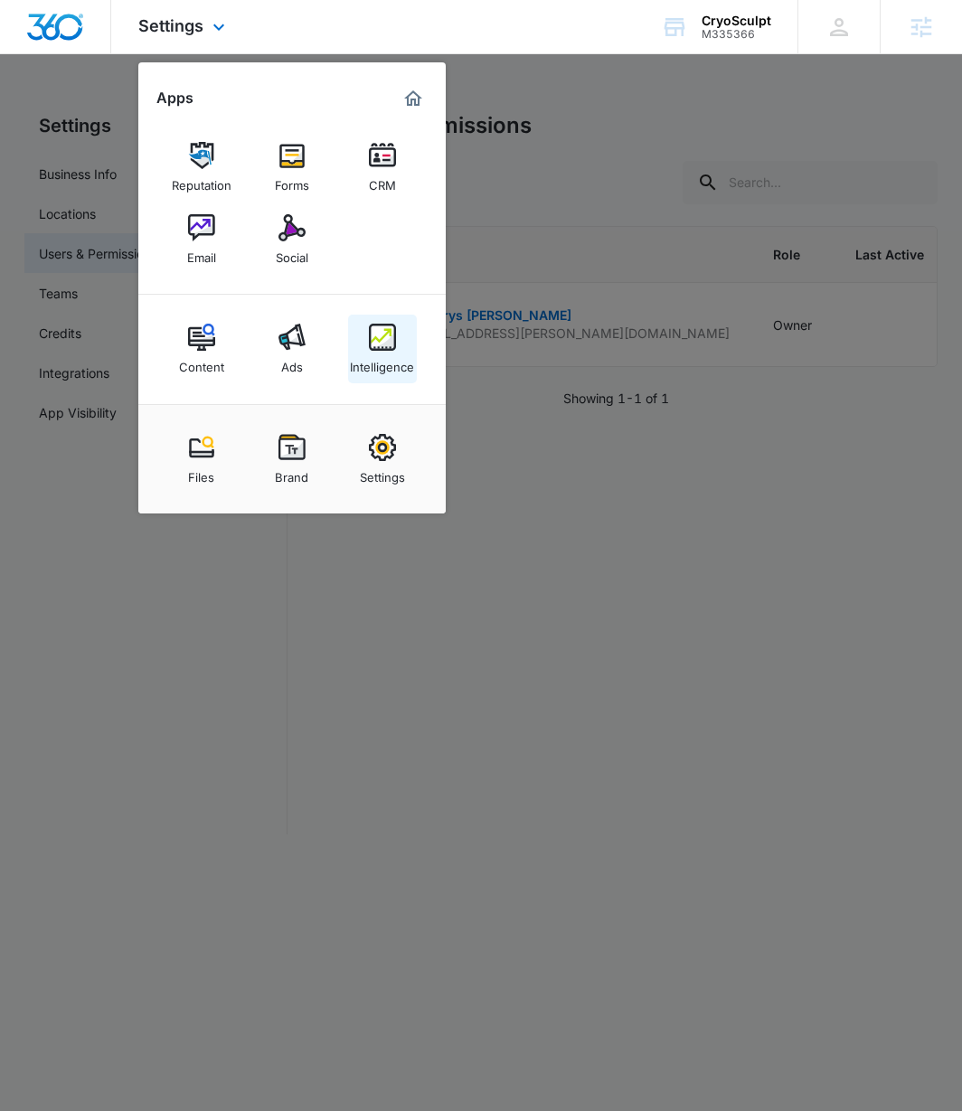
click at [389, 361] on div "Intelligence" at bounding box center [382, 362] width 64 height 23
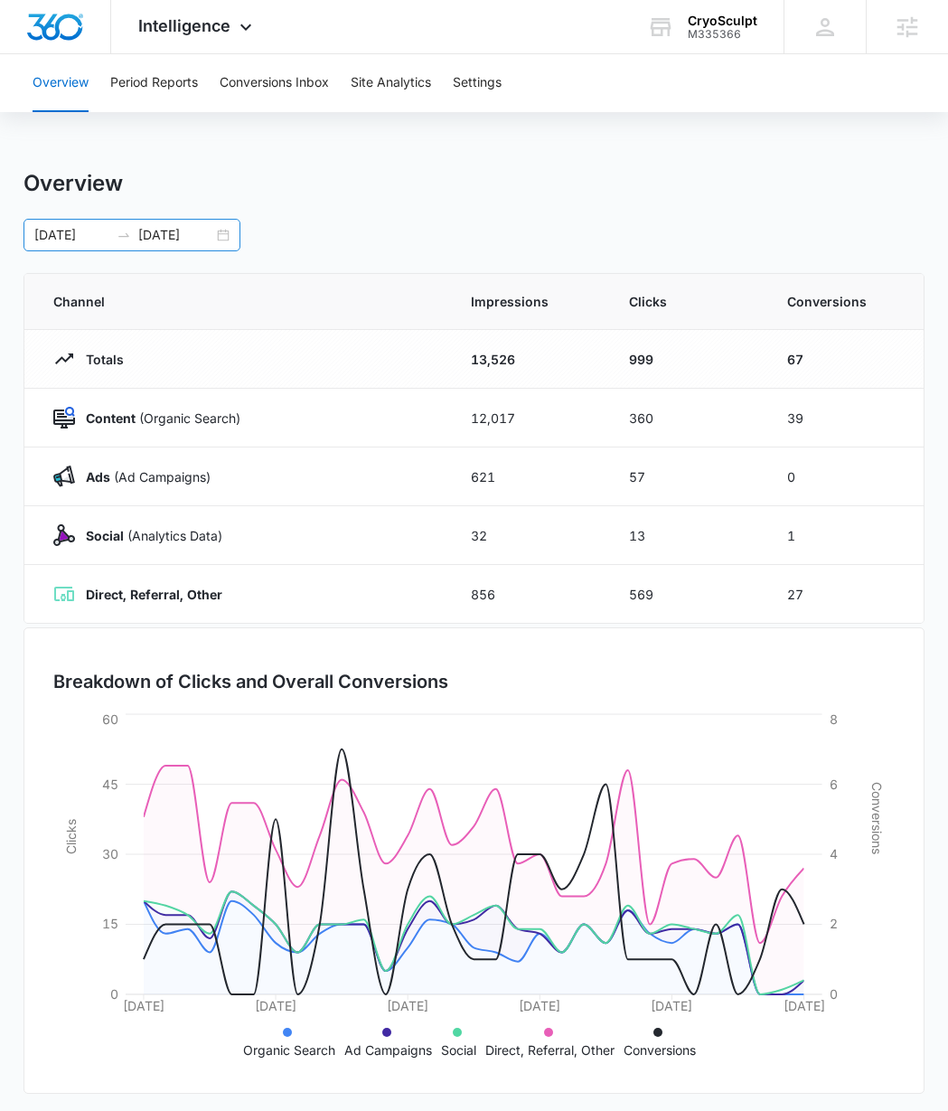
click at [52, 240] on input "[DATE]" at bounding box center [71, 235] width 75 height 20
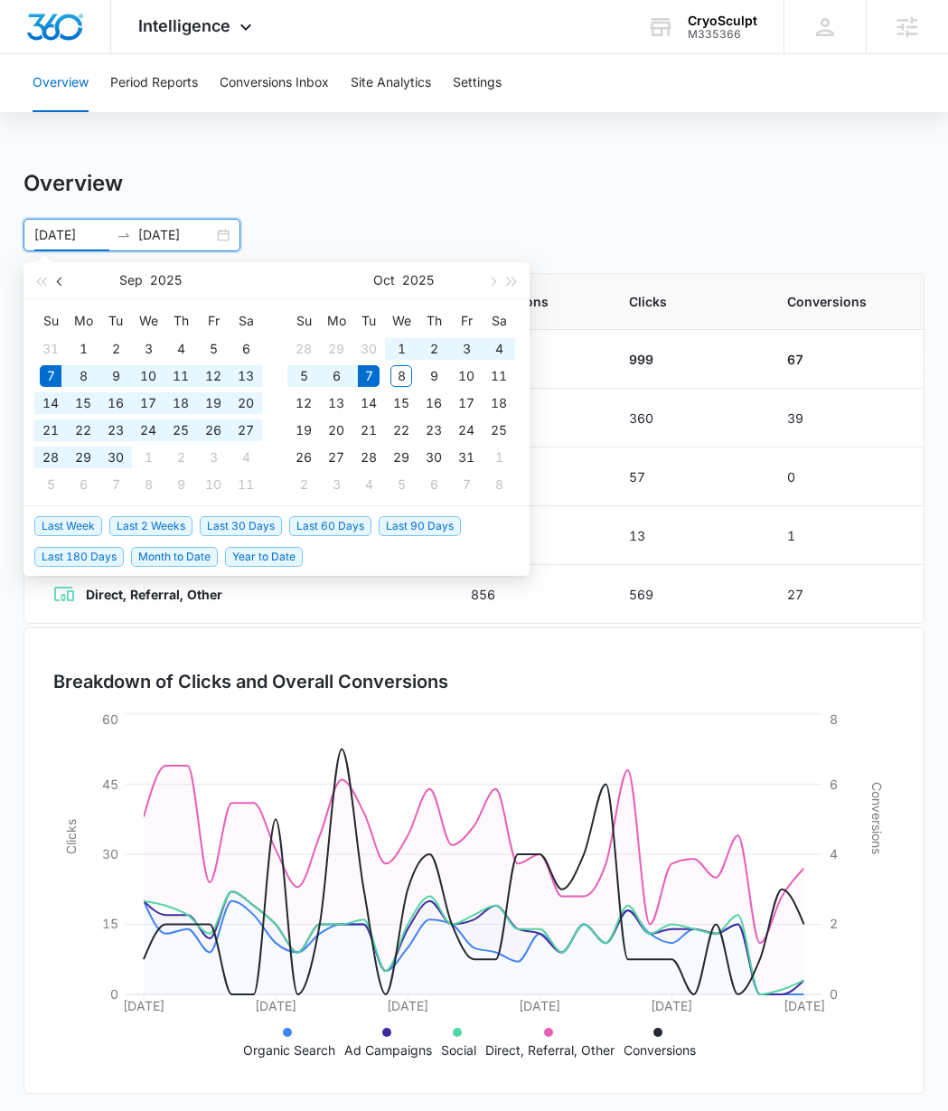
click at [63, 278] on span "button" at bounding box center [61, 281] width 9 height 9
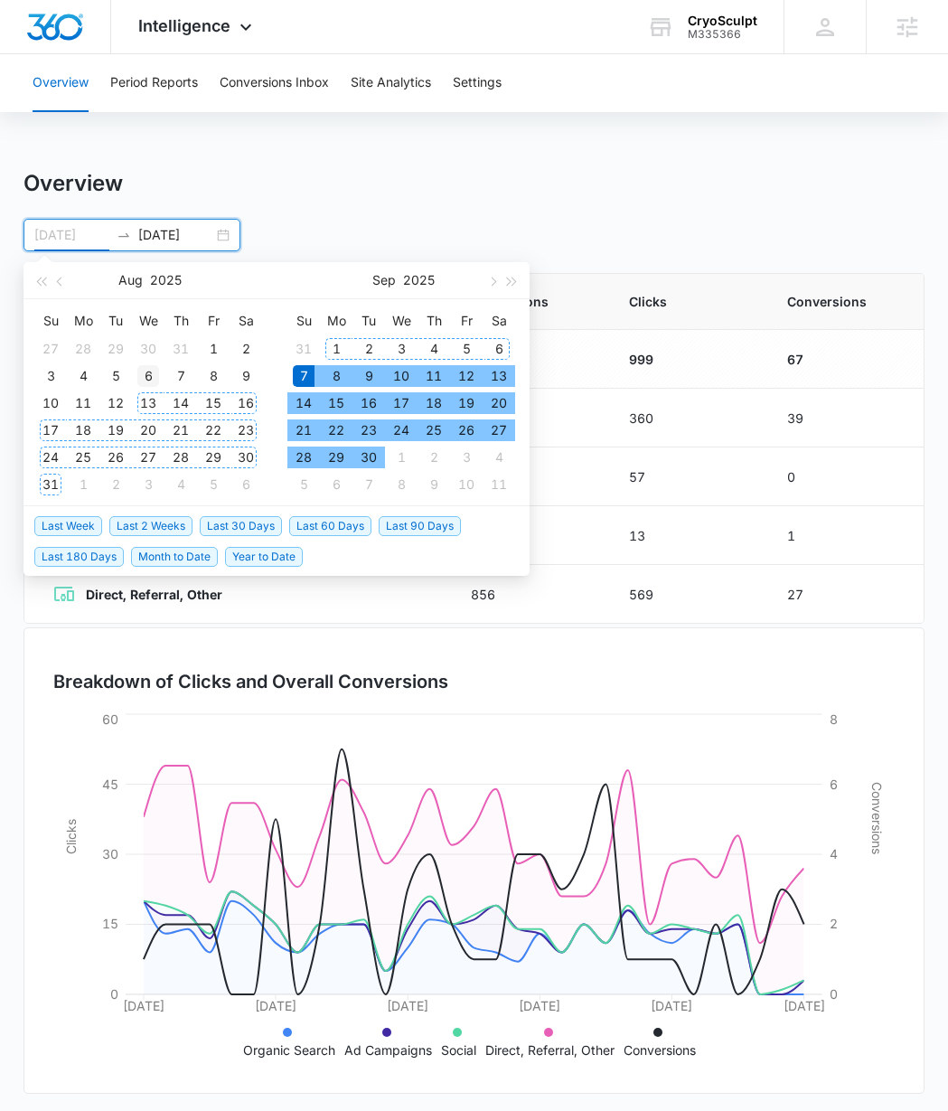
type input "[DATE]"
click at [143, 378] on div "6" at bounding box center [148, 376] width 22 height 22
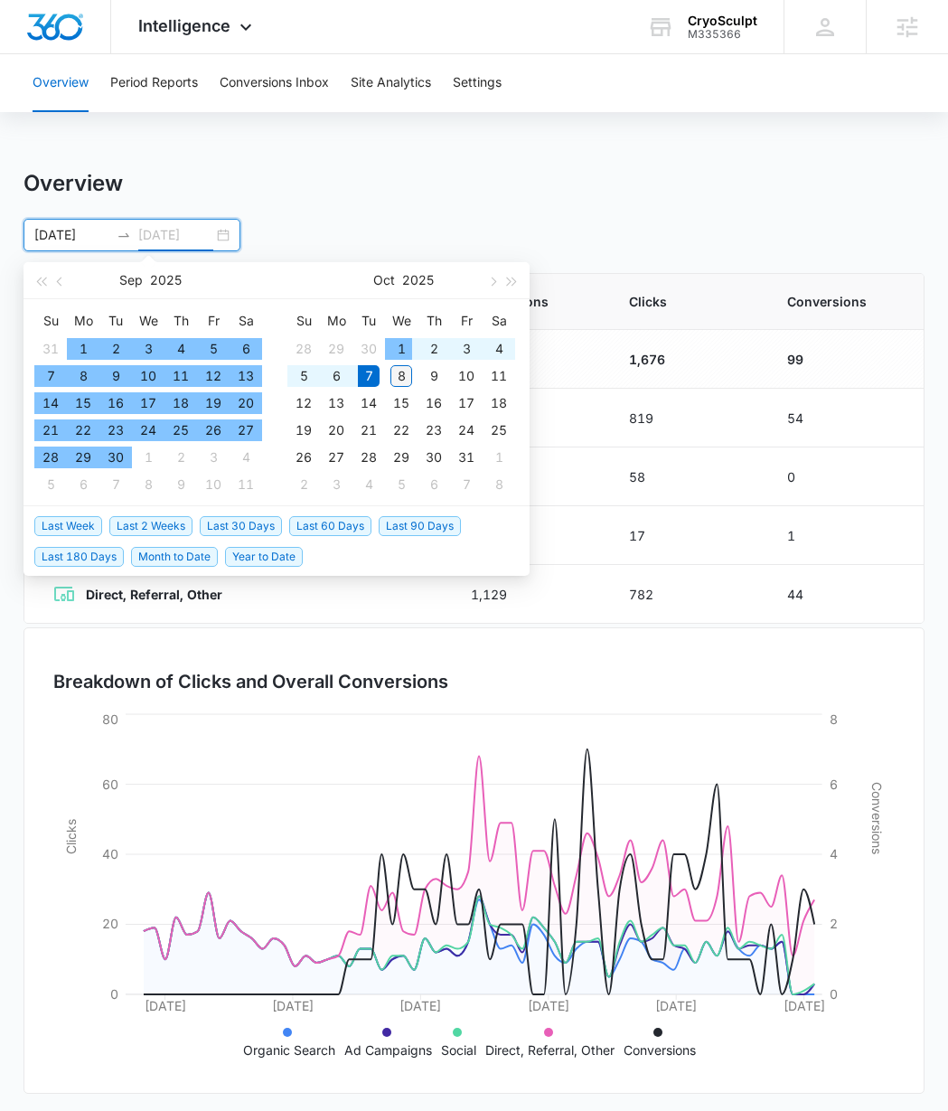
type input "[DATE]"
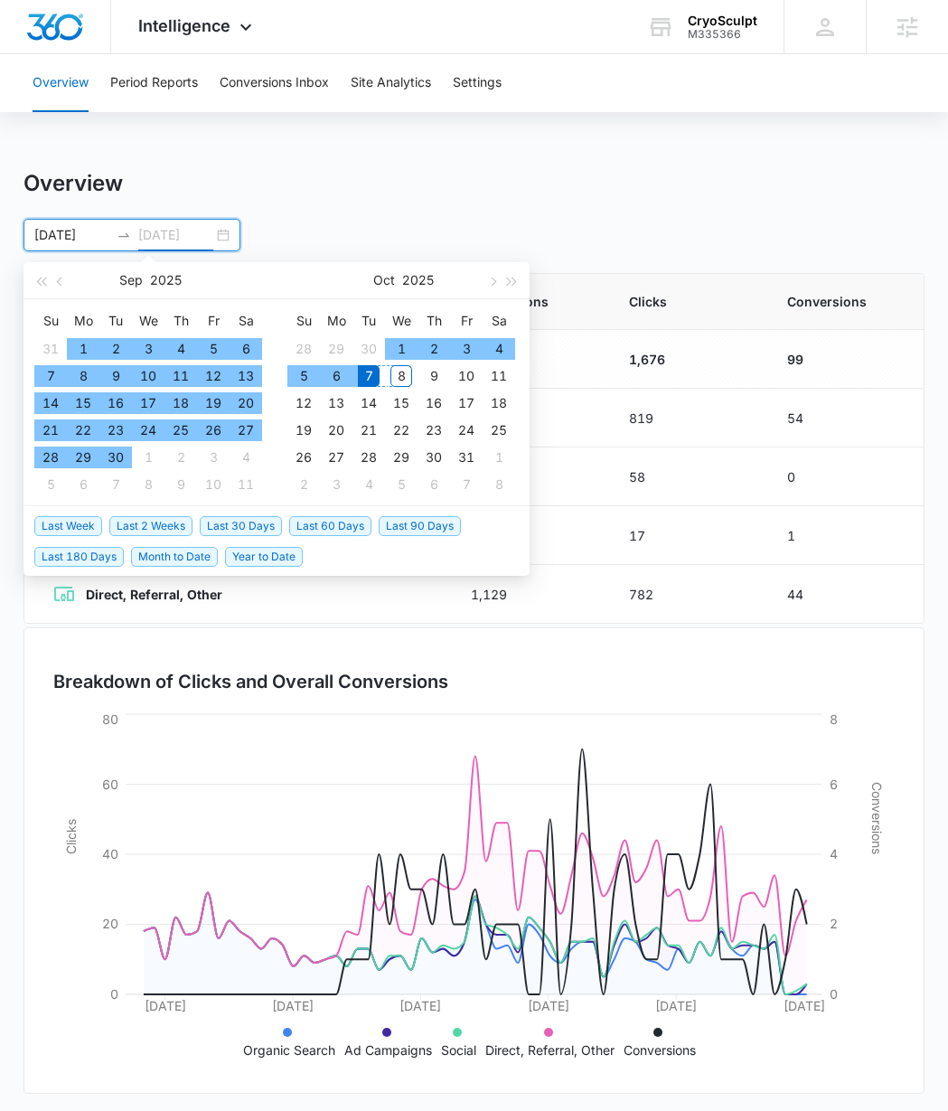
click at [399, 371] on div "8" at bounding box center [401, 376] width 22 height 22
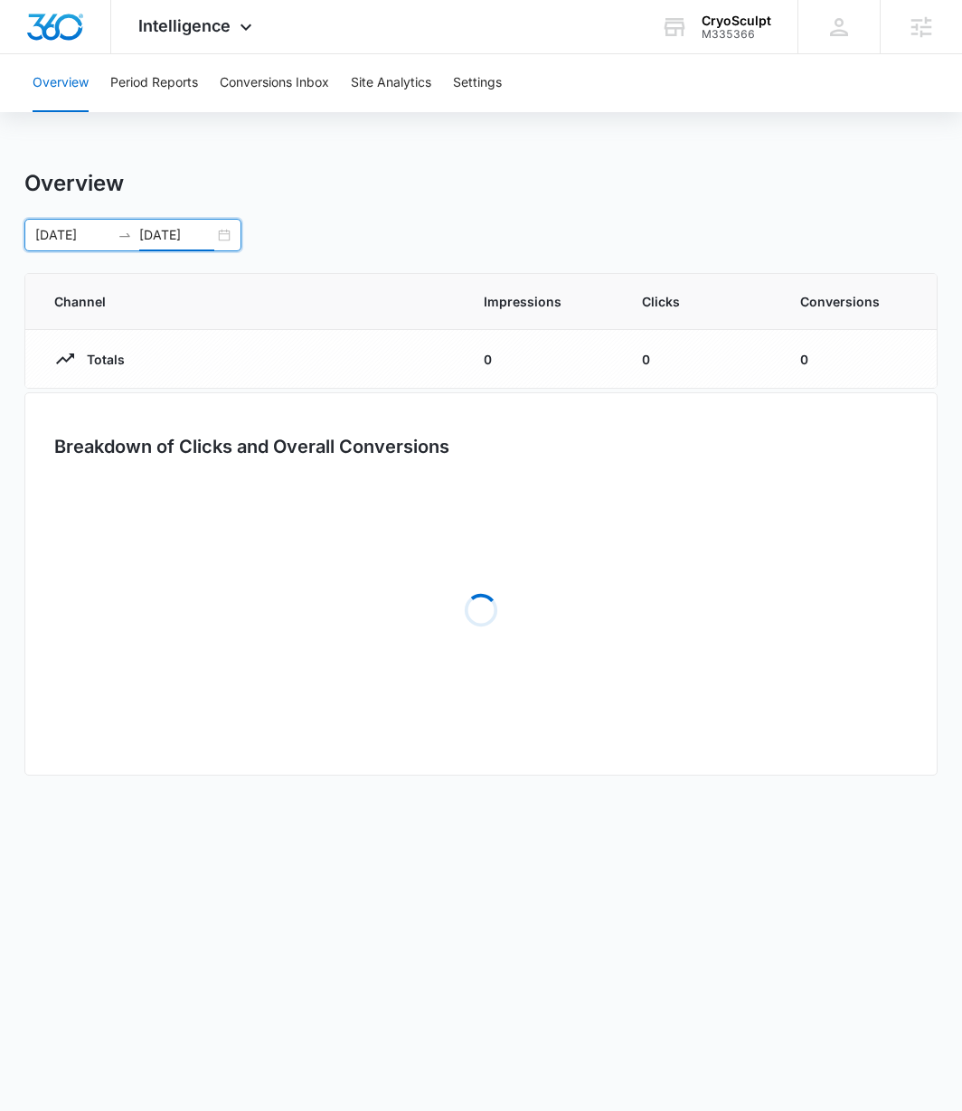
click at [560, 149] on div "Overview Period Reports Conversions Inbox Site Analytics Settings Overview [DAT…" at bounding box center [481, 427] width 962 height 747
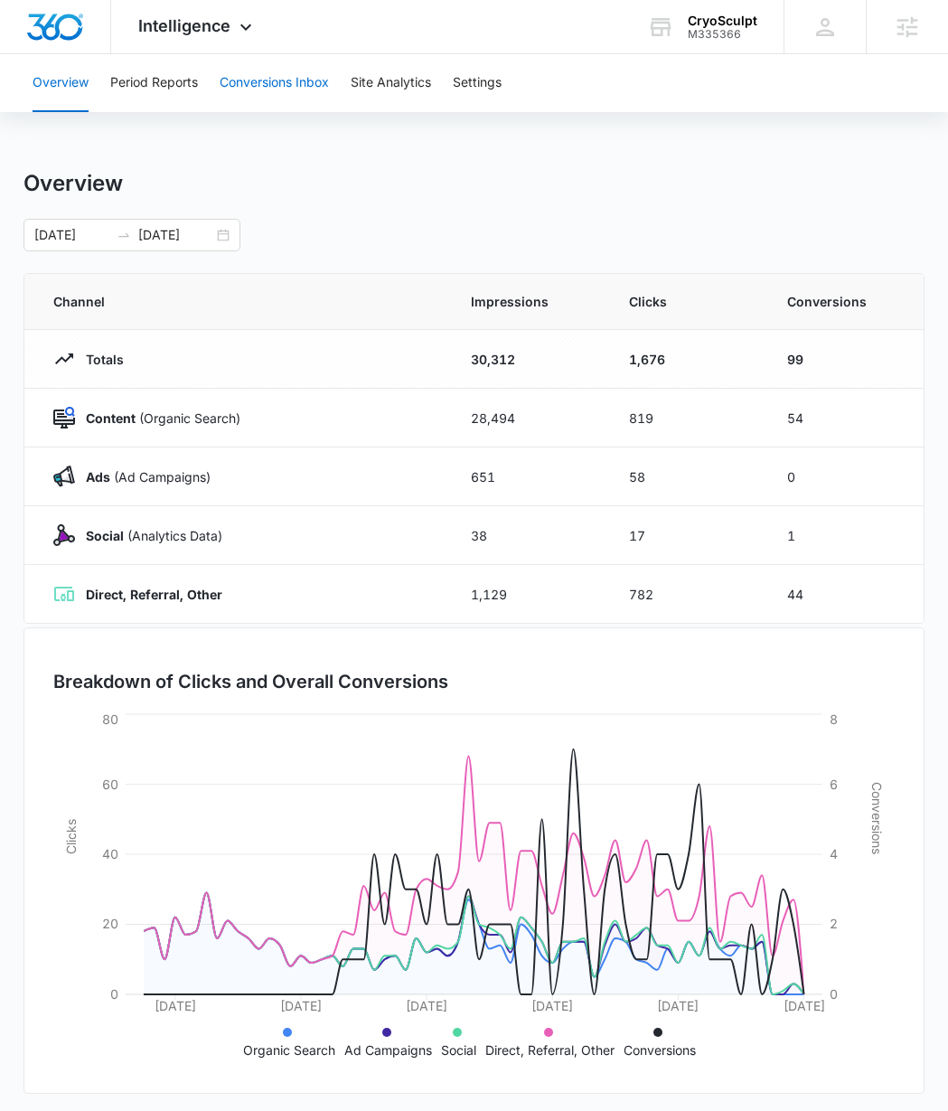
click at [276, 85] on button "Conversions Inbox" at bounding box center [274, 83] width 109 height 58
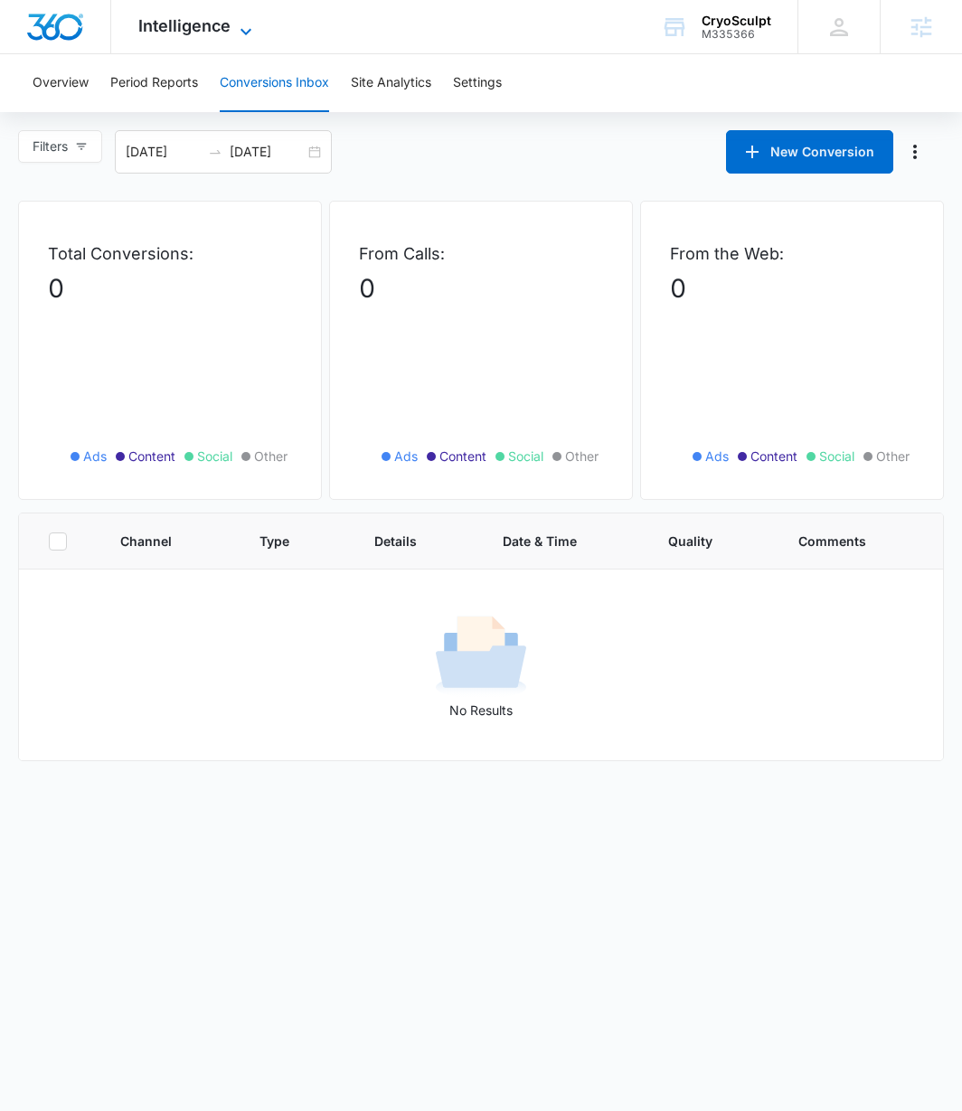
click at [191, 23] on span "Intelligence" at bounding box center [184, 25] width 92 height 19
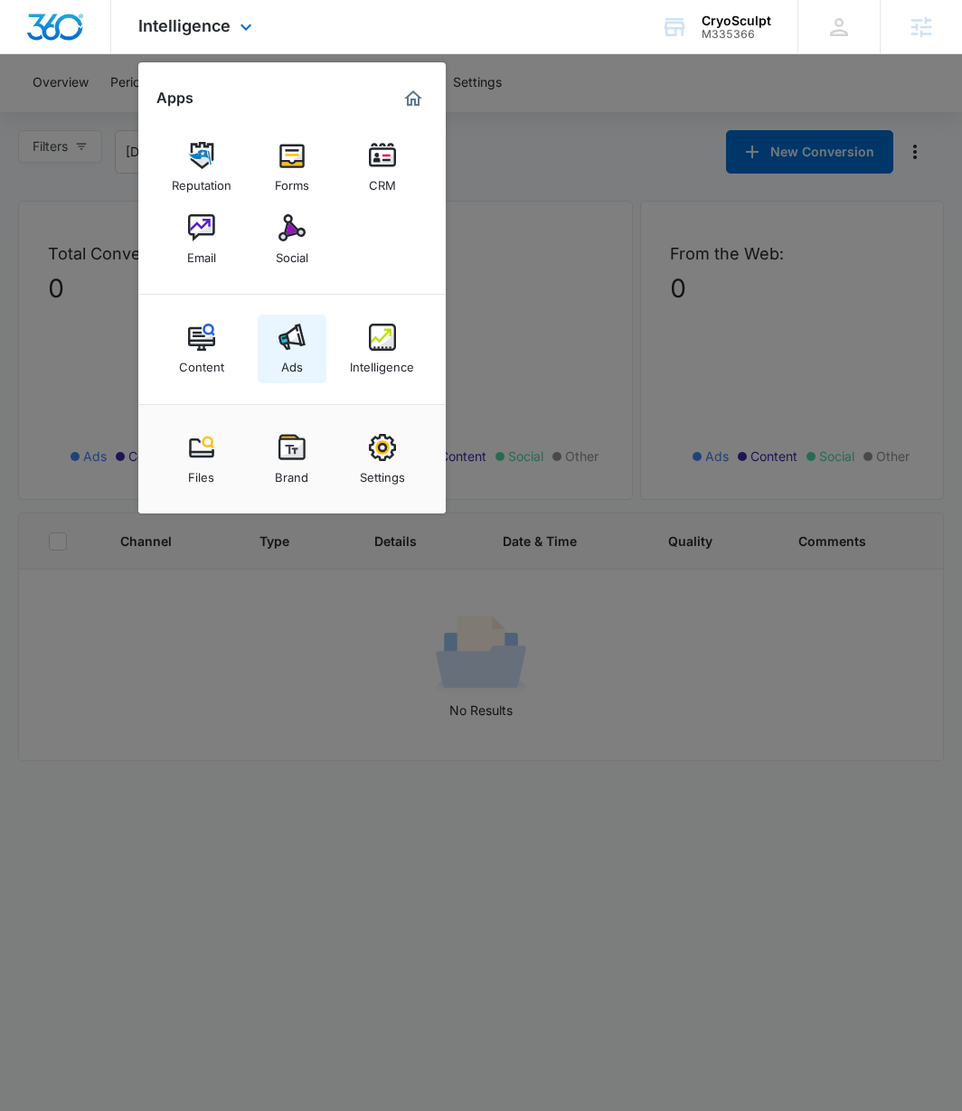
click at [307, 350] on link "Ads" at bounding box center [292, 349] width 69 height 69
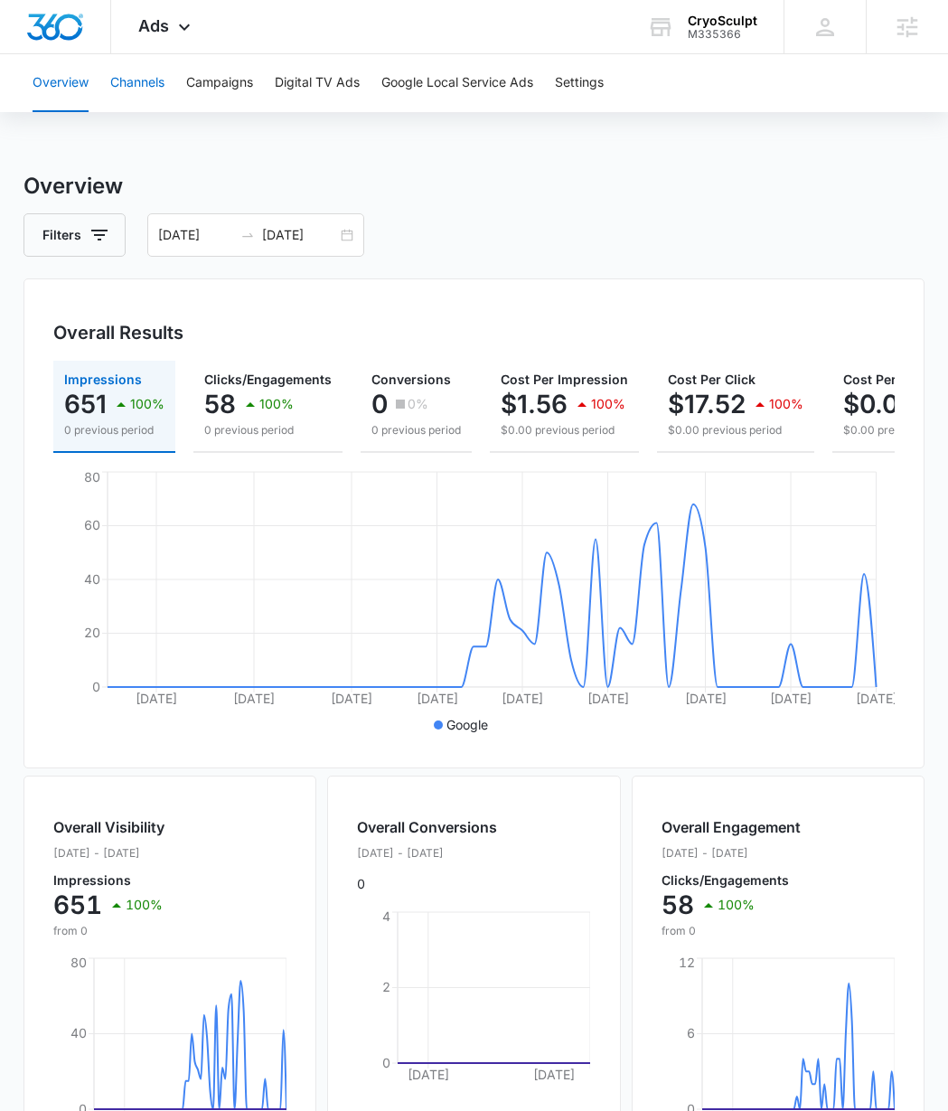
click at [133, 87] on button "Channels" at bounding box center [137, 83] width 54 height 58
